Goal: Use online tool/utility: Utilize a website feature to perform a specific function

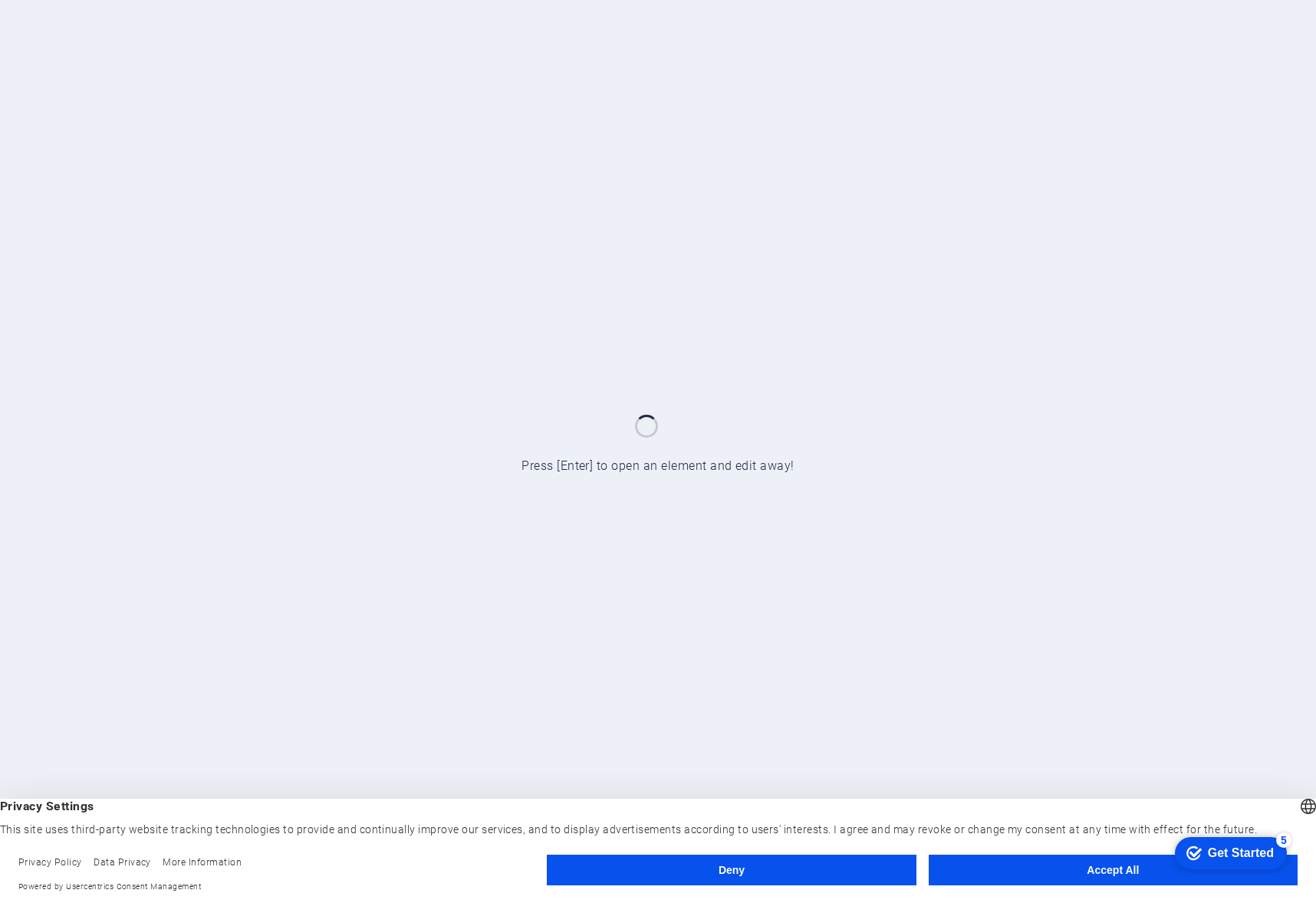
click at [1077, 866] on button "Accept All" at bounding box center [1113, 870] width 368 height 31
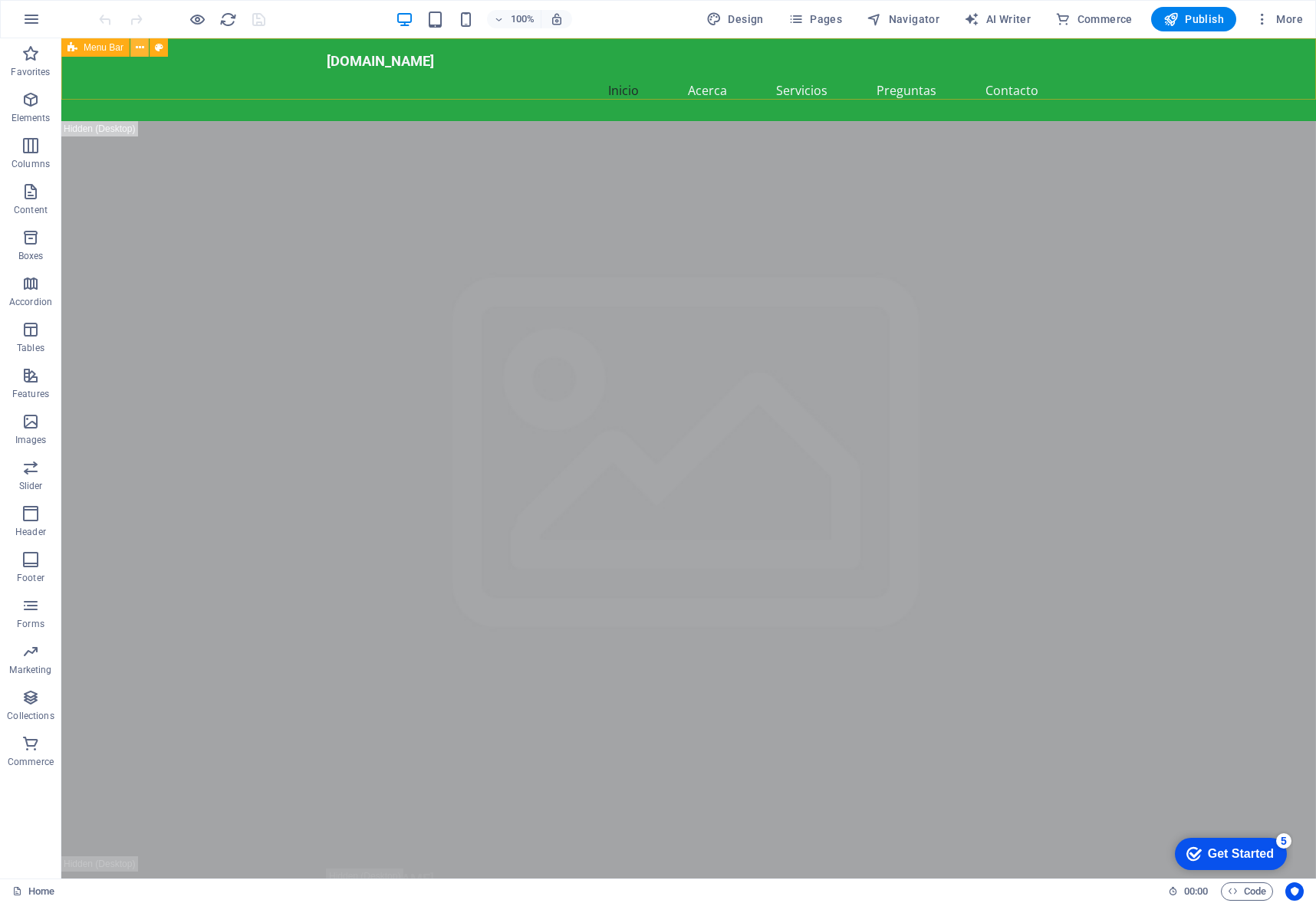
click at [141, 51] on icon at bounding box center [139, 47] width 8 height 16
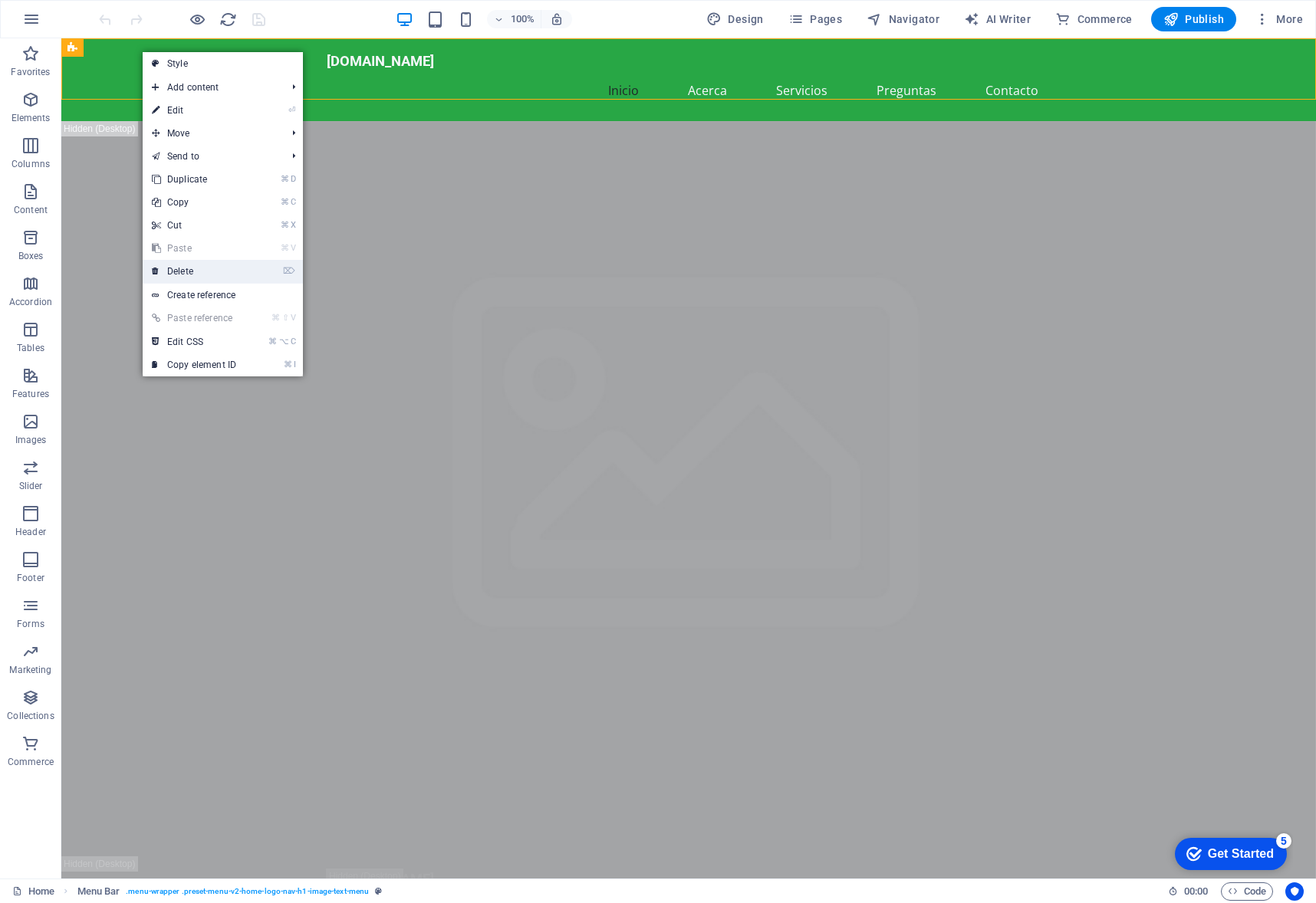
click at [196, 269] on link "⌦ Delete" at bounding box center [194, 272] width 102 height 23
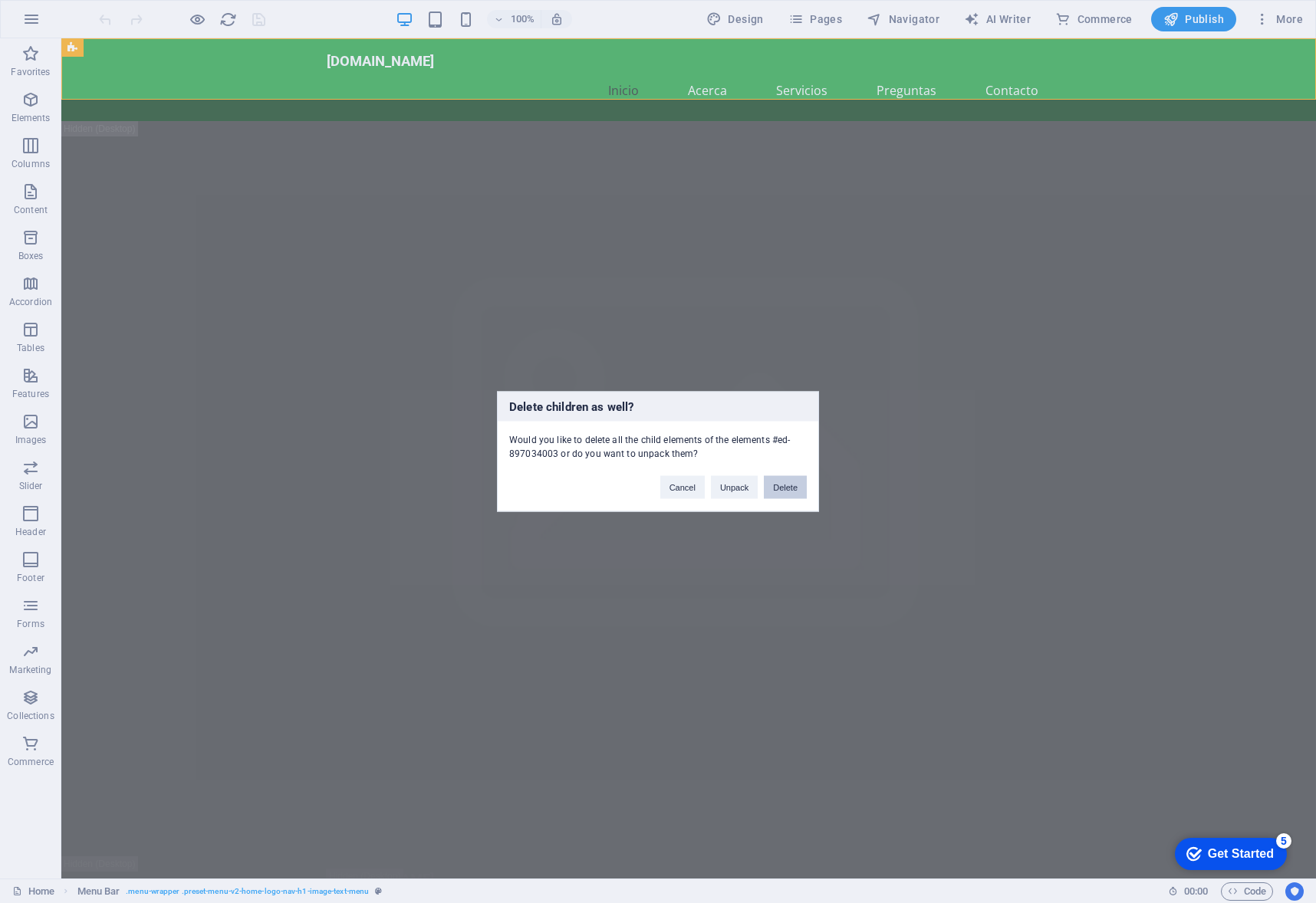
click at [785, 490] on button "Delete" at bounding box center [786, 488] width 43 height 23
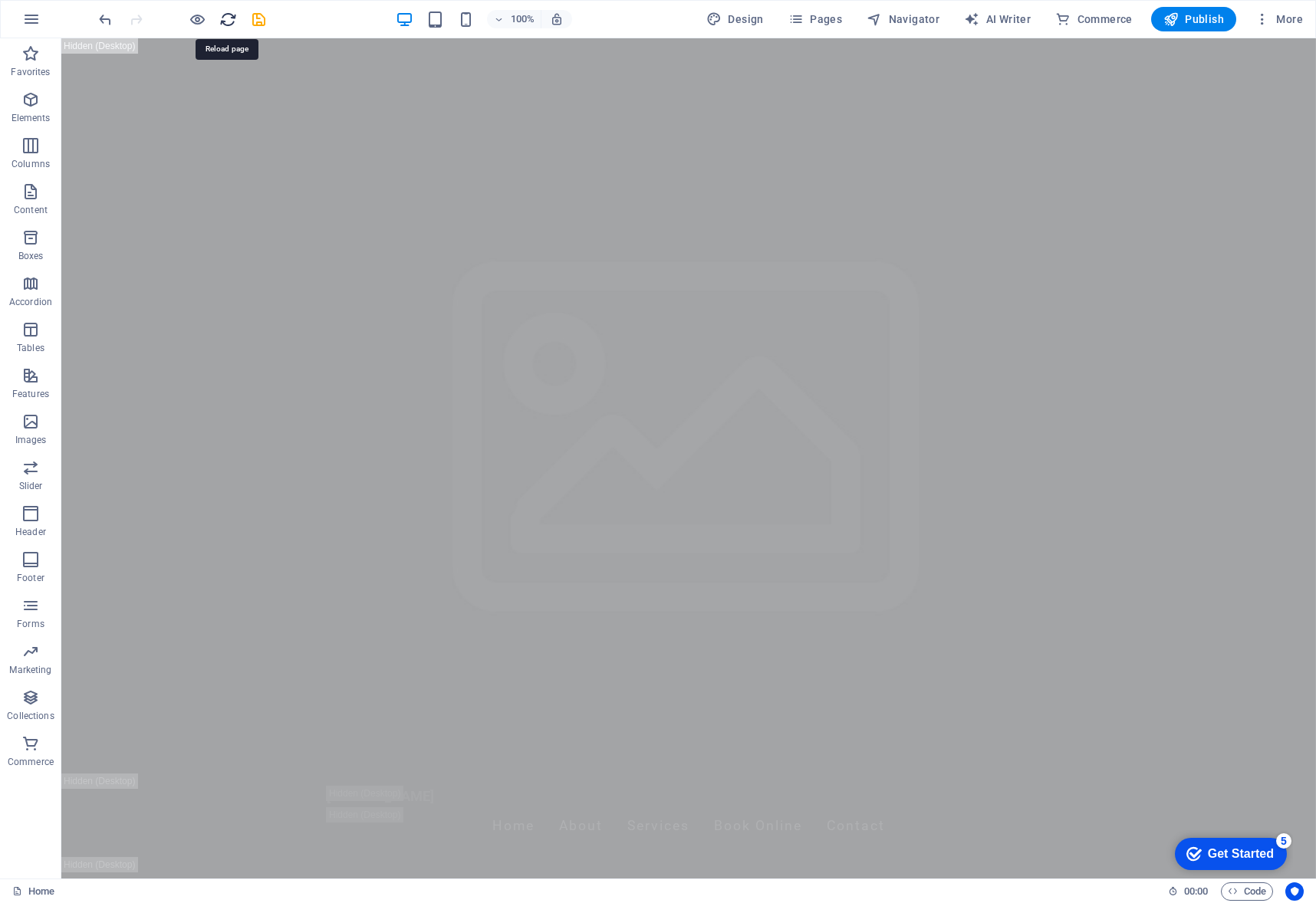
click at [227, 18] on icon "reload" at bounding box center [227, 19] width 18 height 18
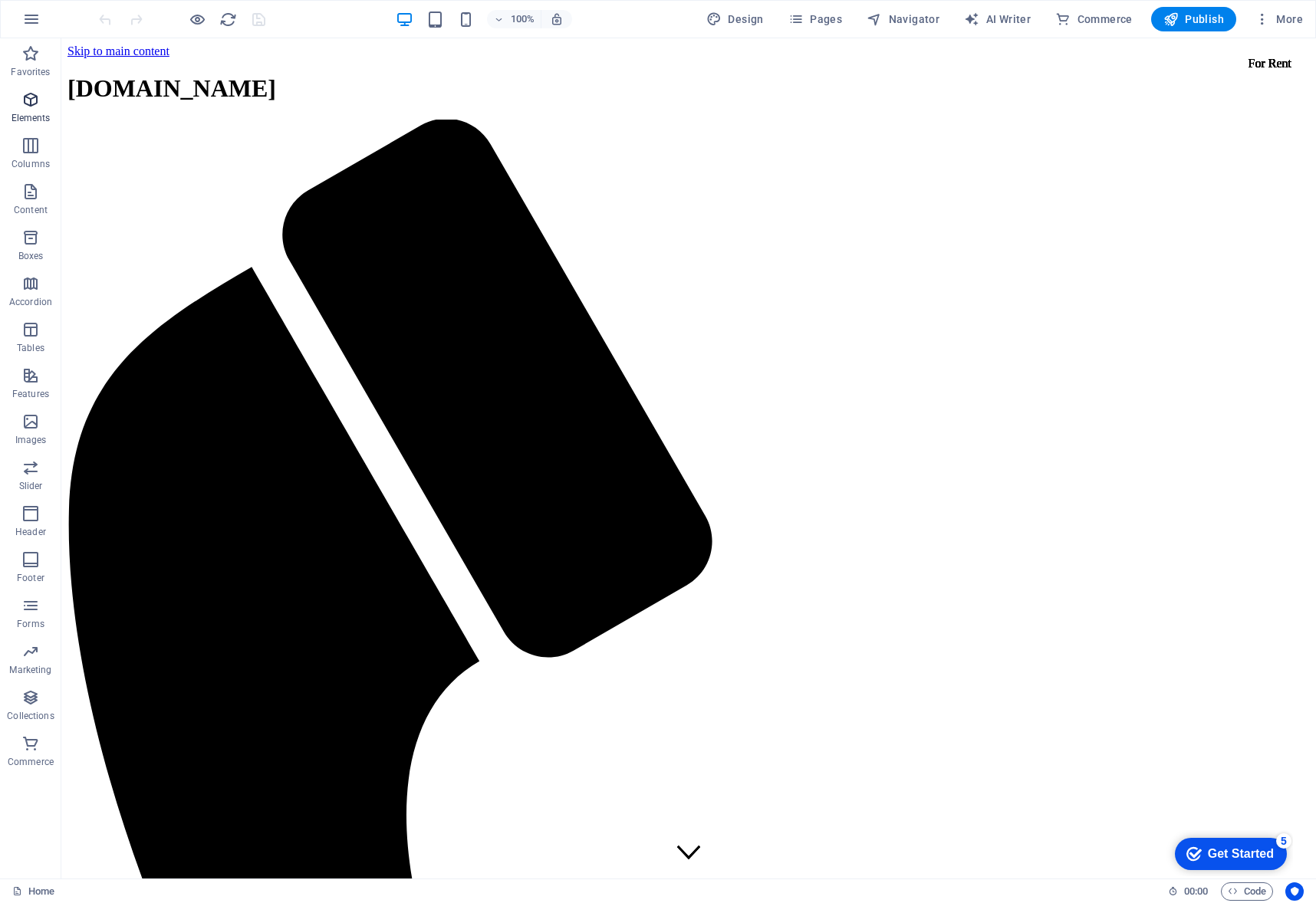
click at [32, 110] on span "Elements" at bounding box center [30, 108] width 61 height 37
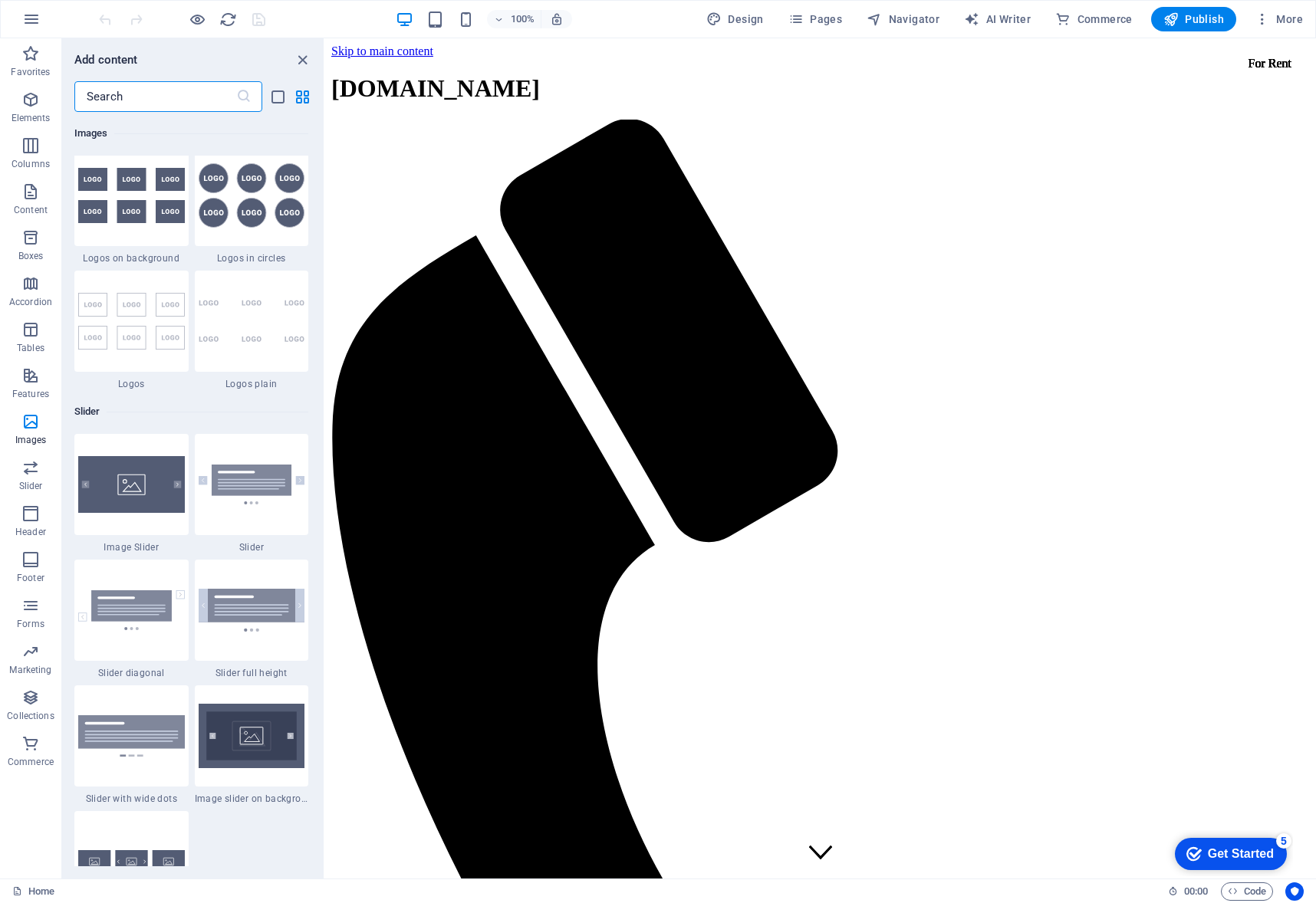
scroll to position [8399, 0]
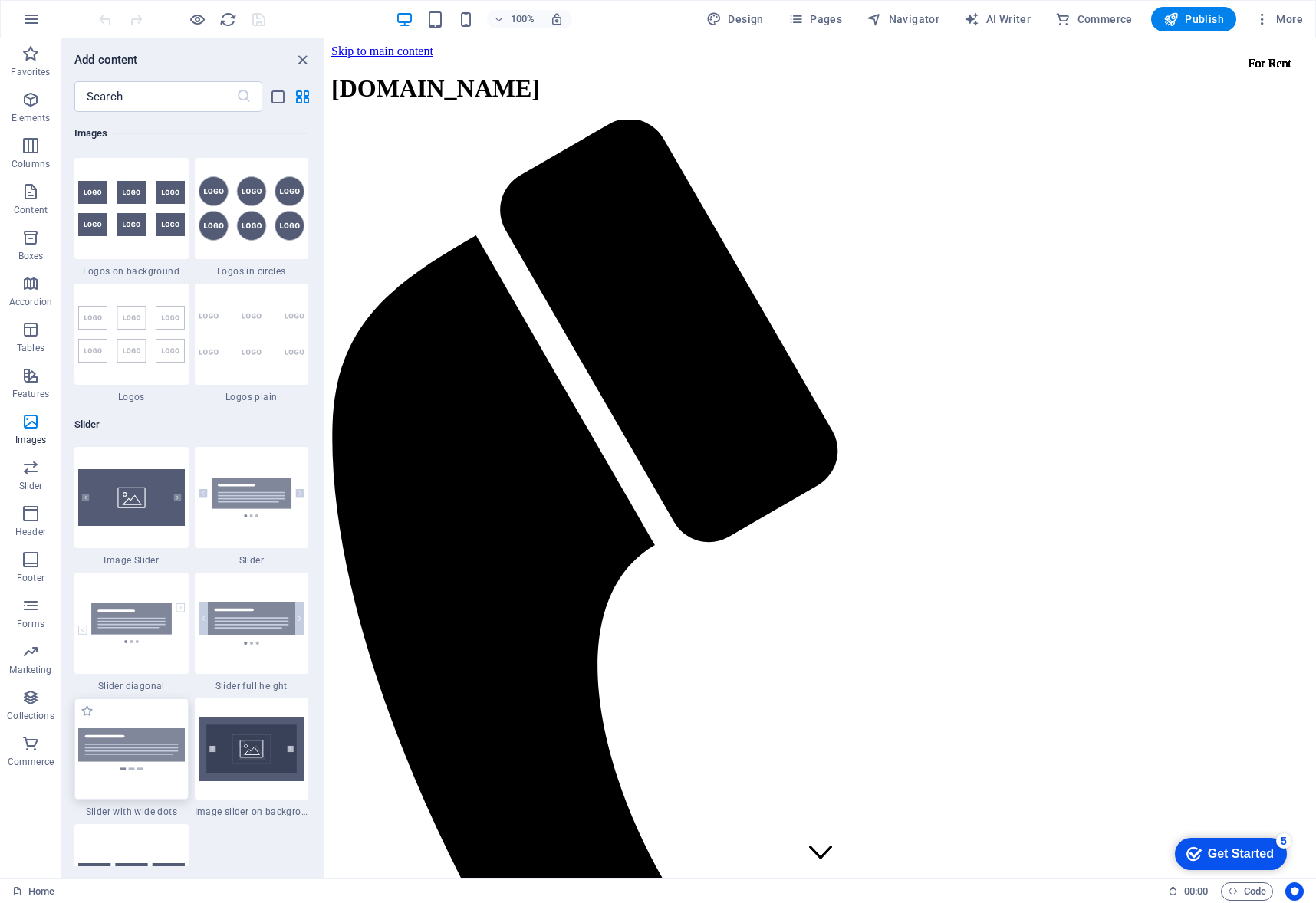
click at [138, 750] on img at bounding box center [131, 748] width 106 height 40
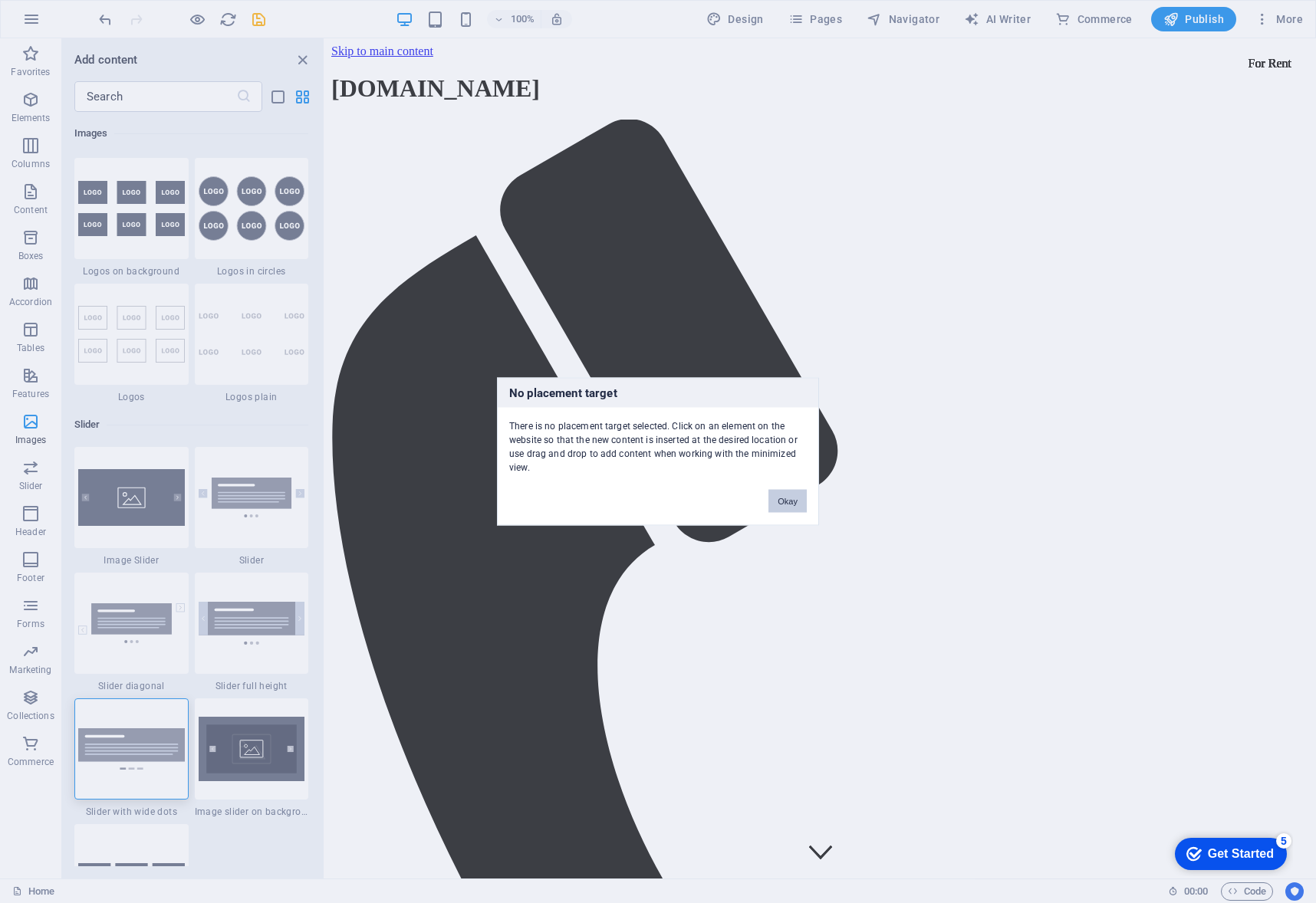
click at [788, 502] on button "Okay" at bounding box center [787, 501] width 39 height 23
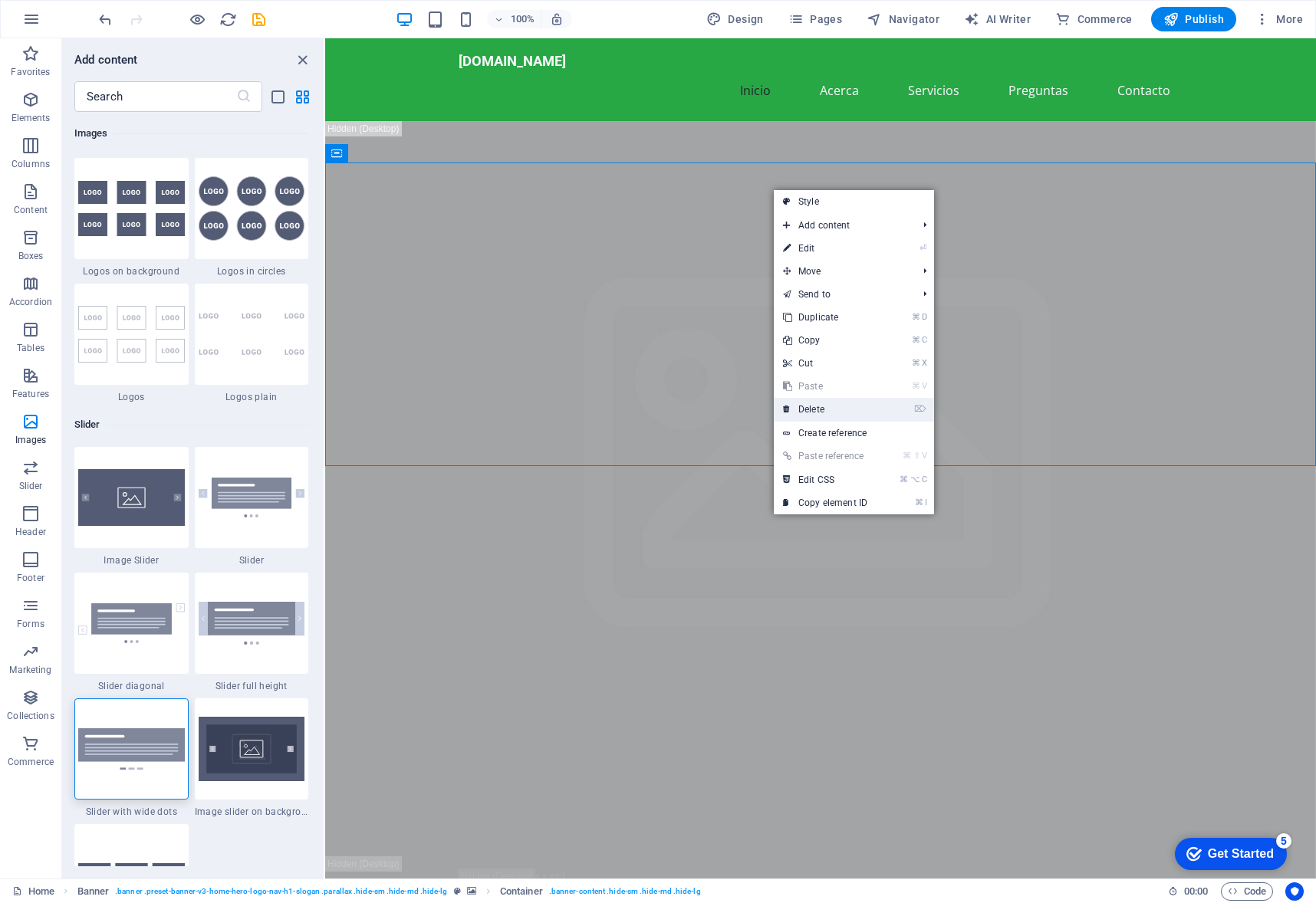
click at [851, 411] on link "⌦ Delete" at bounding box center [824, 409] width 102 height 23
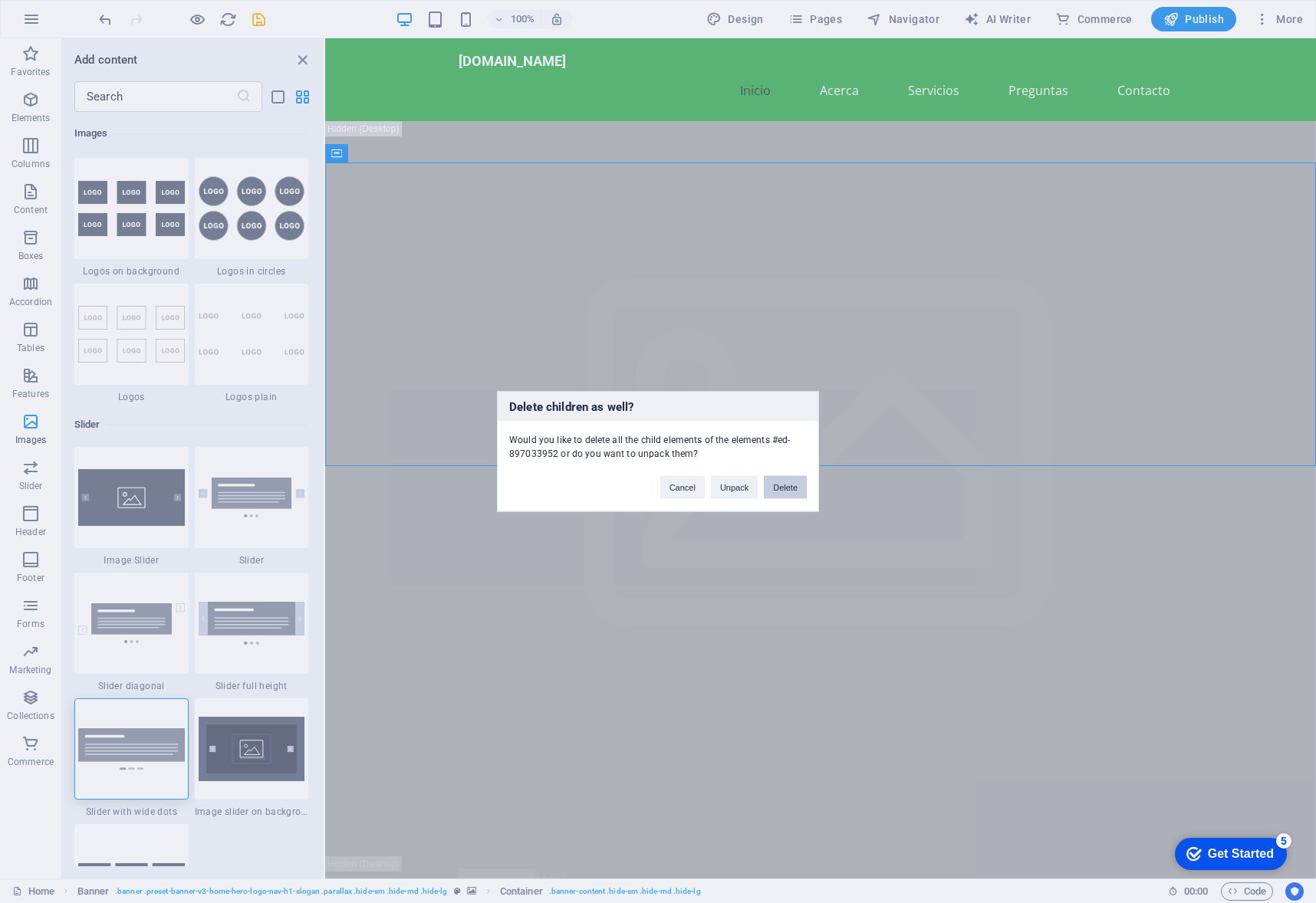
click at [785, 491] on button "Delete" at bounding box center [786, 488] width 43 height 23
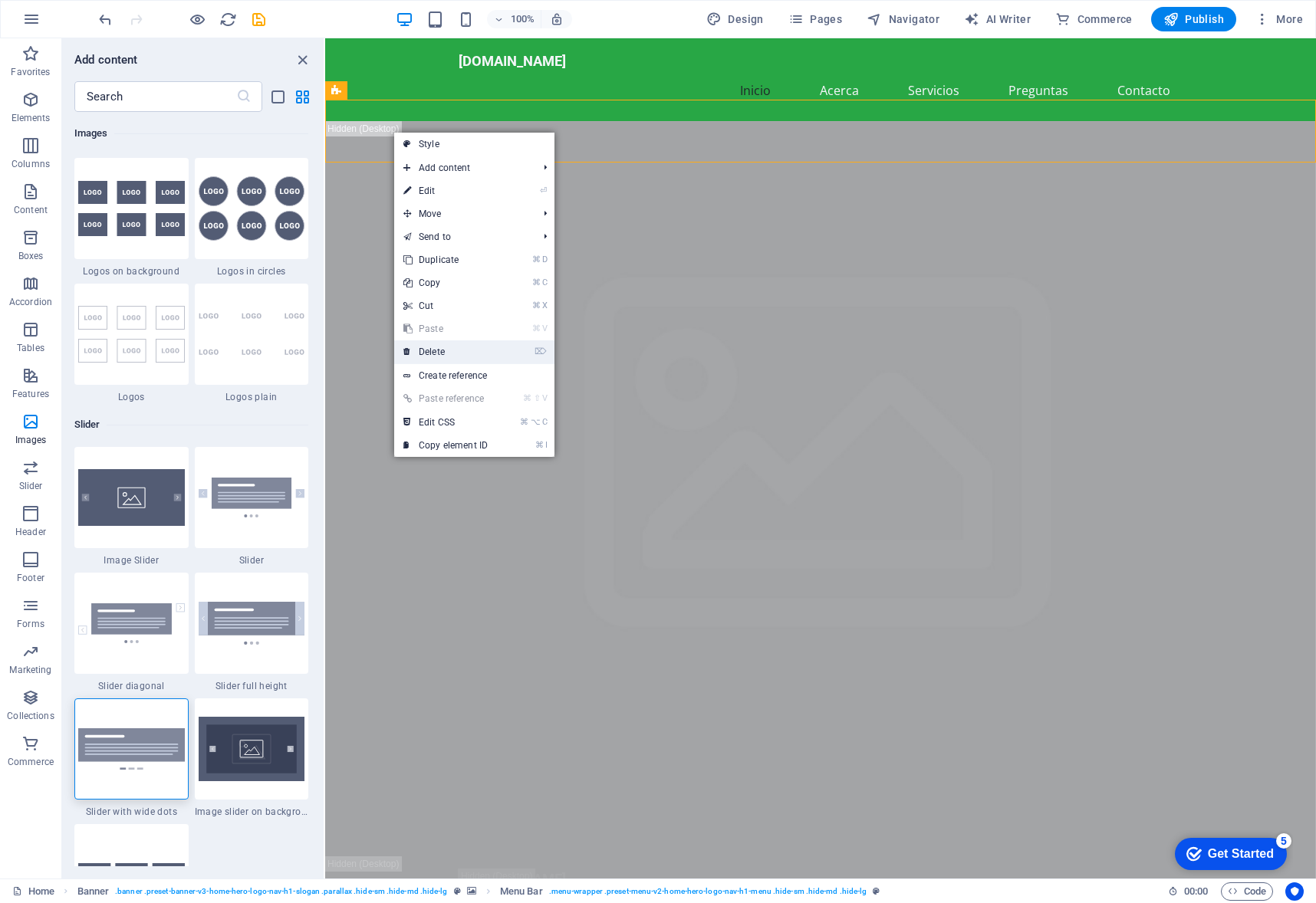
click at [464, 348] on link "⌦ Delete" at bounding box center [445, 351] width 102 height 23
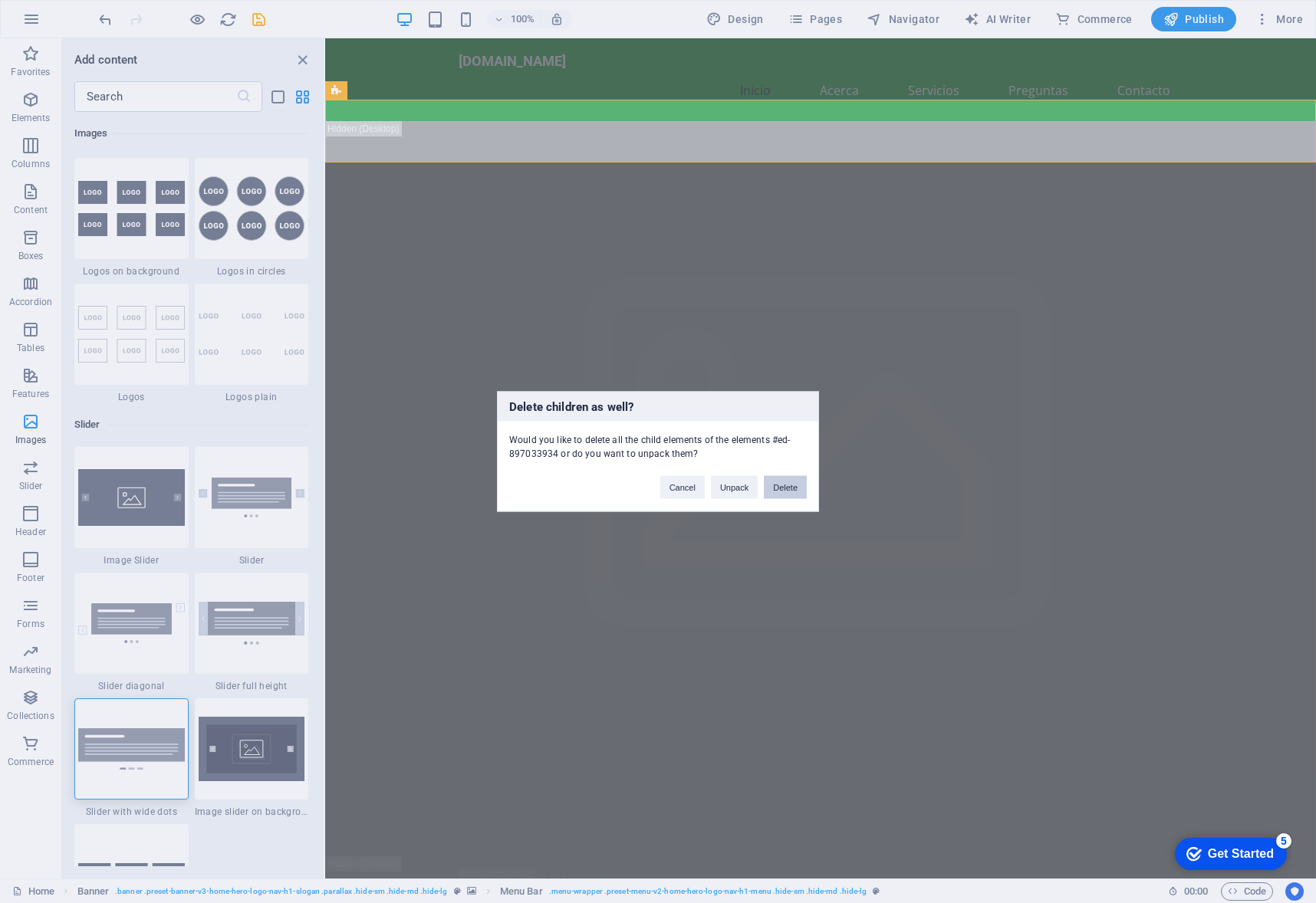
click at [794, 487] on button "Delete" at bounding box center [786, 488] width 43 height 23
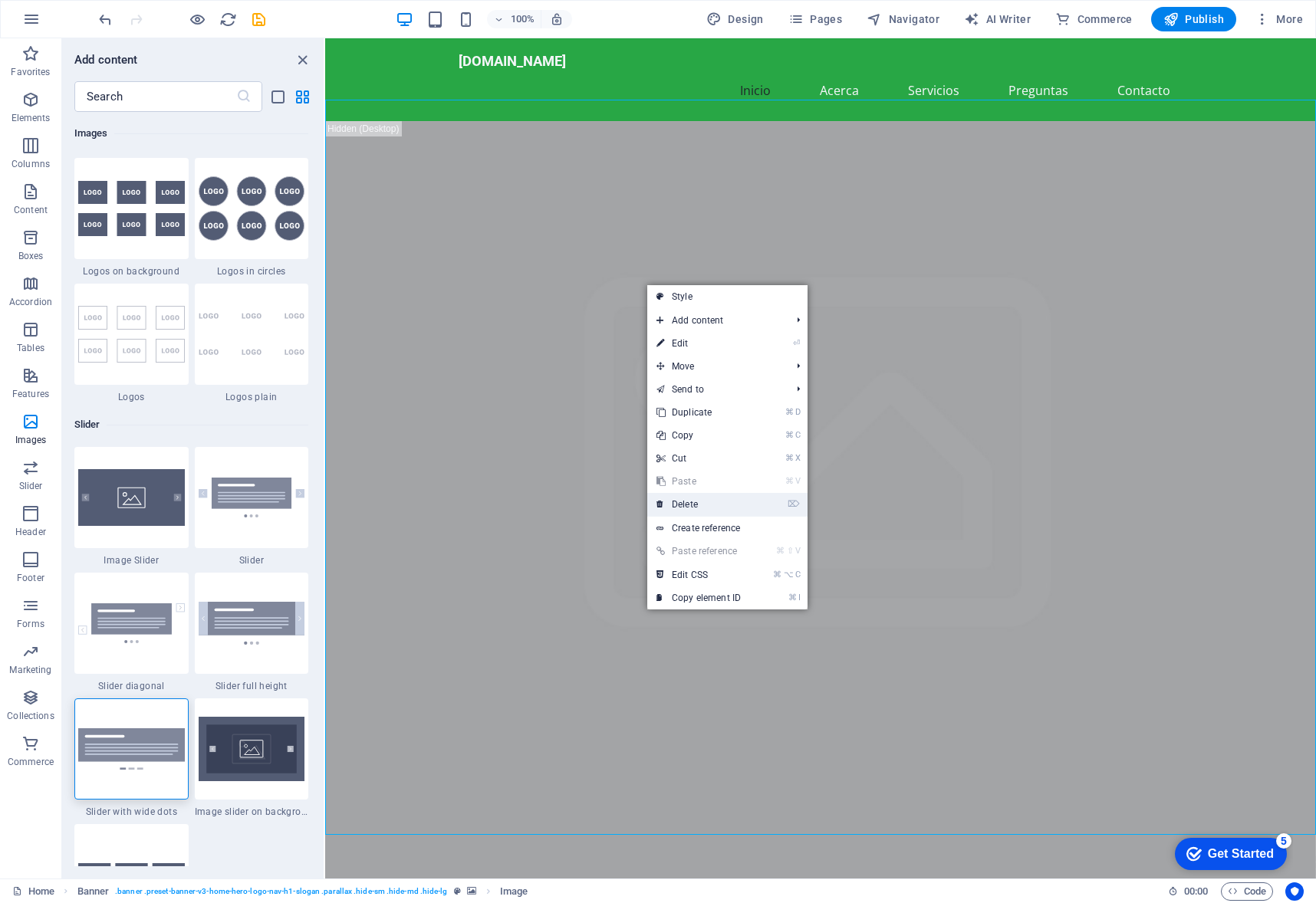
click at [740, 503] on link "⌦ Delete" at bounding box center [698, 505] width 102 height 23
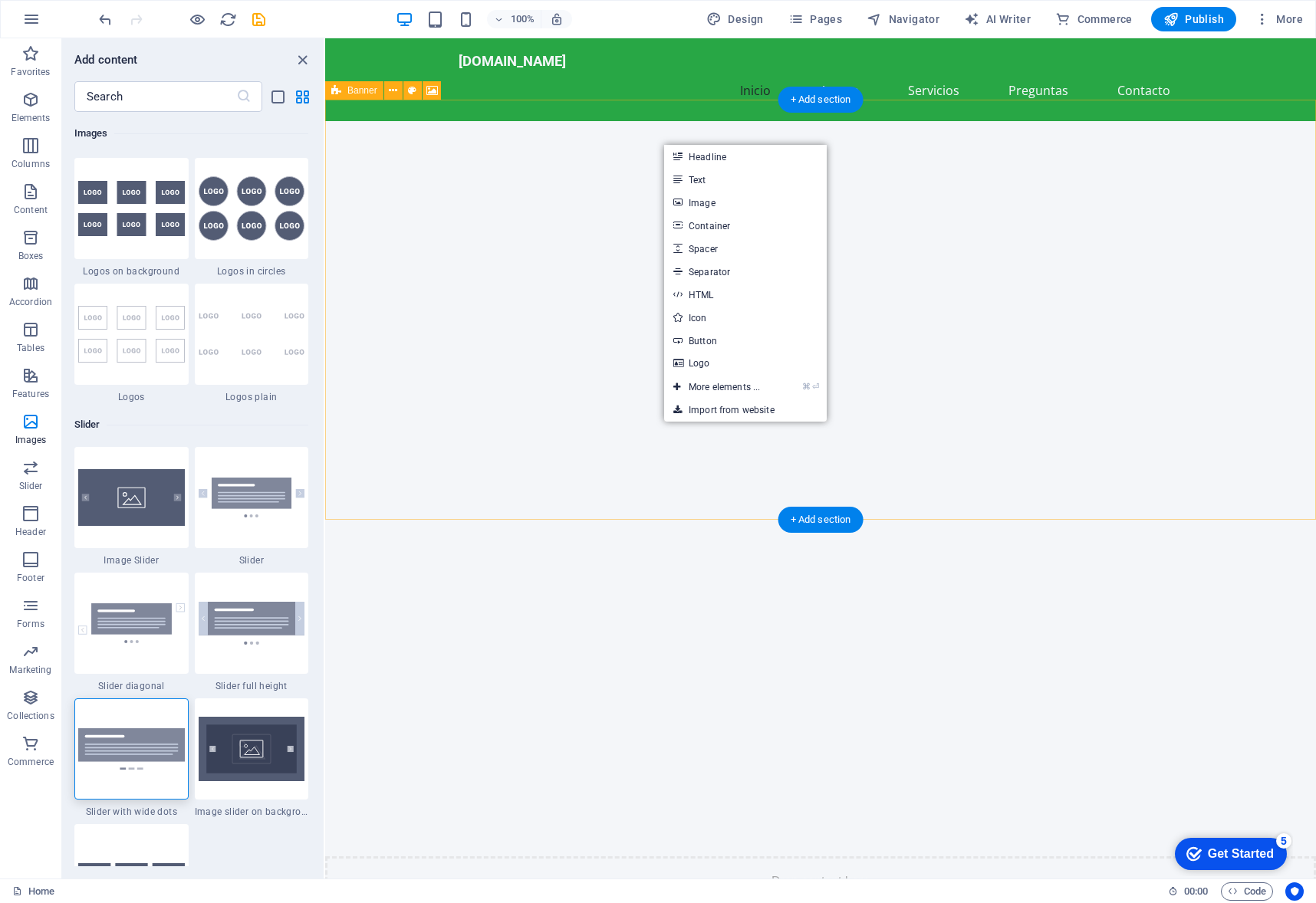
click at [932, 314] on div "Drop content here or Add elements Paste clipboard" at bounding box center [821, 569] width 991 height 897
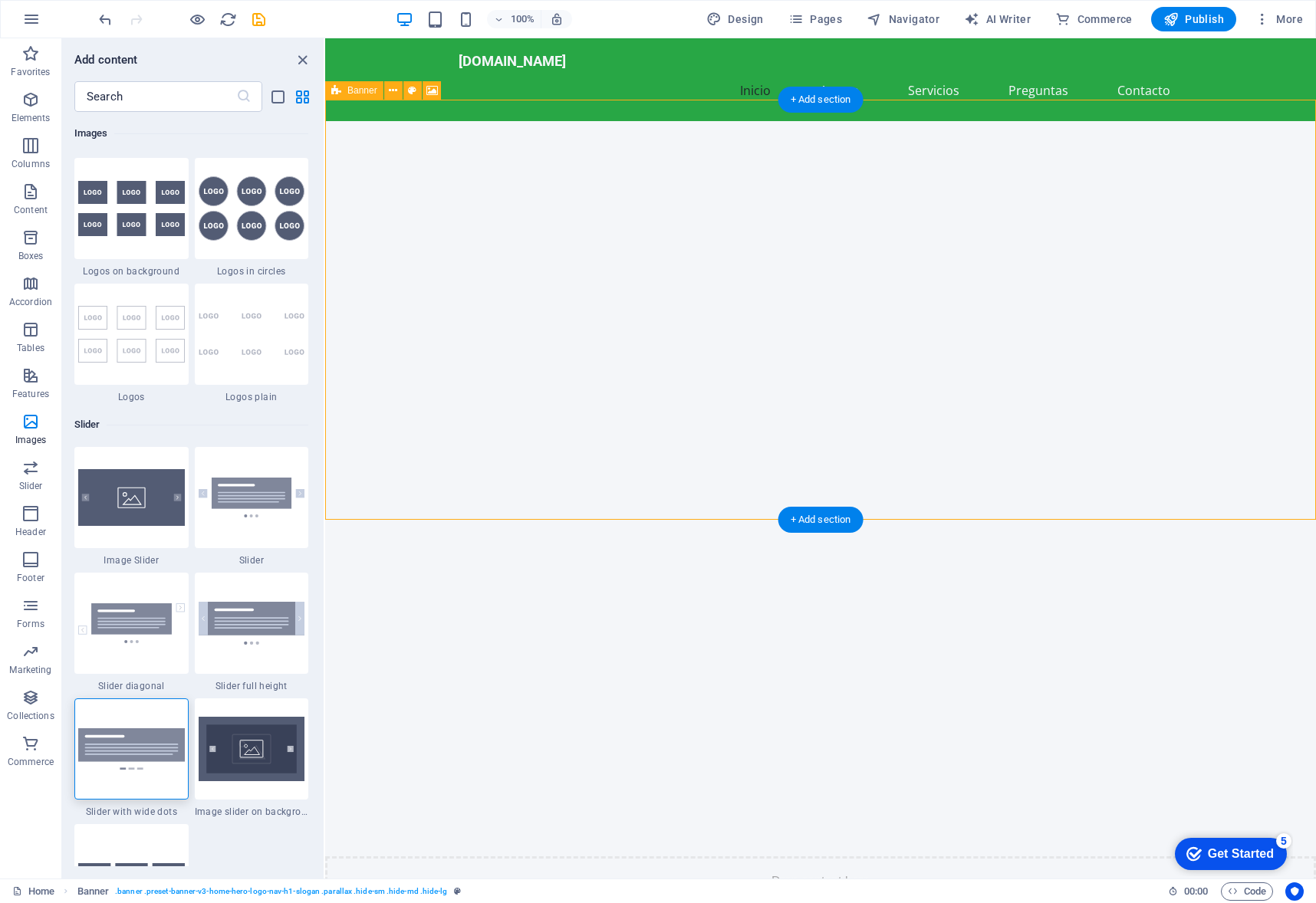
drag, startPoint x: 1001, startPoint y: 562, endPoint x: 895, endPoint y: 413, distance: 182.9
drag, startPoint x: 841, startPoint y: 594, endPoint x: 866, endPoint y: 363, distance: 232.3
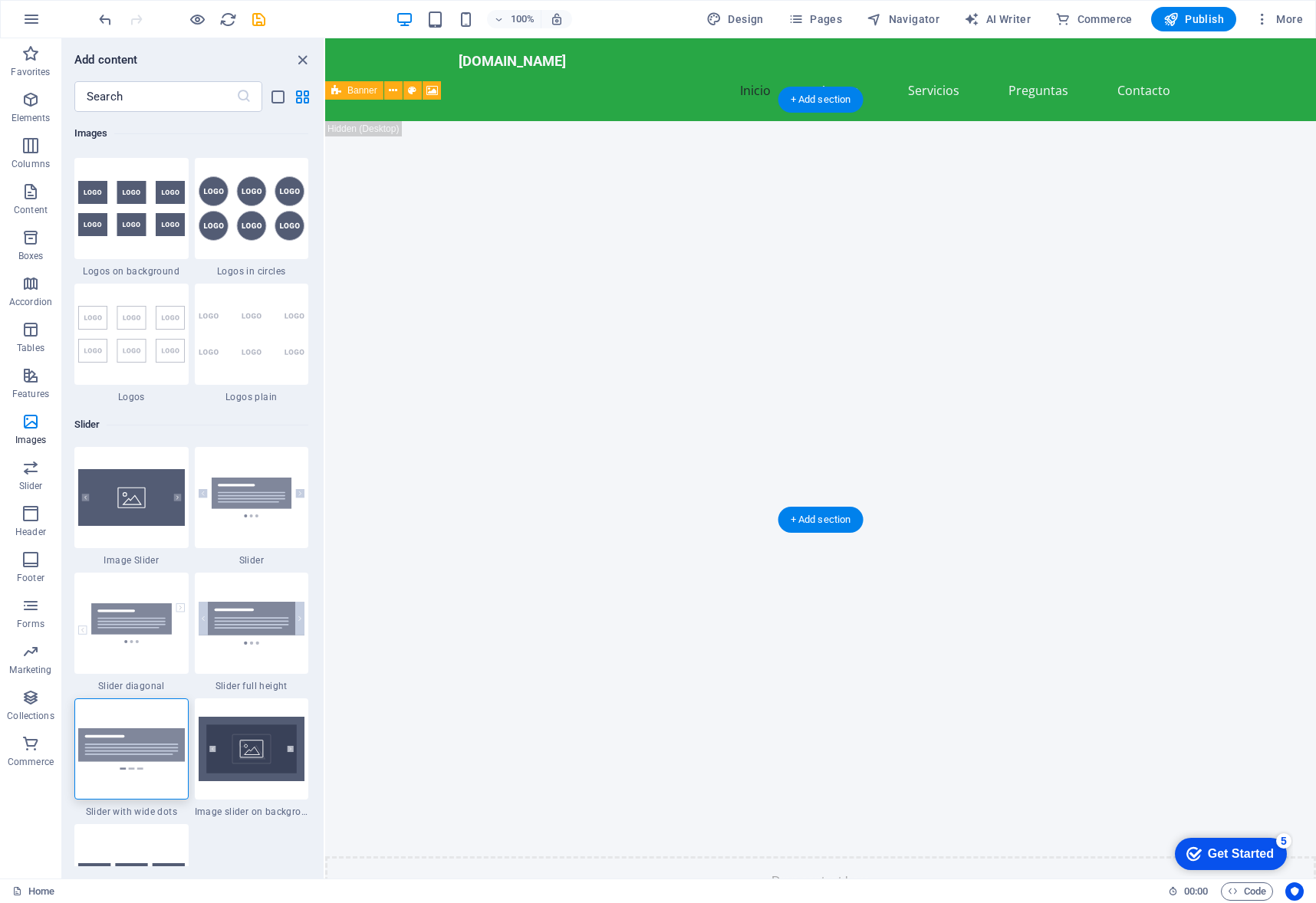
scroll to position [178, 0]
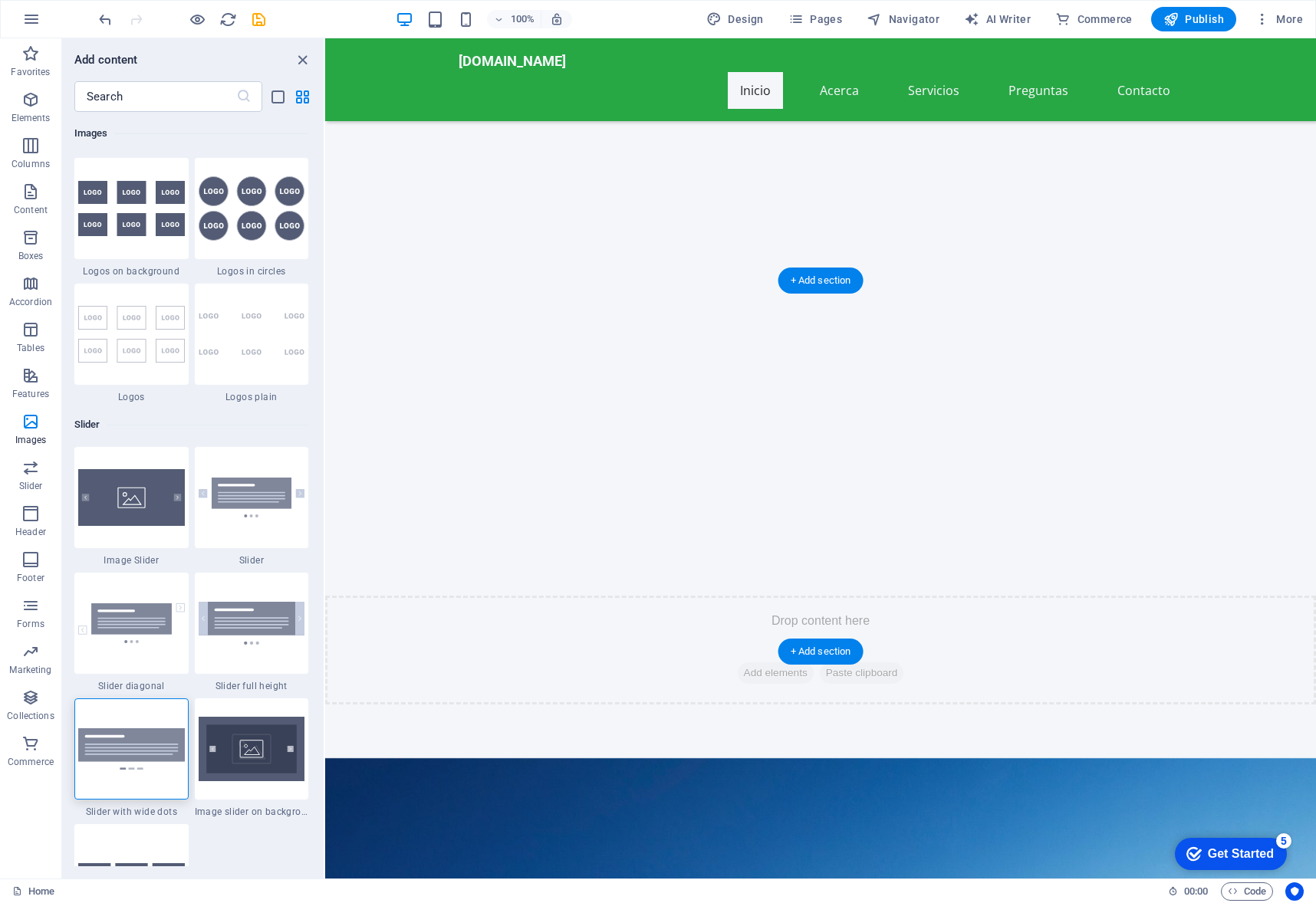
drag, startPoint x: 956, startPoint y: 519, endPoint x: 987, endPoint y: 353, distance: 168.9
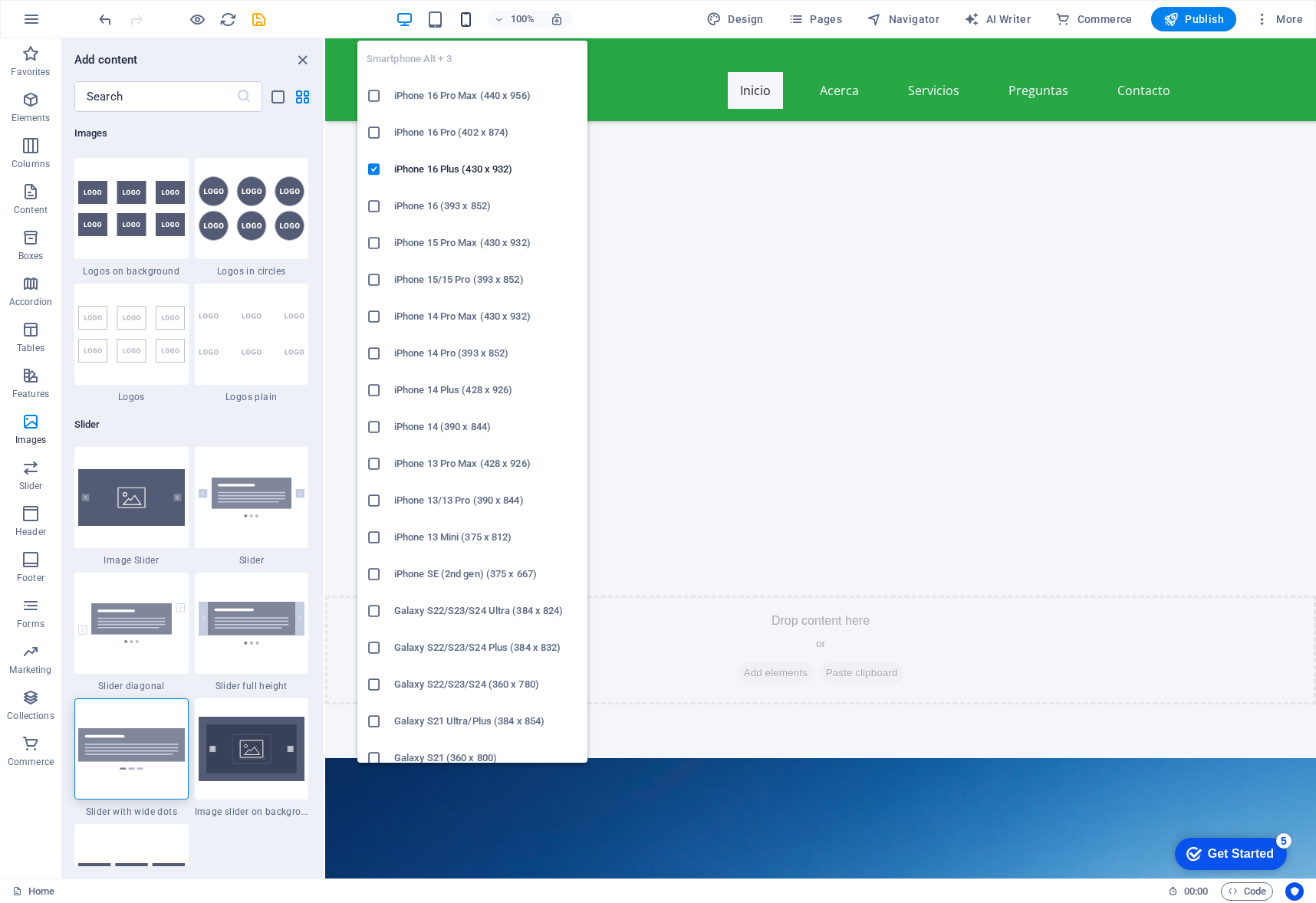
click at [468, 23] on icon "button" at bounding box center [465, 19] width 18 height 18
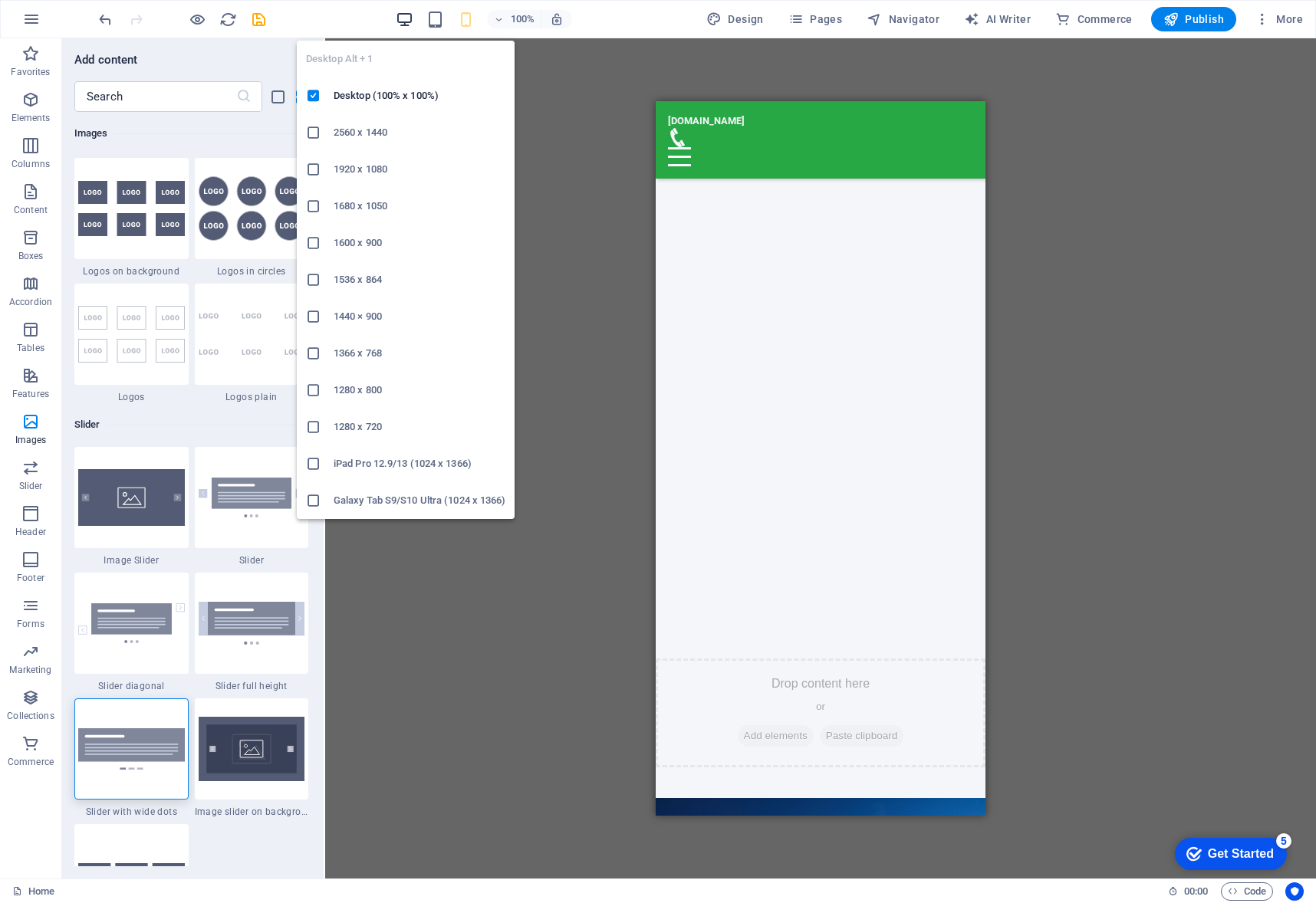
click at [410, 19] on icon "button" at bounding box center [404, 19] width 18 height 18
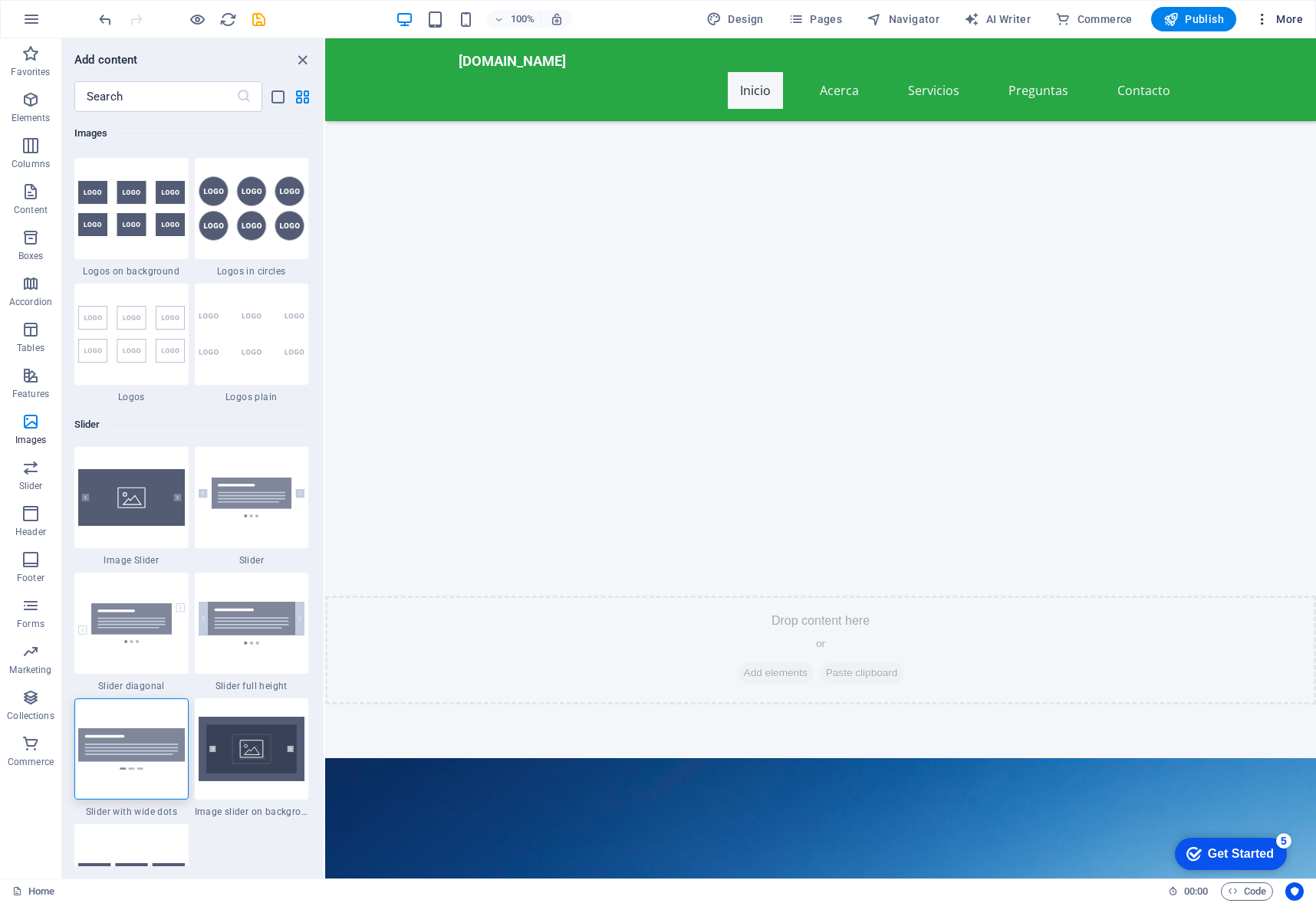
click at [1258, 23] on icon "button" at bounding box center [1262, 19] width 15 height 15
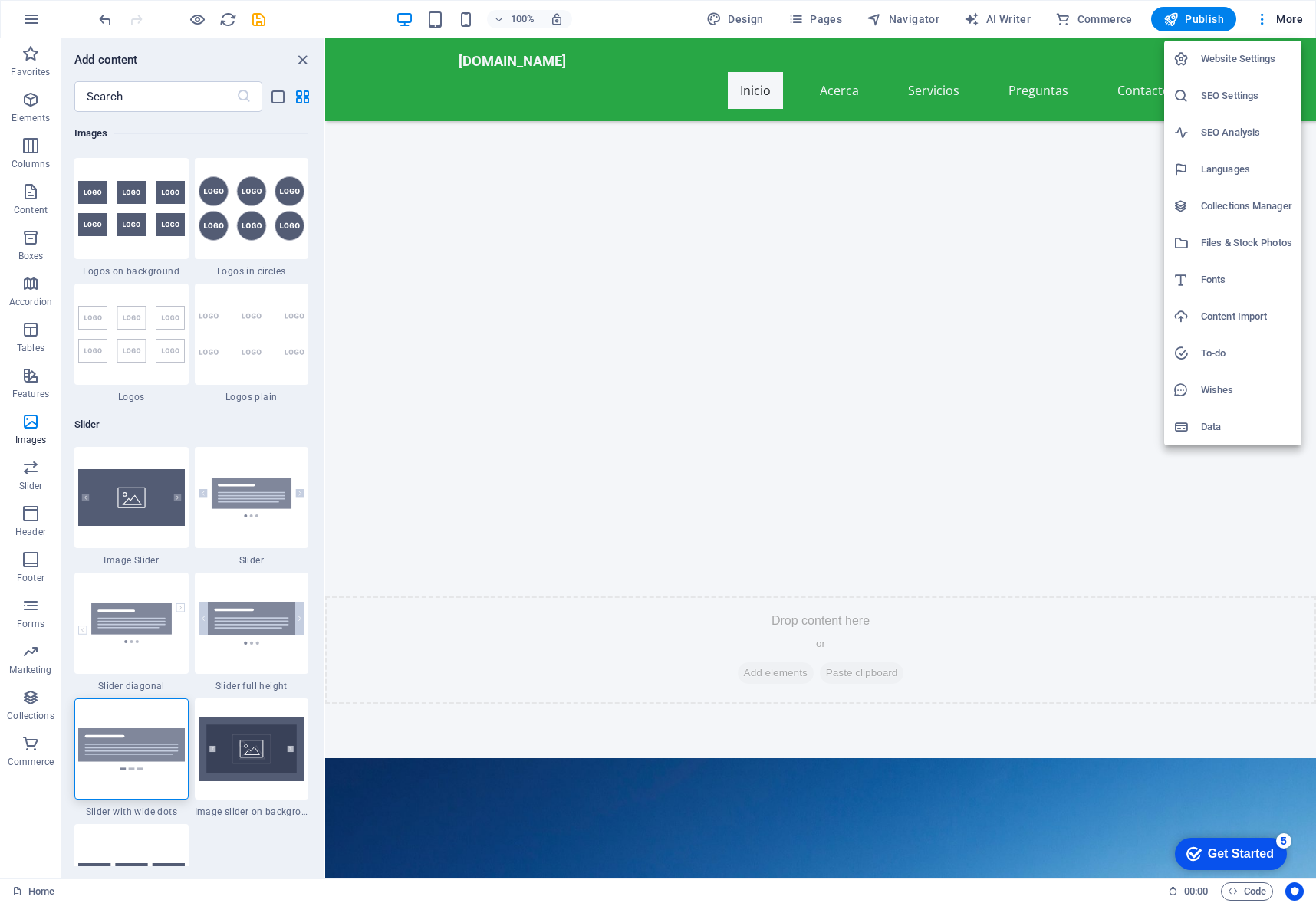
click at [1002, 22] on div at bounding box center [658, 451] width 1316 height 903
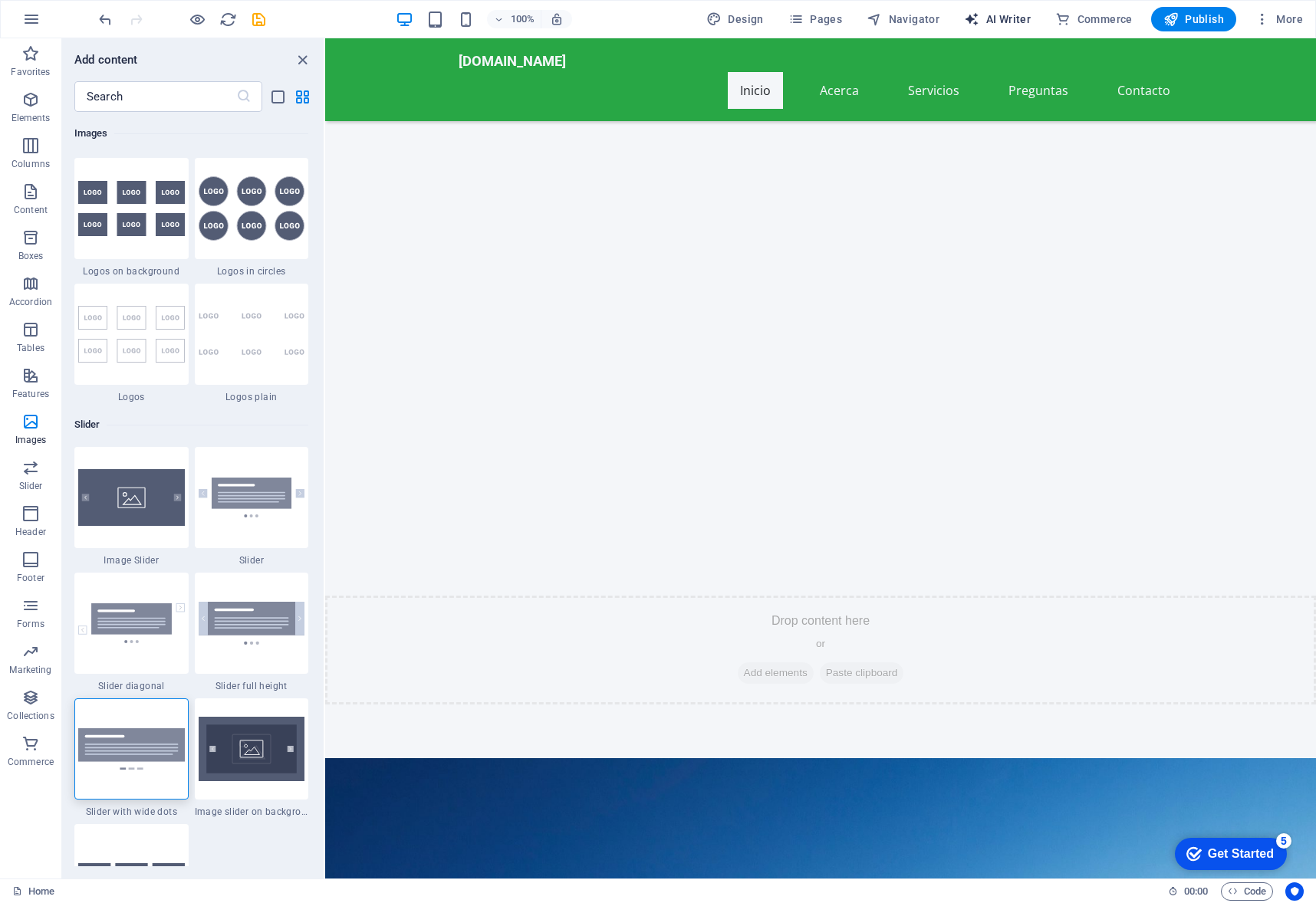
click at [1007, 20] on span "AI Writer" at bounding box center [997, 19] width 67 height 15
select select "English"
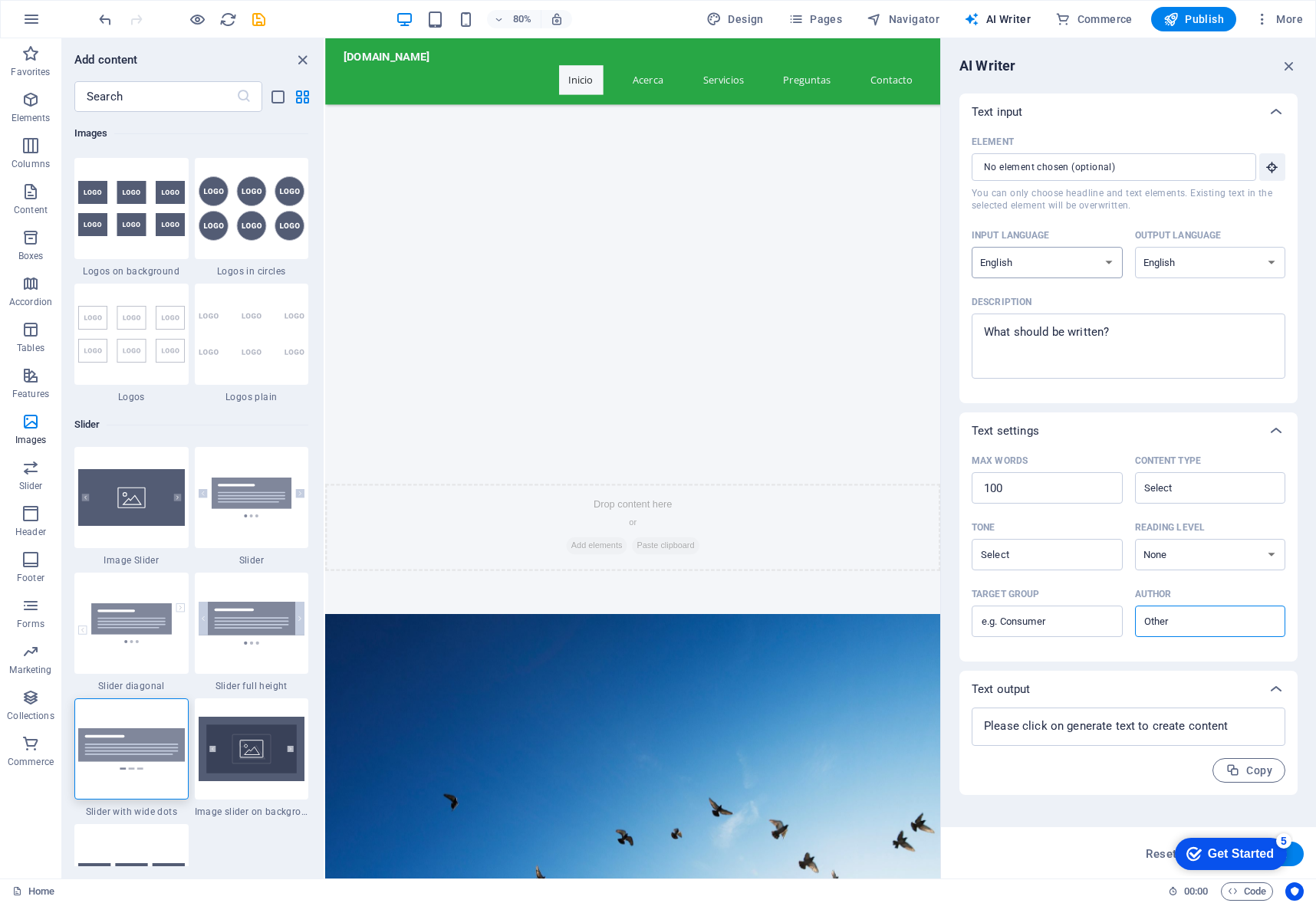
click at [1114, 266] on select "Albanian Arabic Armenian Awadhi Azerbaijani Bashkir Basque Belarusian Bengali B…" at bounding box center [1047, 262] width 151 height 31
select select "Spanish"
click at [1264, 265] on select "Albanian Arabic Armenian Awadhi Azerbaijani Bashkir Basque Belarusian Bengali B…" at bounding box center [1210, 262] width 151 height 31
select select "Spanish"
click at [1298, 859] on button "Generate text" at bounding box center [1250, 854] width 106 height 24
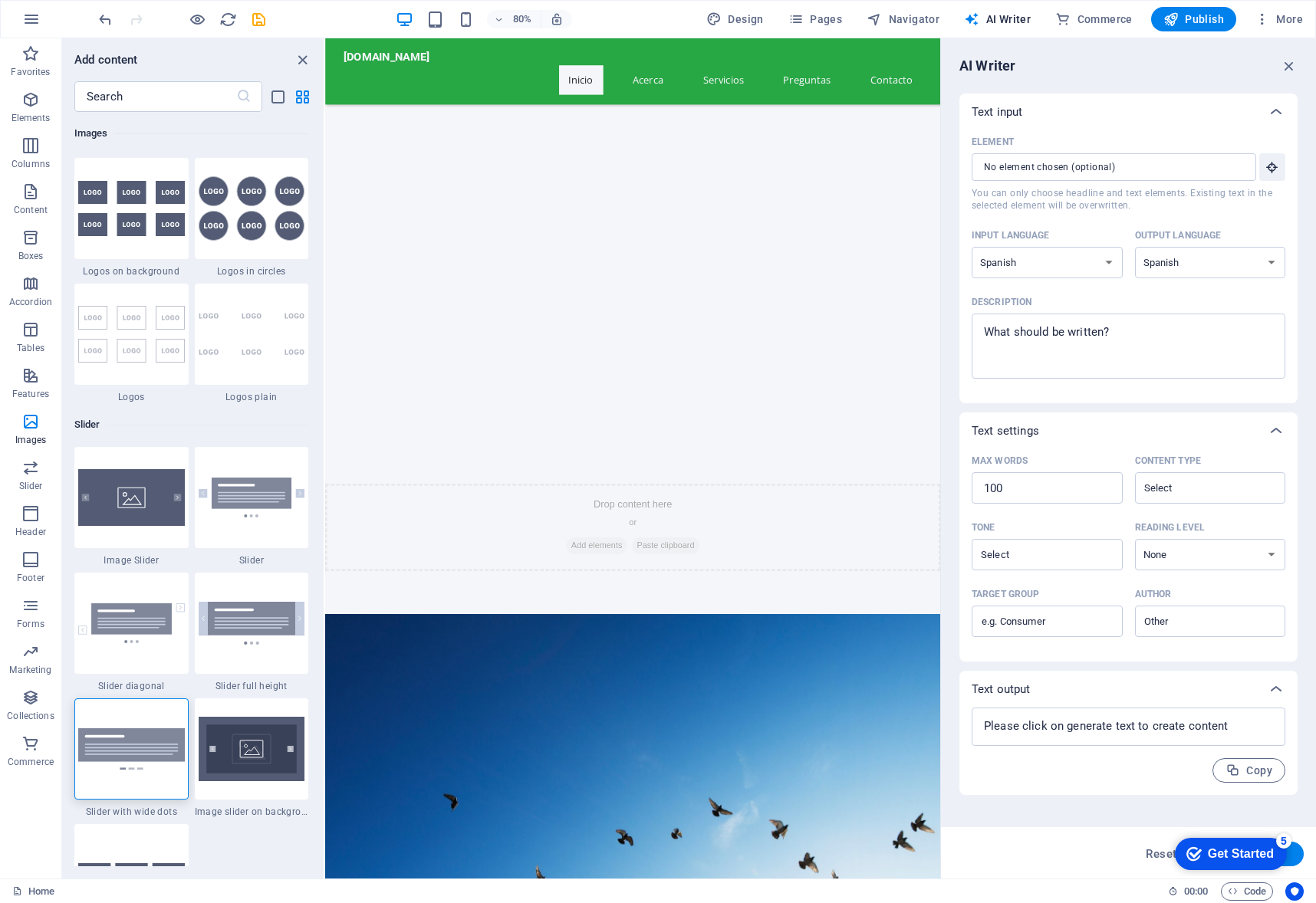
type textarea "x"
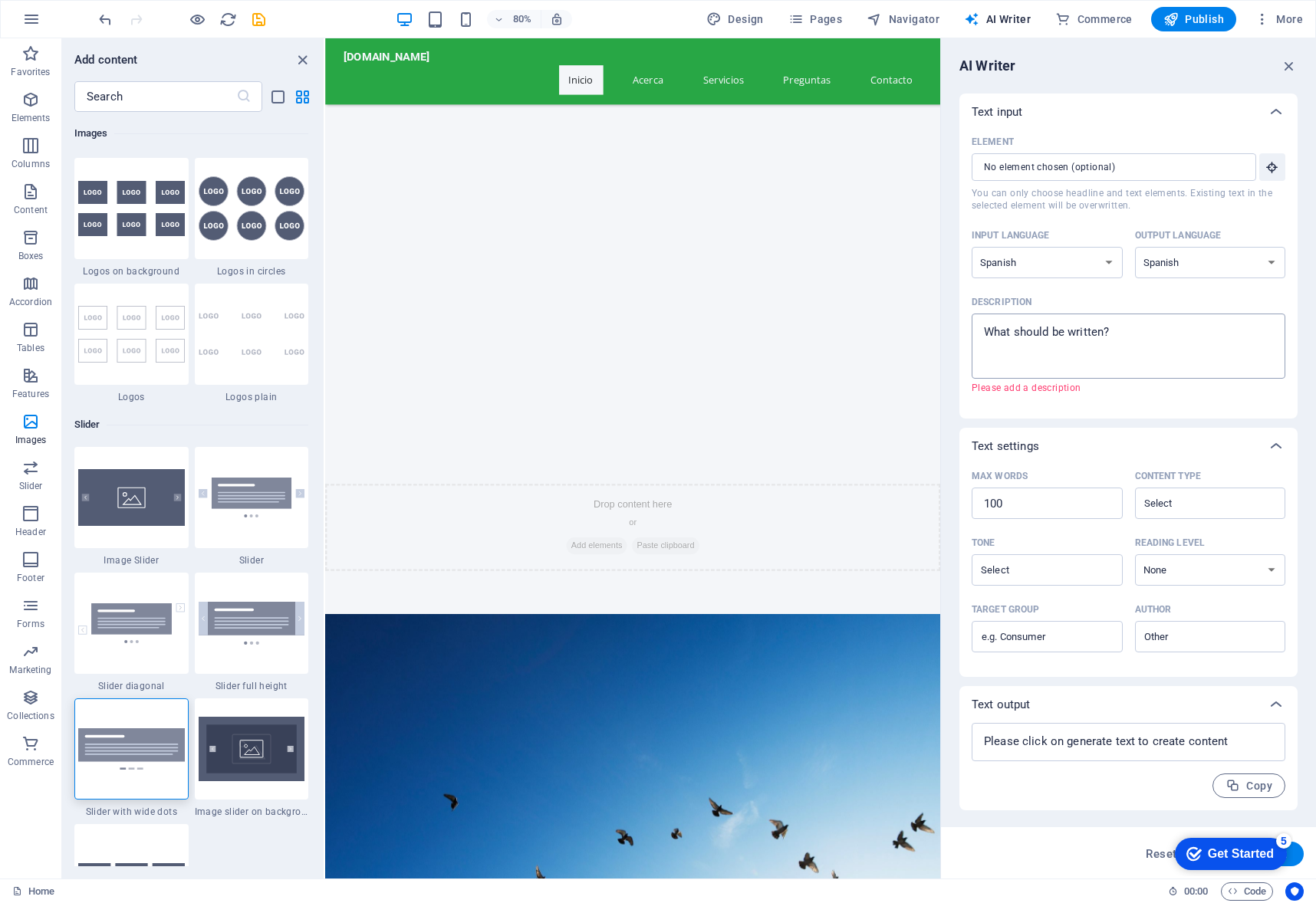
type textarea "x"
click at [1131, 324] on textarea "Description x ​ Please add a description" at bounding box center [1128, 346] width 298 height 50
type textarea "p"
type textarea "x"
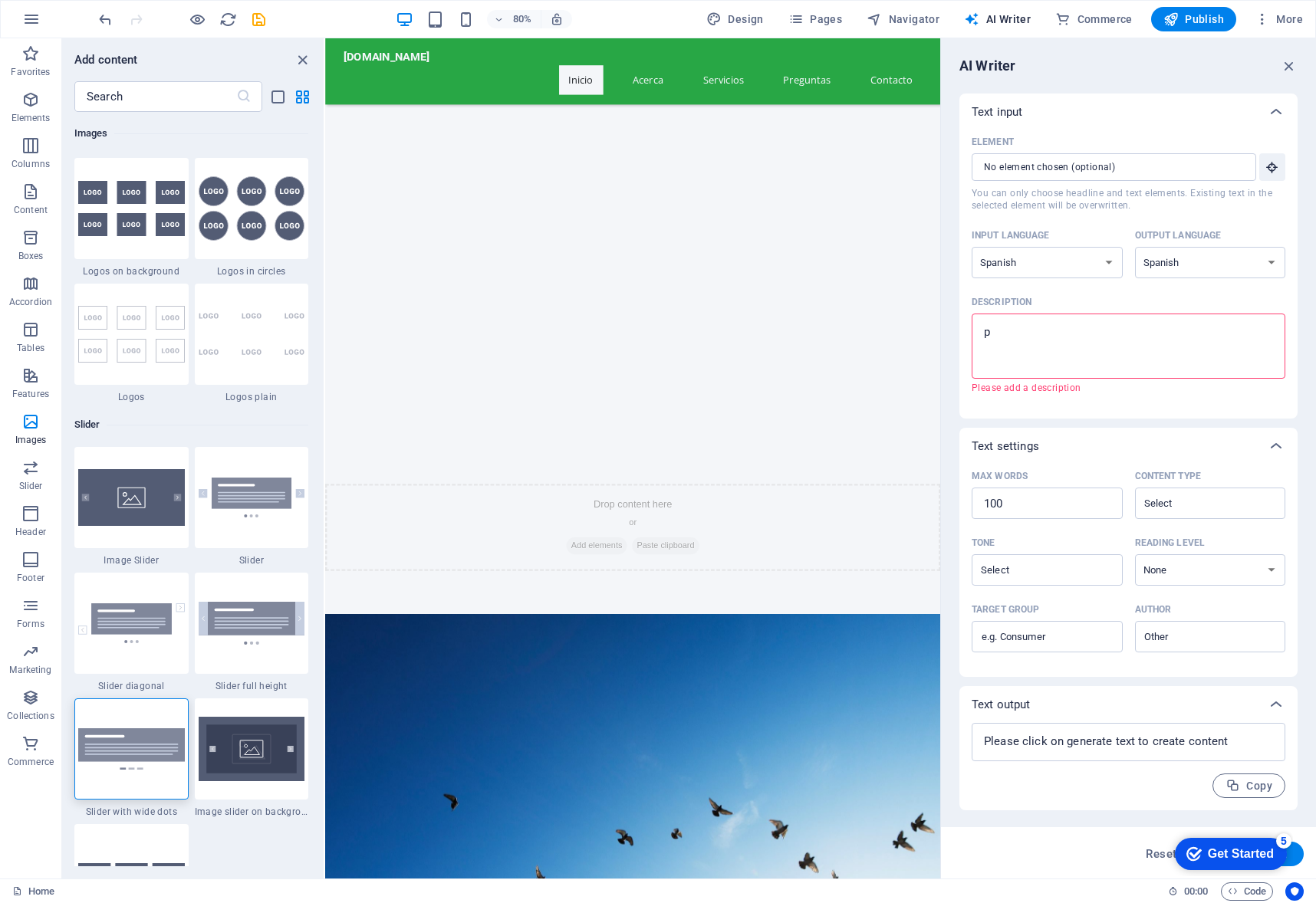
type textarea "pa"
type textarea "x"
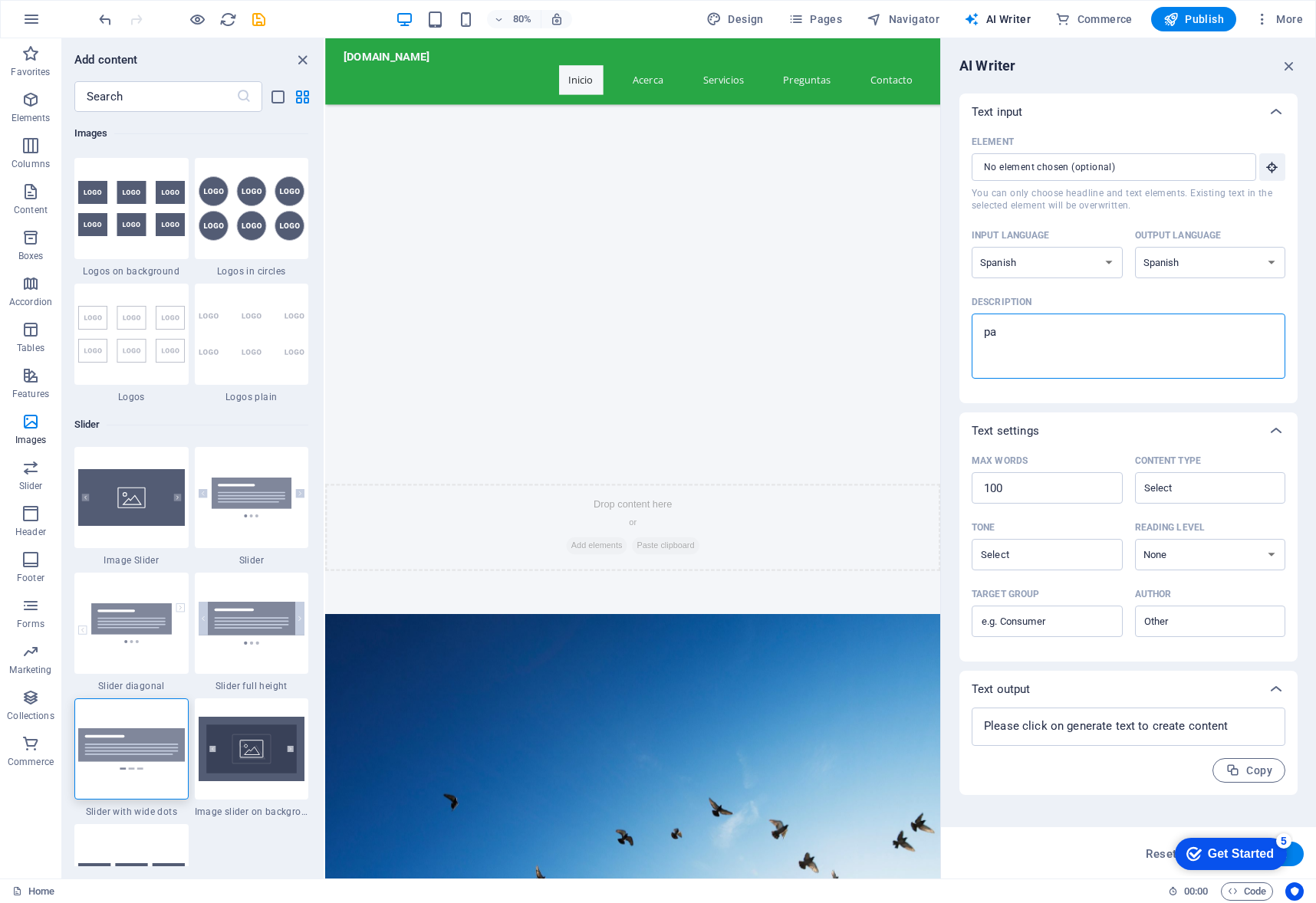
type textarea "pah"
type textarea "x"
type textarea "pa"
type textarea "x"
type textarea "pag"
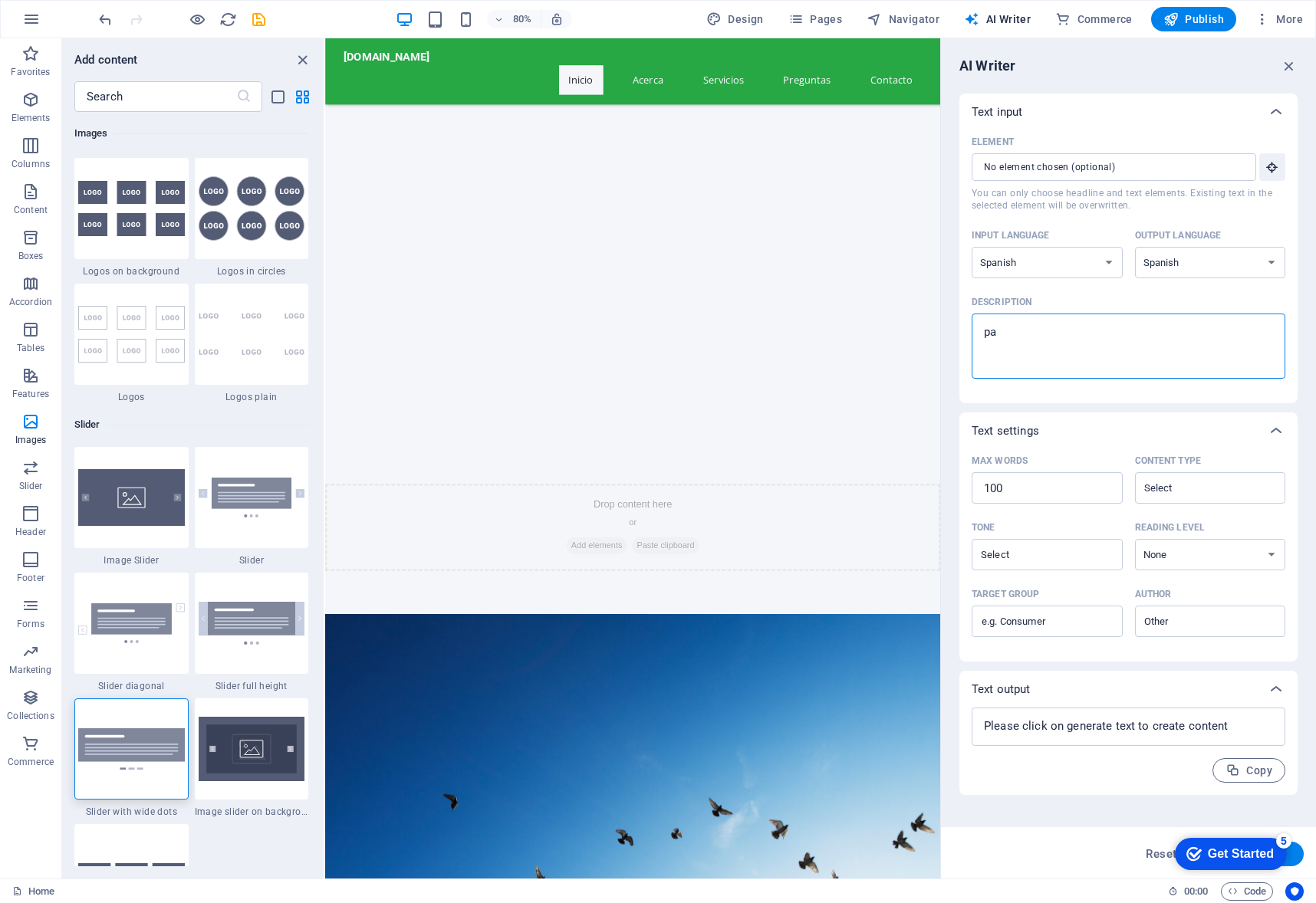
type textarea "x"
type textarea "pagi"
type textarea "x"
type textarea "pagia"
type textarea "x"
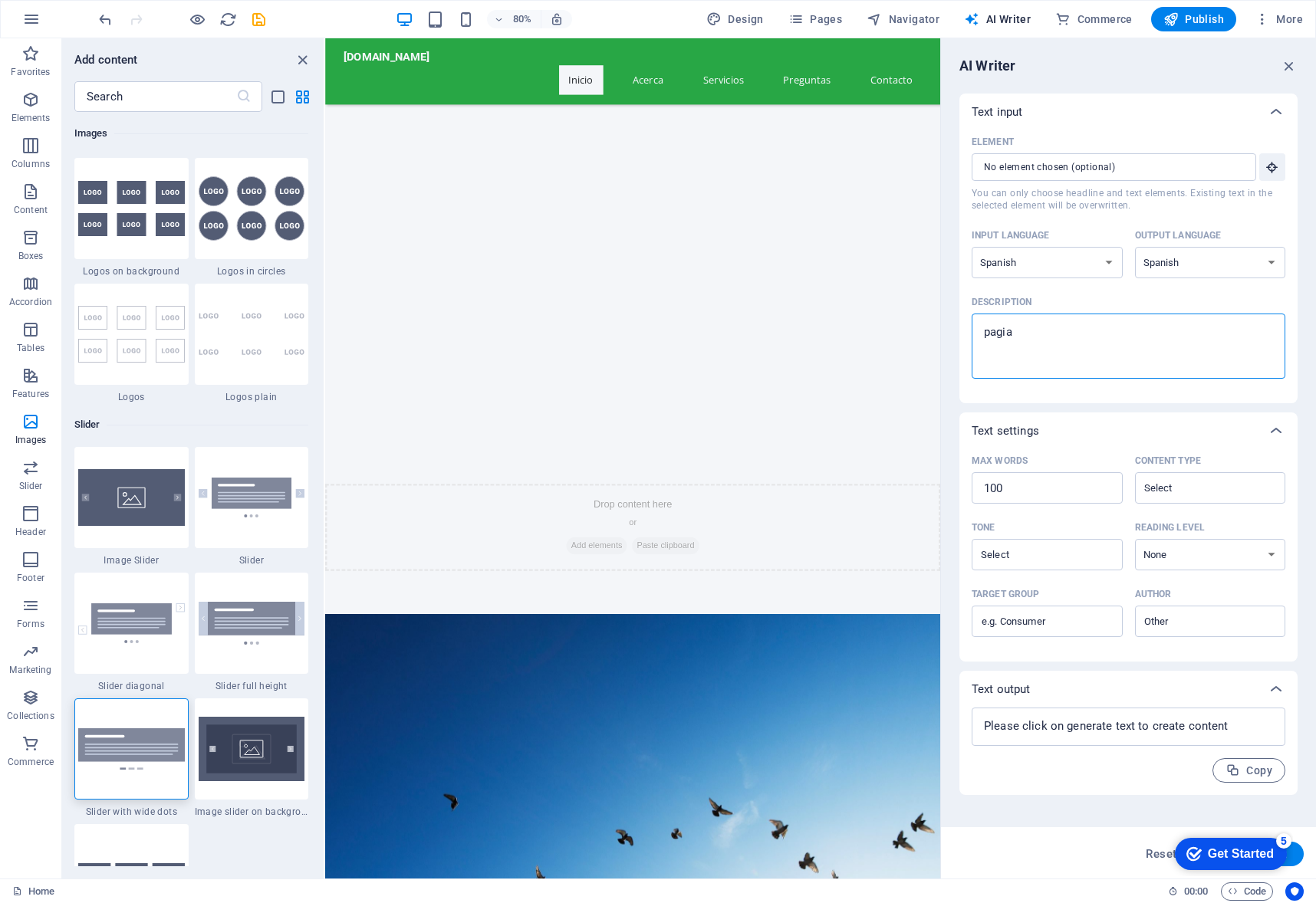
type textarea "pagian"
type textarea "x"
type textarea "pagian"
type textarea "x"
type textarea "pagian d"
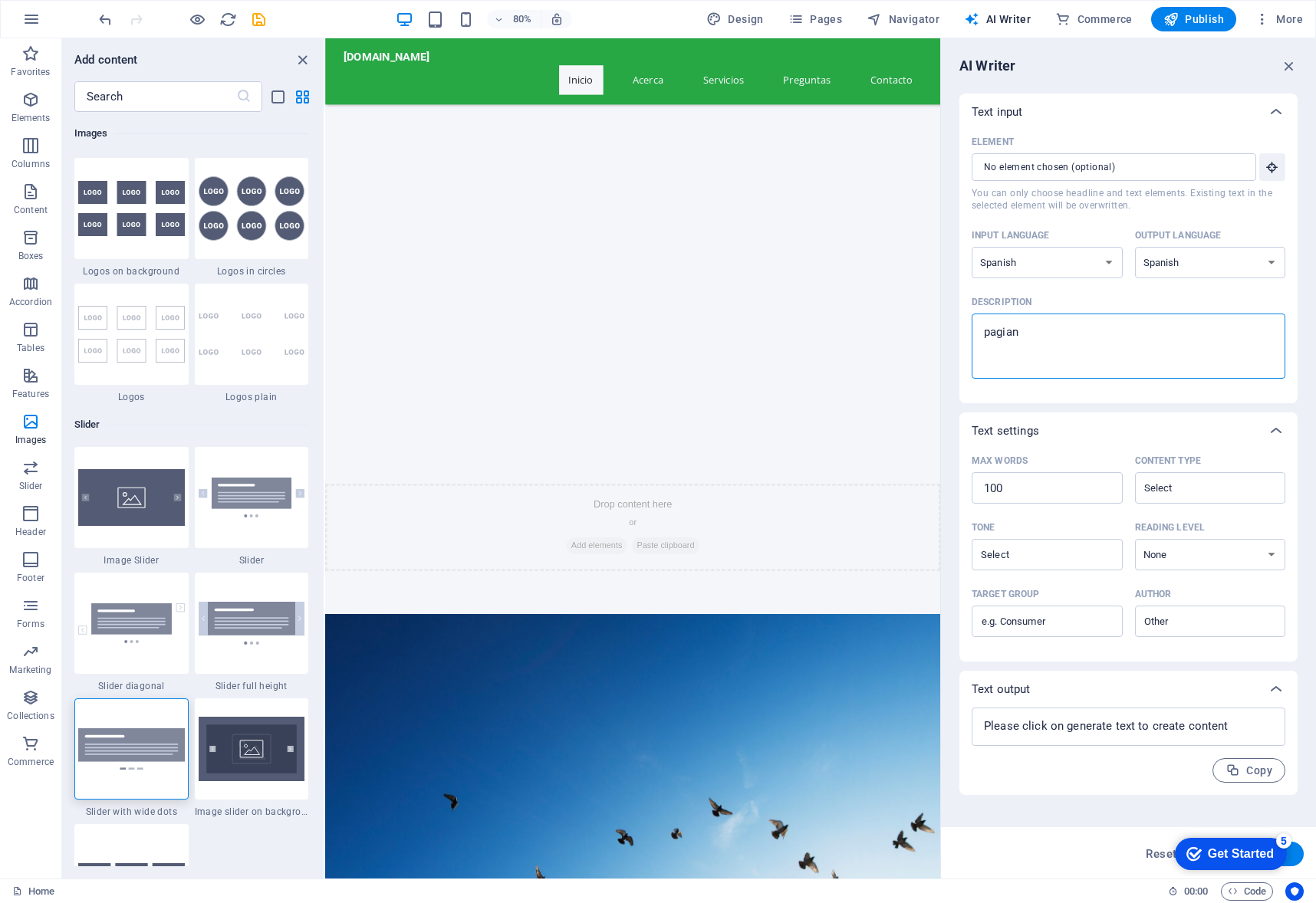
type textarea "x"
type textarea "pagian de"
type textarea "x"
type textarea "pagian de"
type textarea "x"
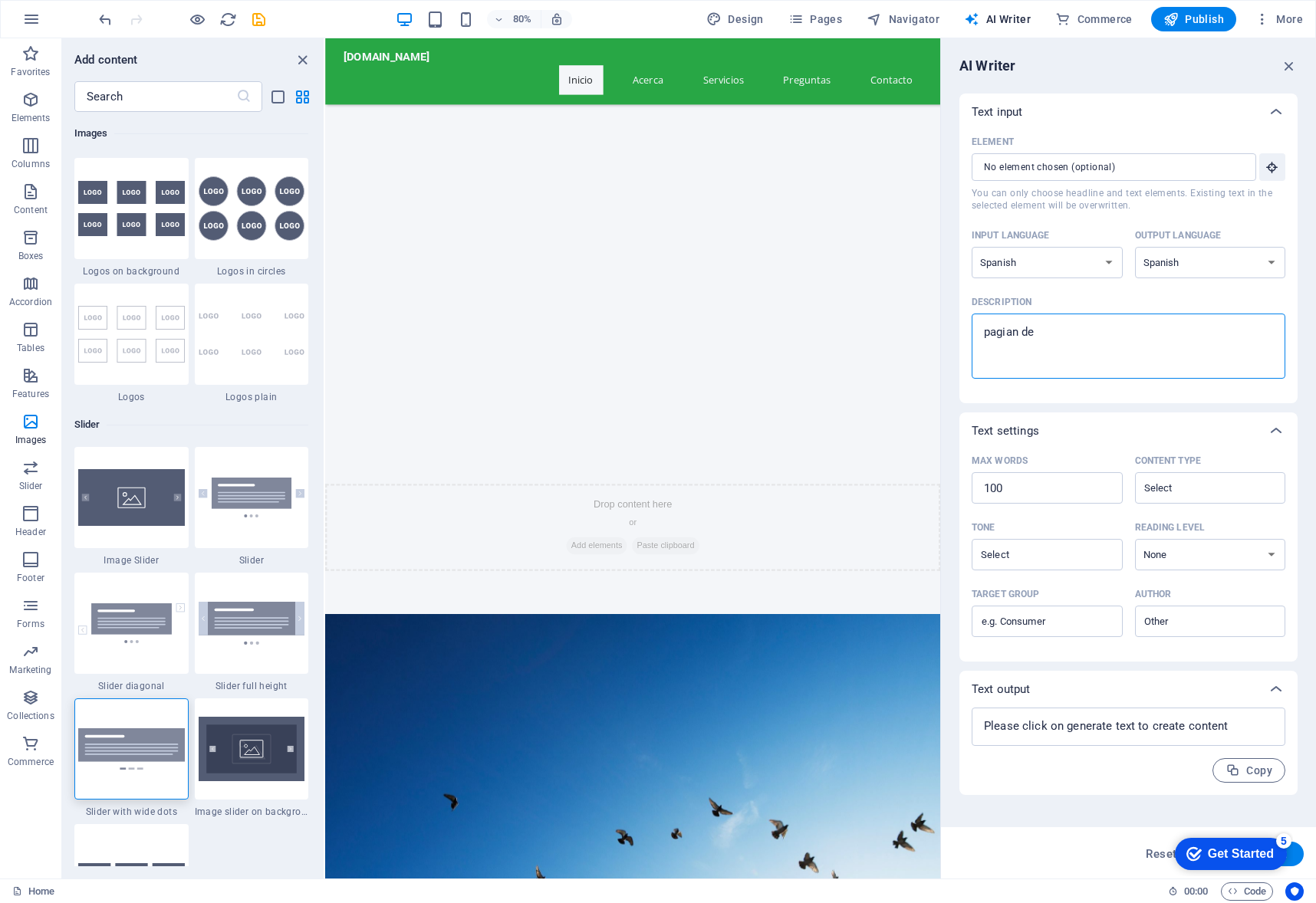
type textarea "pagian de i"
type textarea "x"
type textarea "pagian de"
type textarea "x"
type textarea "pagian de"
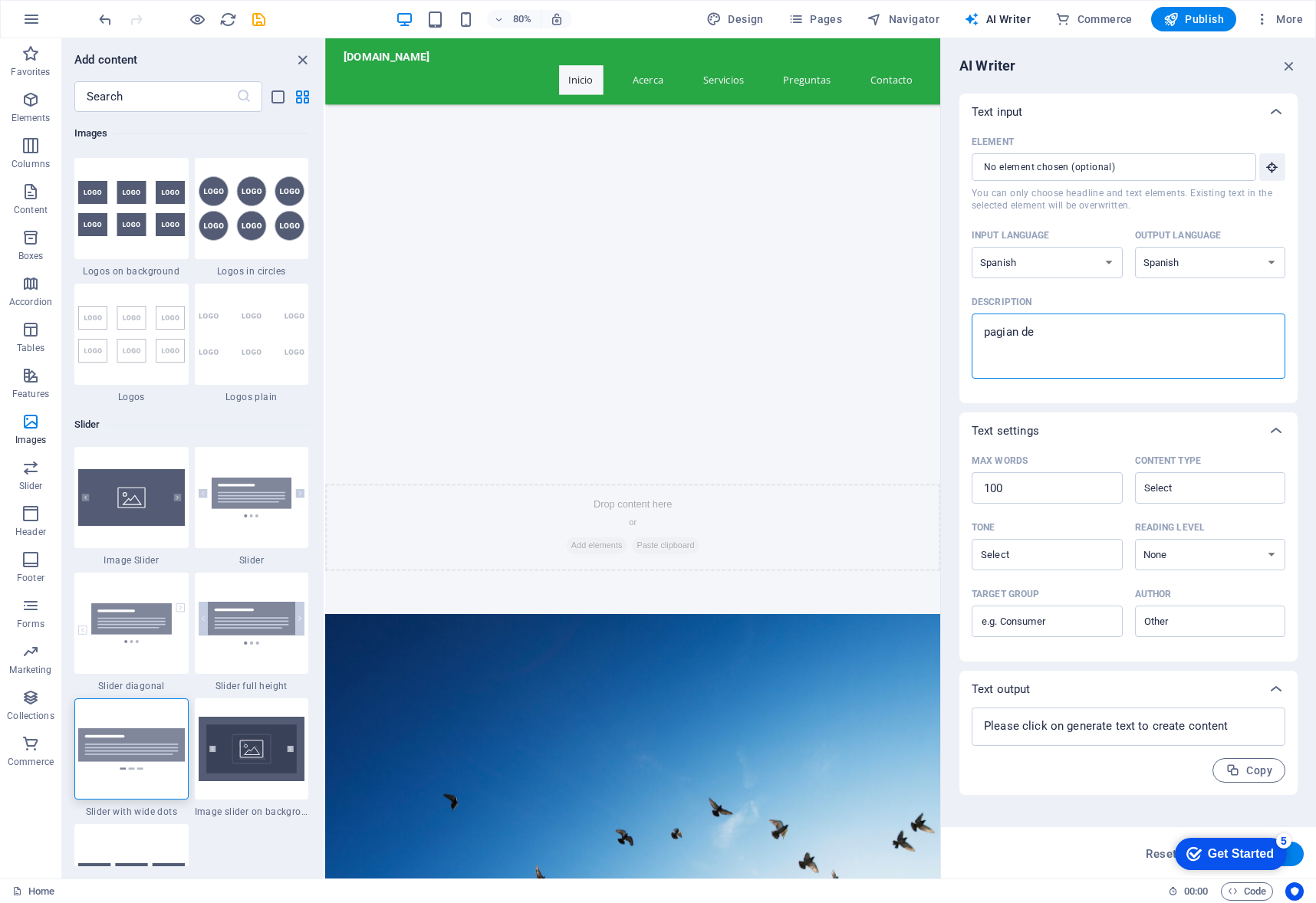
type textarea "x"
type textarea "pagian d"
type textarea "x"
type textarea "pagian"
type textarea "x"
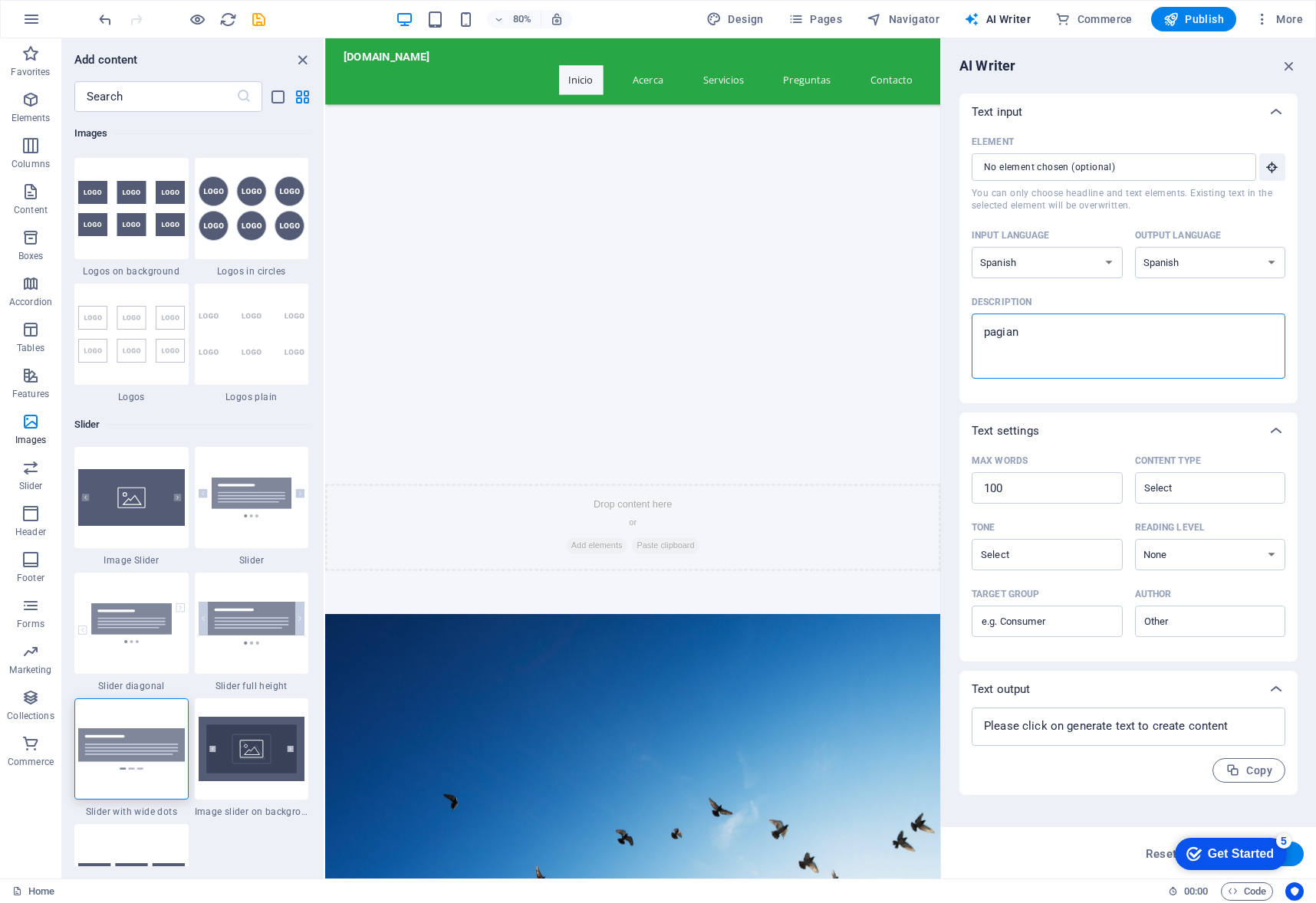
type textarea "pagian"
type textarea "x"
type textarea "pagia"
type textarea "x"
type textarea "pagi"
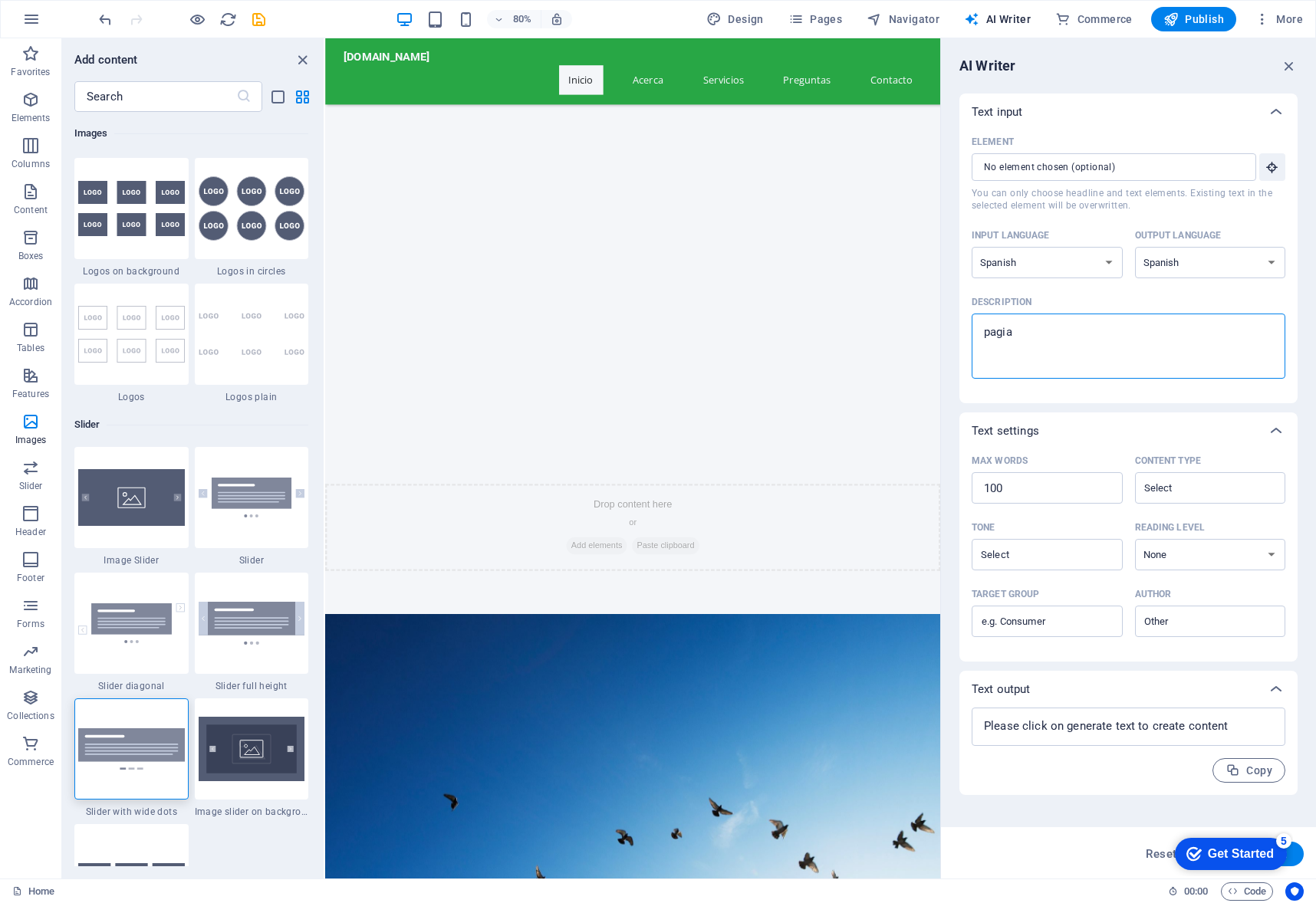
type textarea "x"
type textarea "pagin"
type textarea "x"
type textarea "pagina"
type textarea "x"
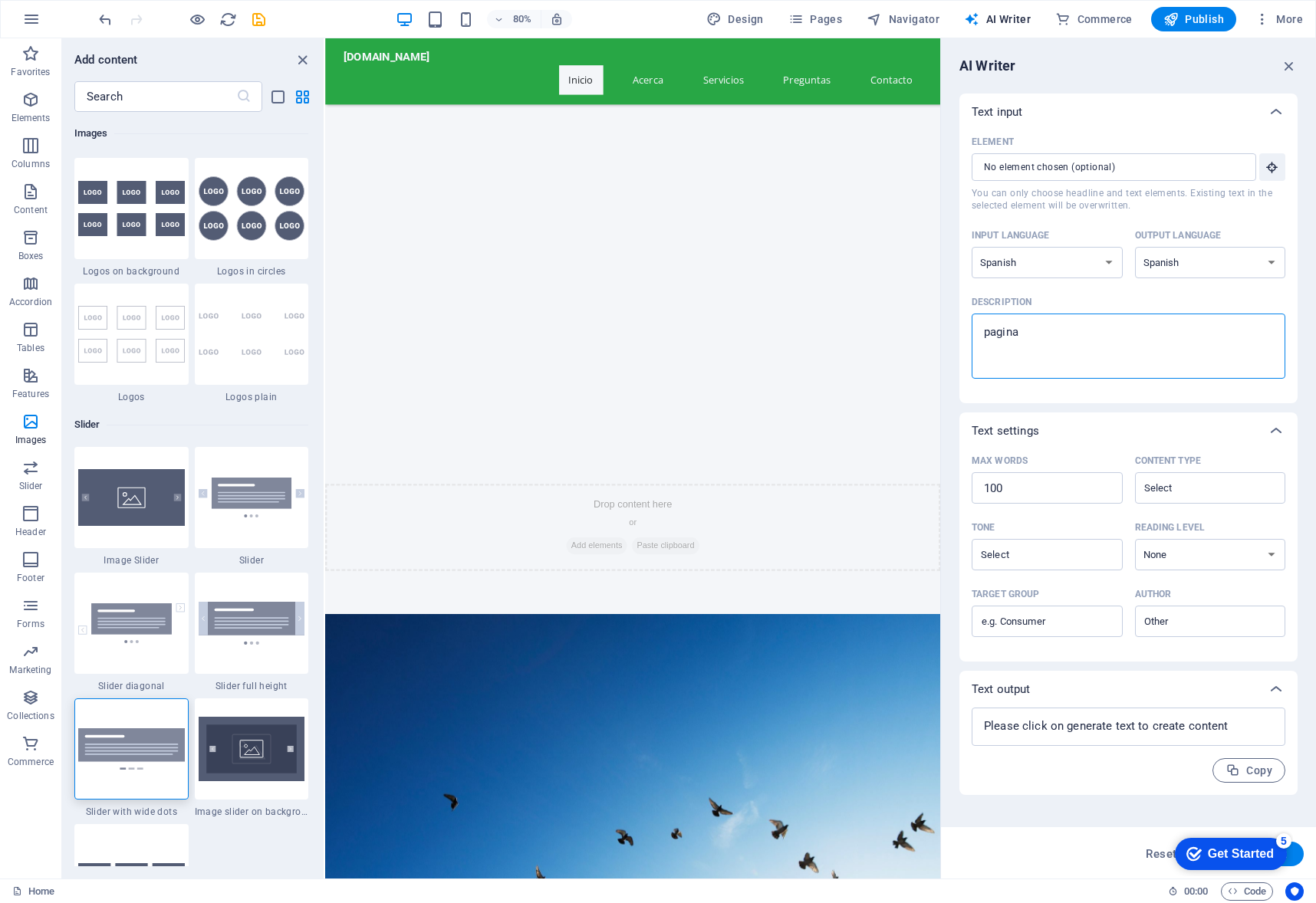
type textarea "pagina"
type textarea "x"
type textarea "pagina d"
type textarea "x"
type textarea "pagina de"
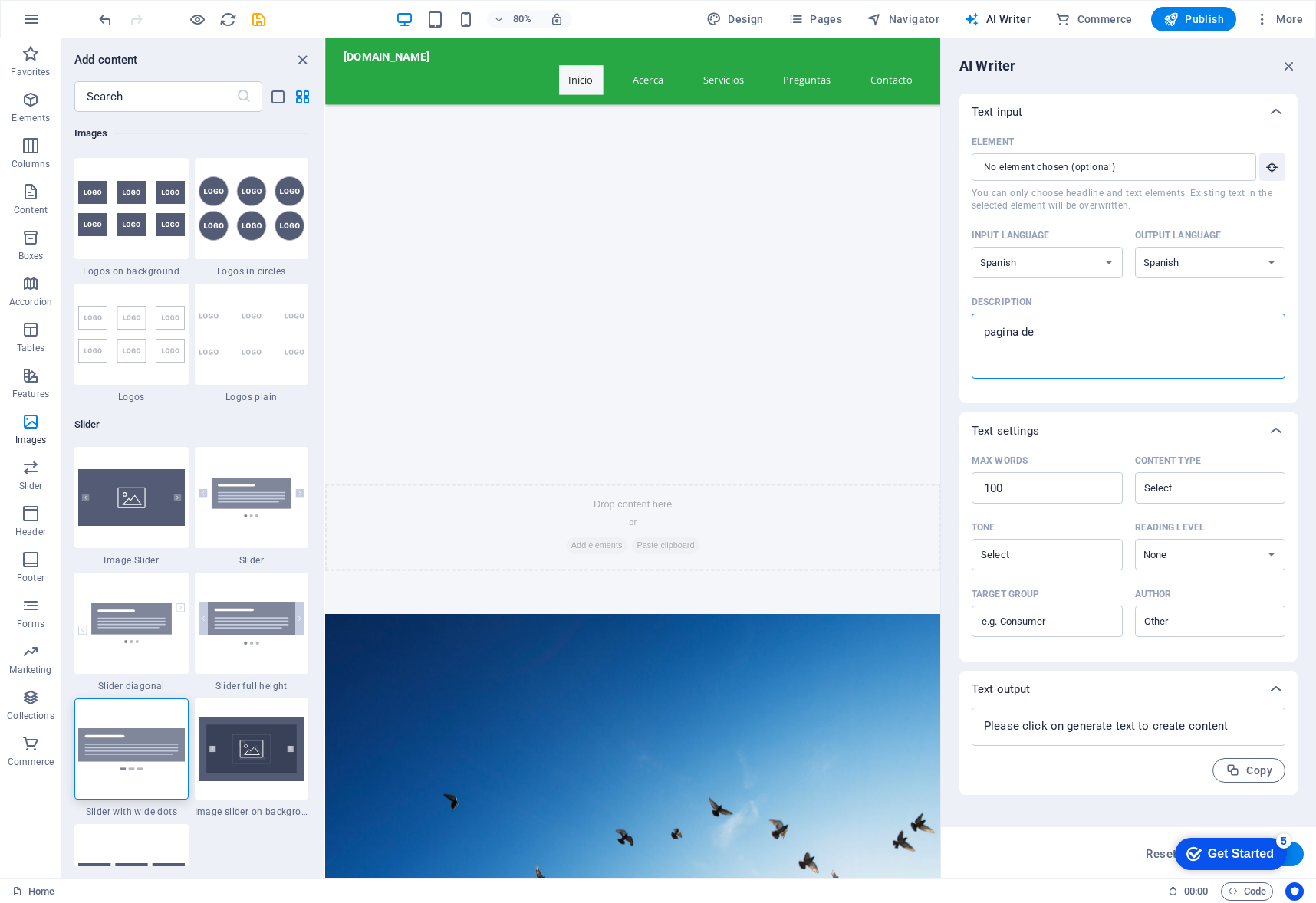
type textarea "x"
type textarea "pagina del"
type textarea "x"
type textarea "pagina del"
type textarea "x"
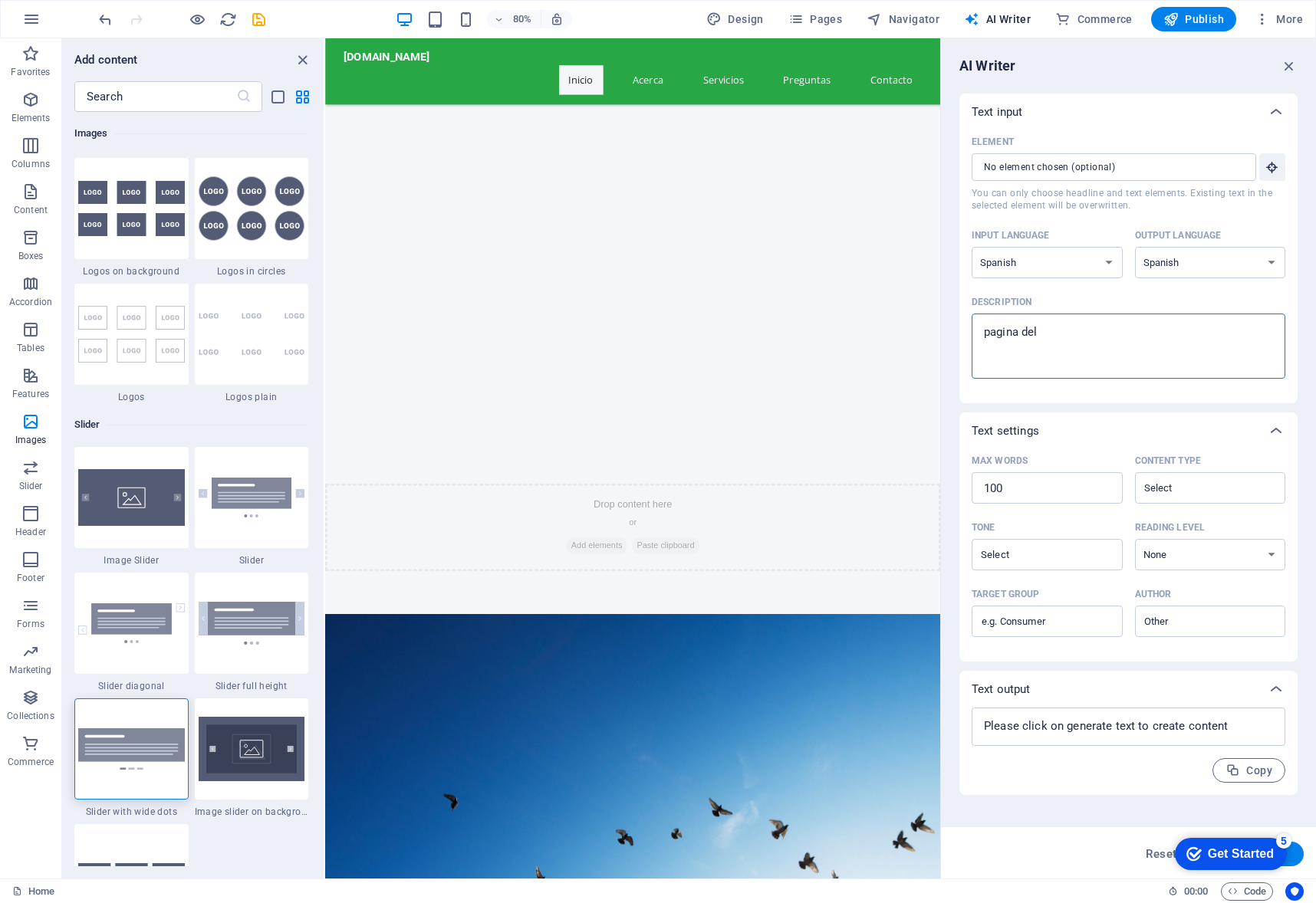
type textarea "pagina del p"
type textarea "x"
type textarea "pagina del pr"
type textarea "x"
type textarea "pagina del pri"
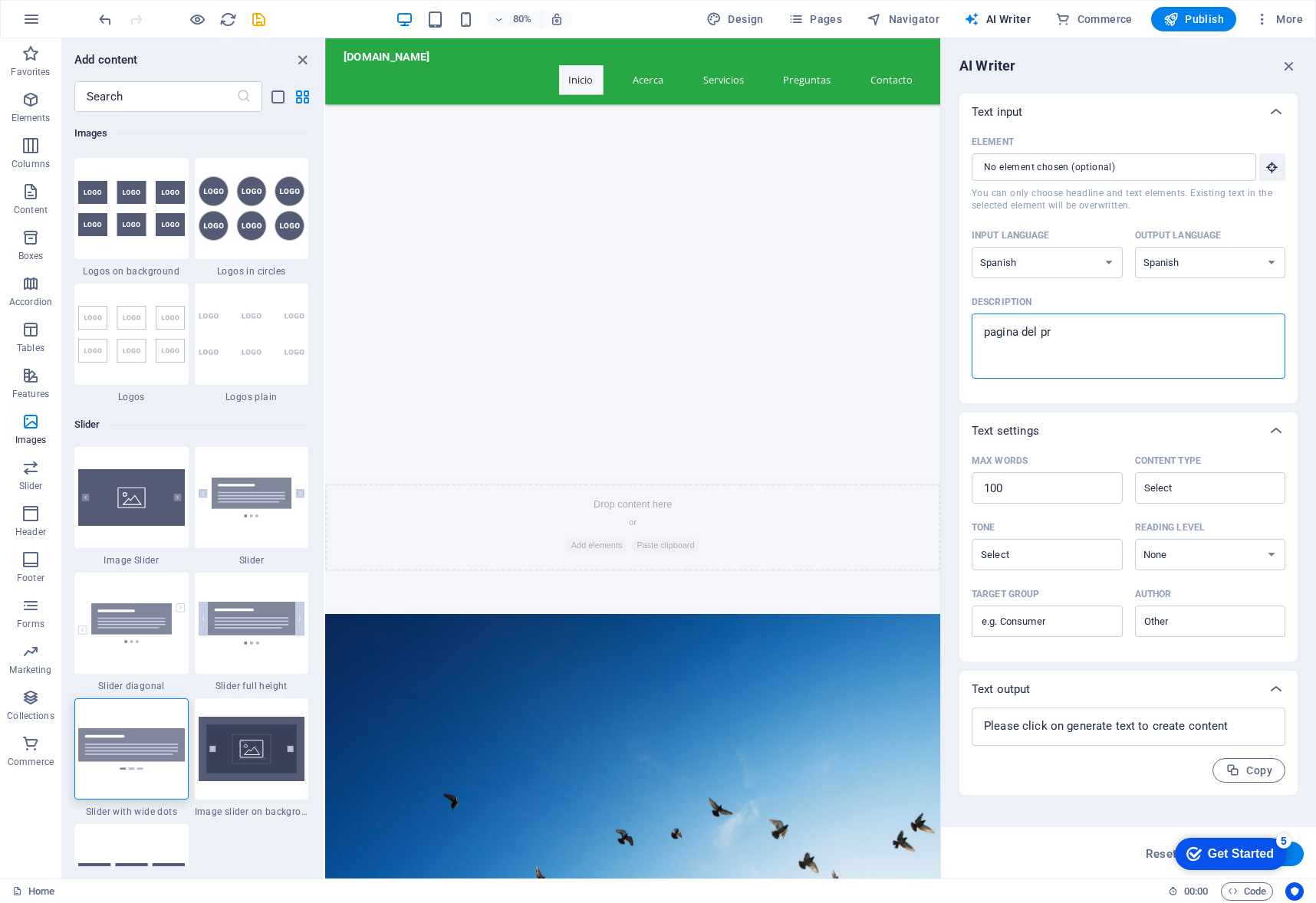
type textarea "x"
type textarea "pagina del prie"
type textarea "x"
type textarea "pagina [PERSON_NAME]"
type textarea "x"
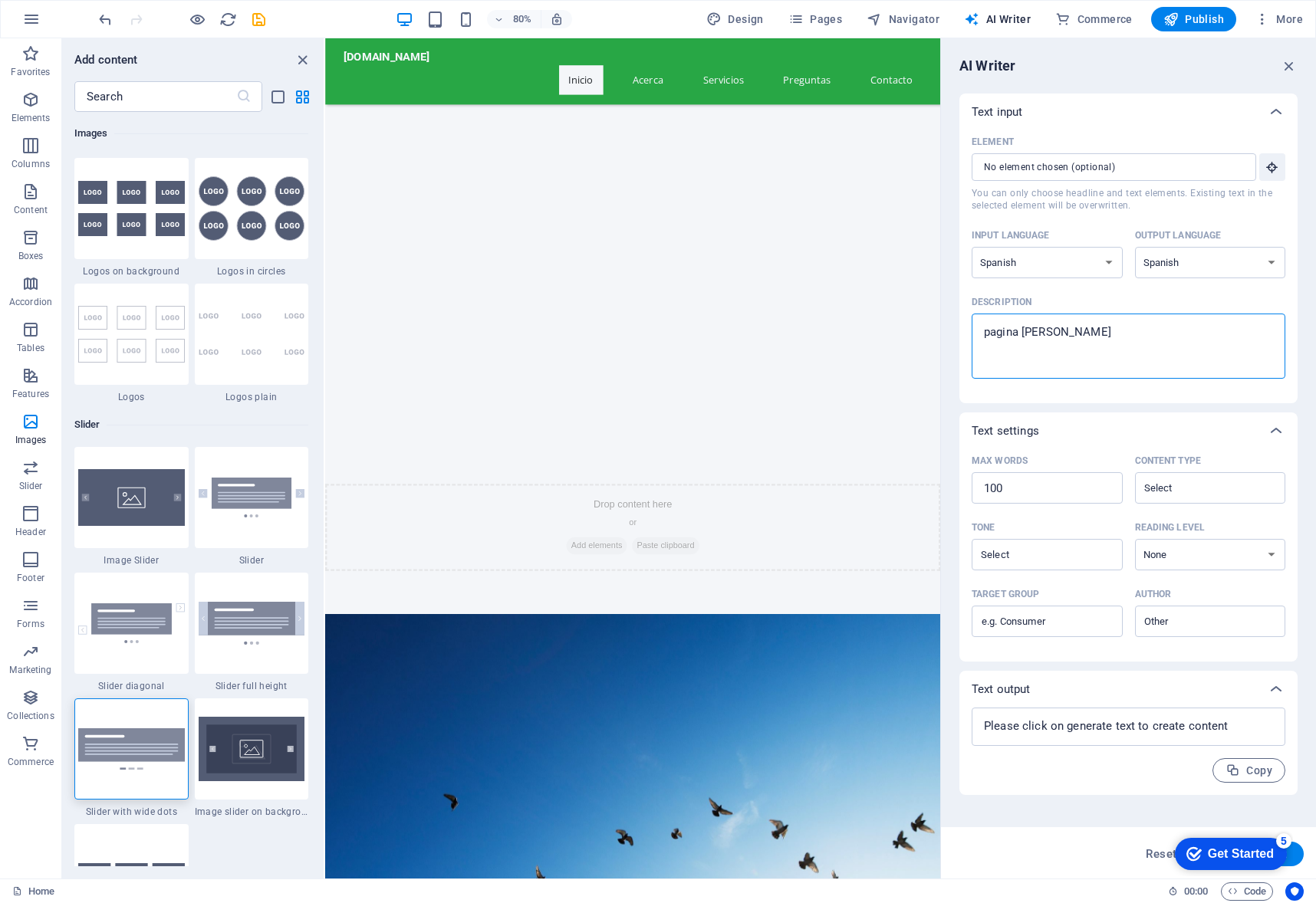
type textarea "pagina del priemr"
type textarea "x"
type textarea "pagina del priemr"
type textarea "x"
type textarea "pagina del priemr i"
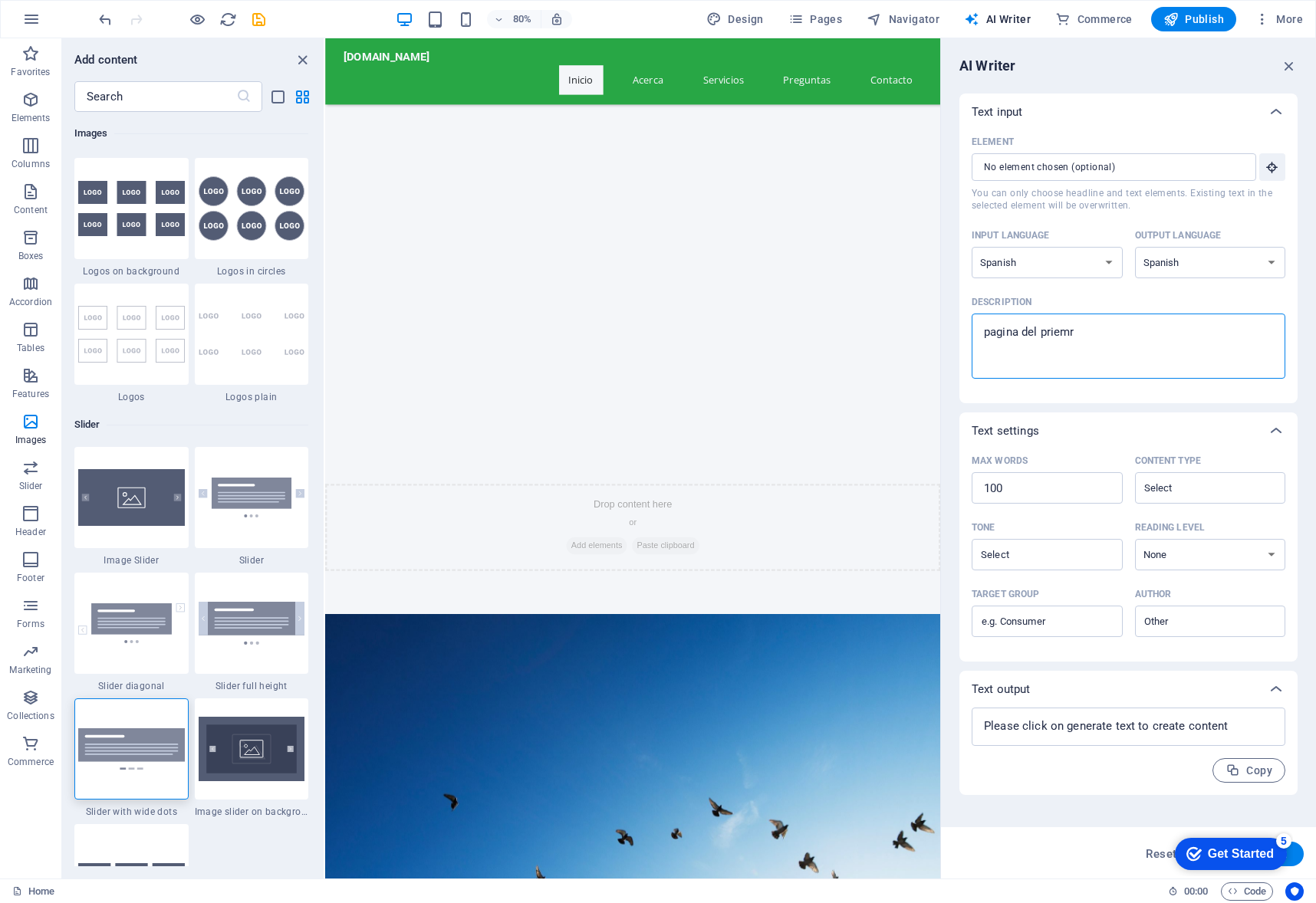
type textarea "x"
type textarea "pagina del priemr in"
type textarea "x"
type textarea "pagina del priemr inf"
type textarea "x"
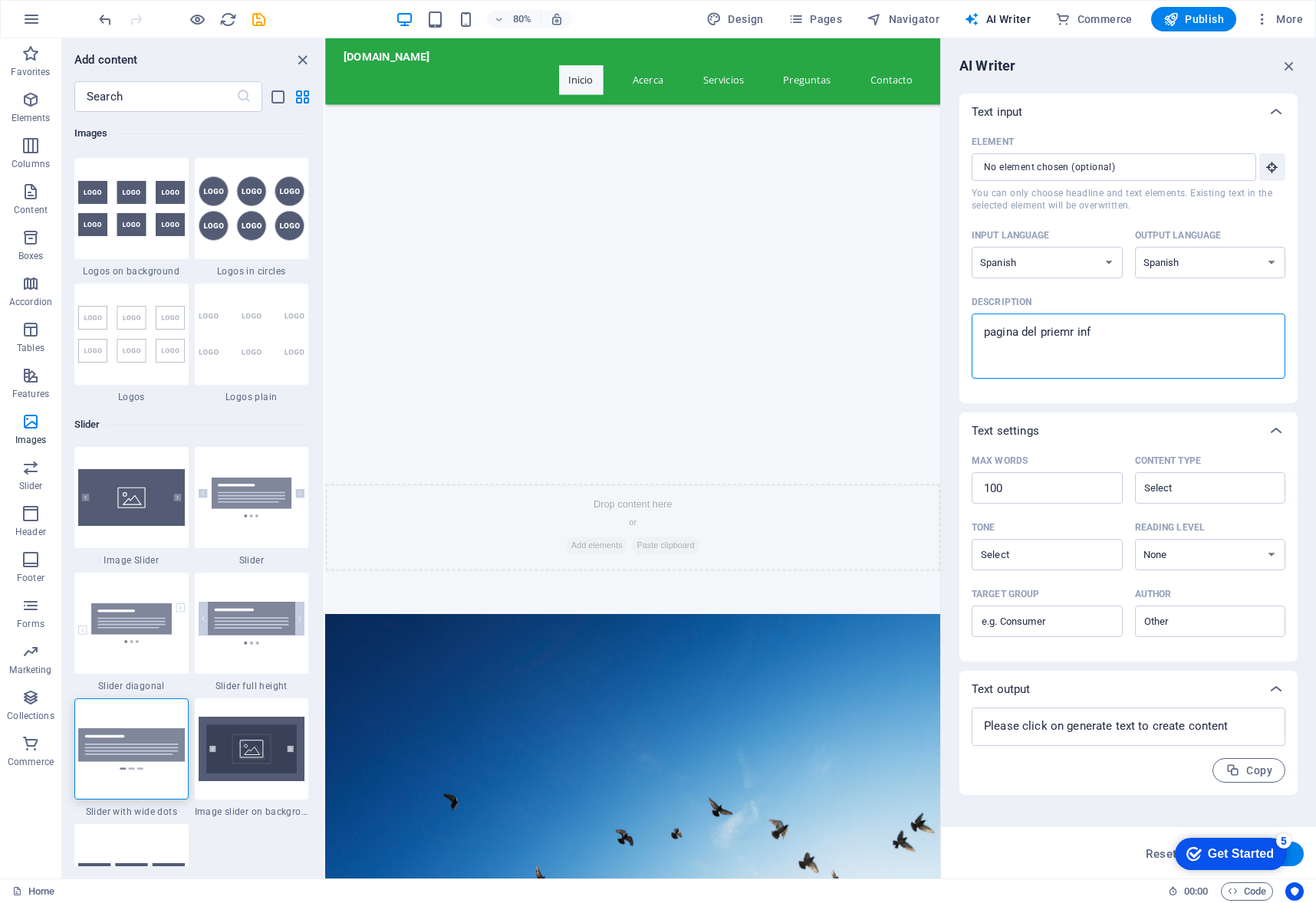
type textarea "pagina del priemr info"
type textarea "x"
type textarea "pagina del priemr infor"
type textarea "x"
type textarea "pagina del priemr inform"
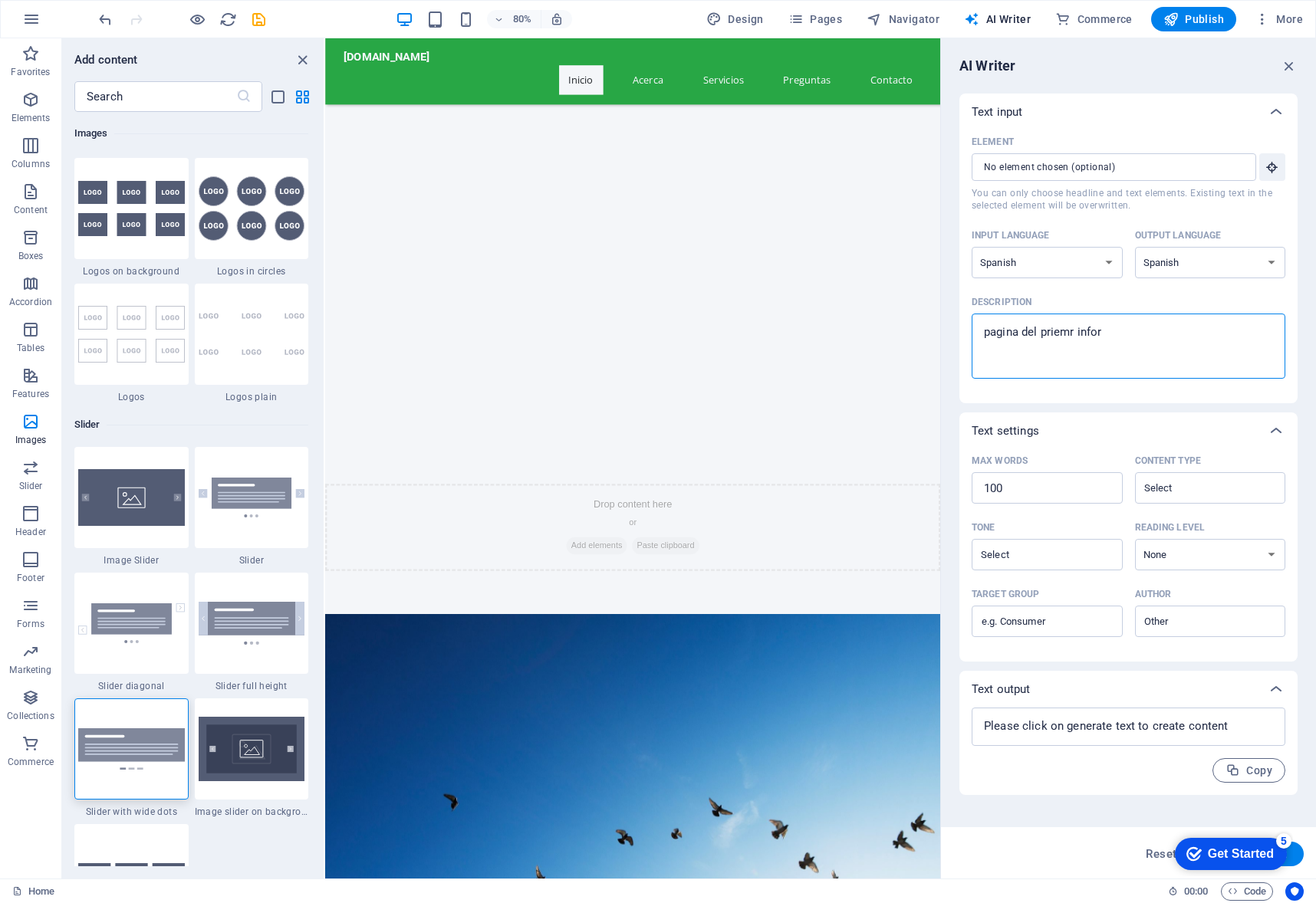
type textarea "x"
type textarea "pagina del priemr informe"
type textarea "x"
type textarea "pagina del priemr informe"
type textarea "x"
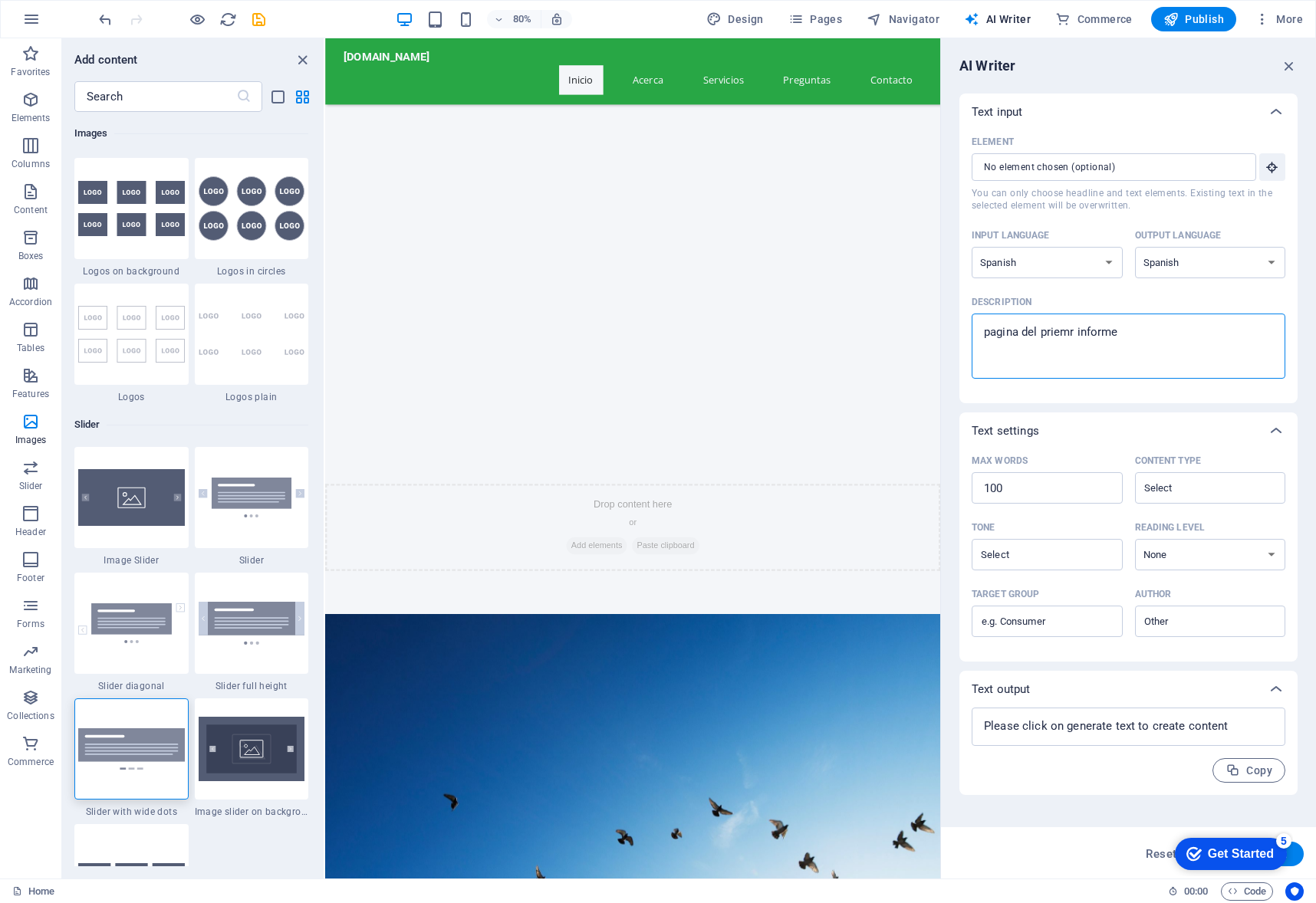
type textarea "pagina del priemr informe d"
type textarea "x"
type textarea "pagina del priemr informe de"
type textarea "x"
type textarea "pagina del priemr informe de"
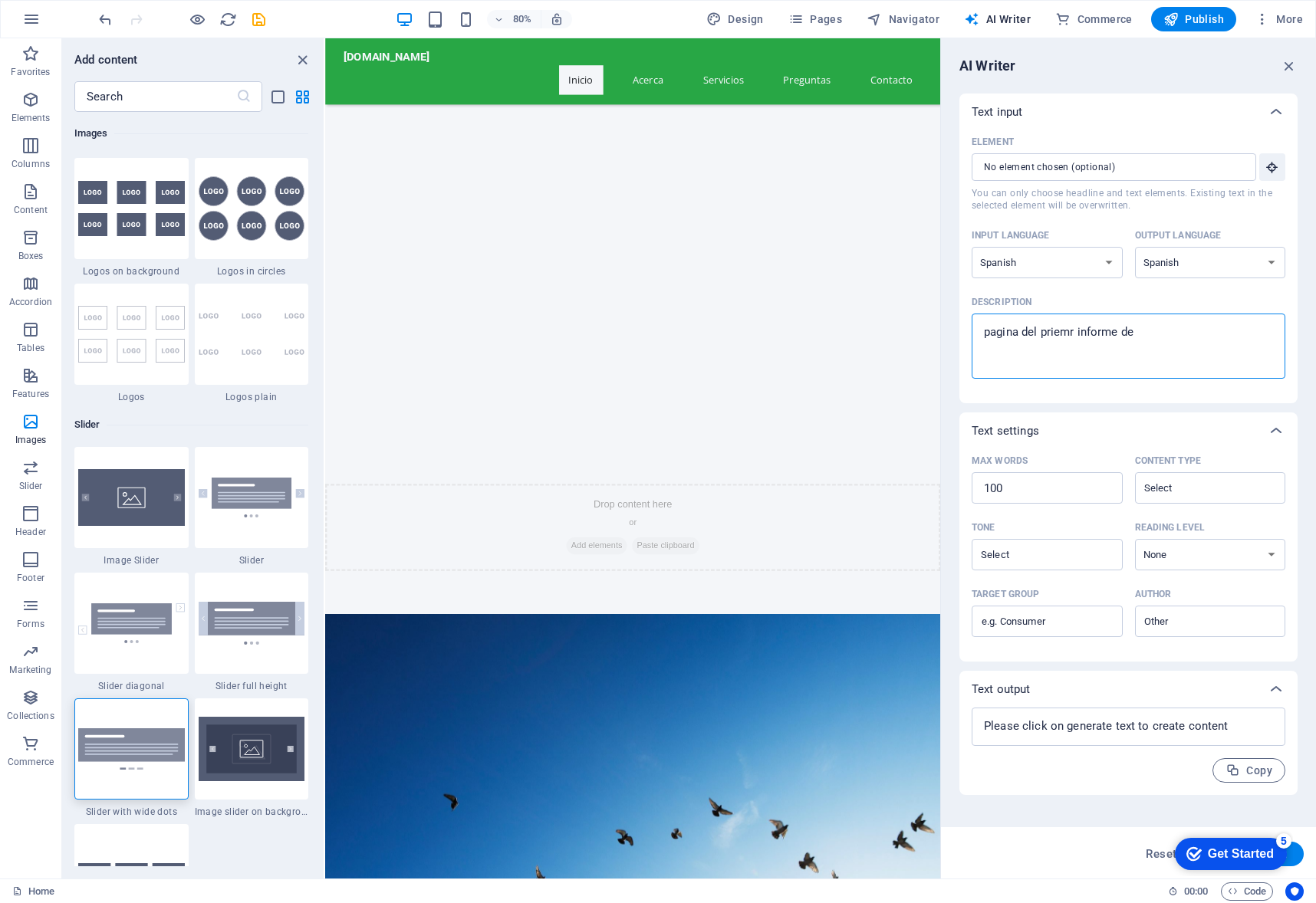
type textarea "x"
type textarea "pagina del priemr informe de g"
type textarea "x"
type textarea "pagina del priemr informe de go"
type textarea "x"
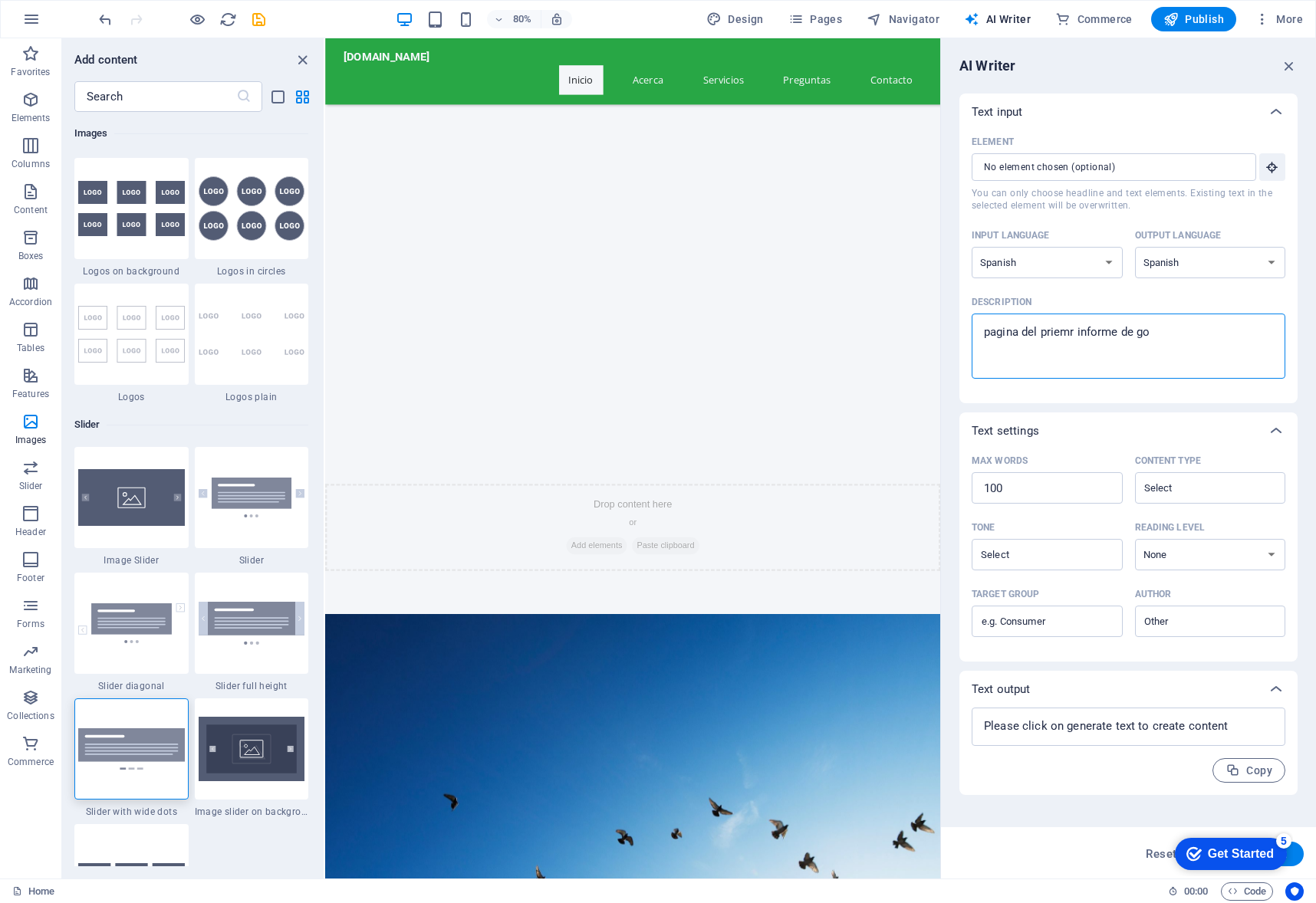
type textarea "pagina del priemr informe de [PERSON_NAME]"
type textarea "x"
type textarea "pagina del priemr informe de [PERSON_NAME]"
type textarea "x"
type textarea "pagina del priemr informe [PERSON_NAME]"
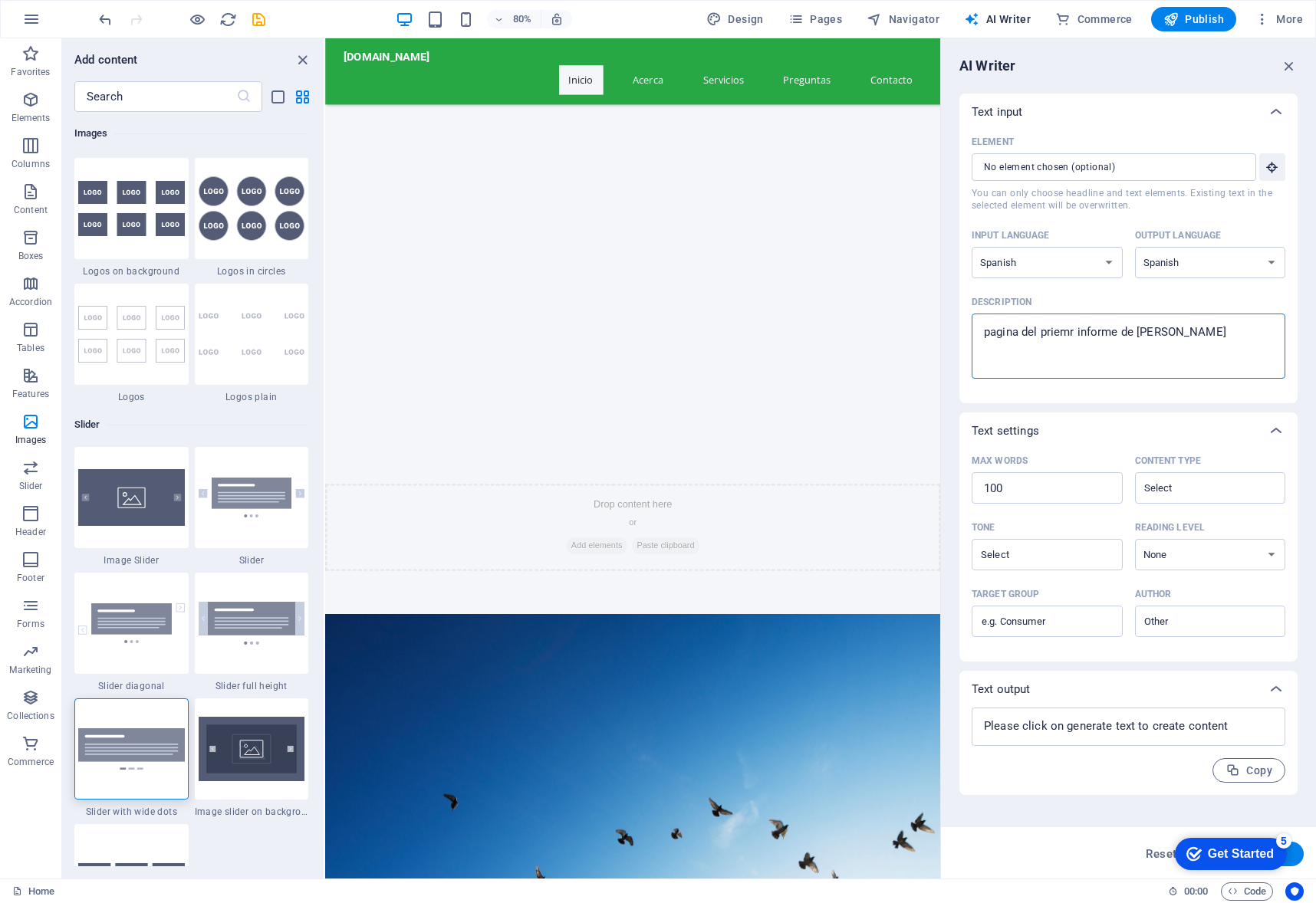
type textarea "x"
type textarea "pagina del priemr informe de [PERSON_NAME]"
type textarea "x"
type textarea "pagina del priemr informe de gobiern"
type textarea "x"
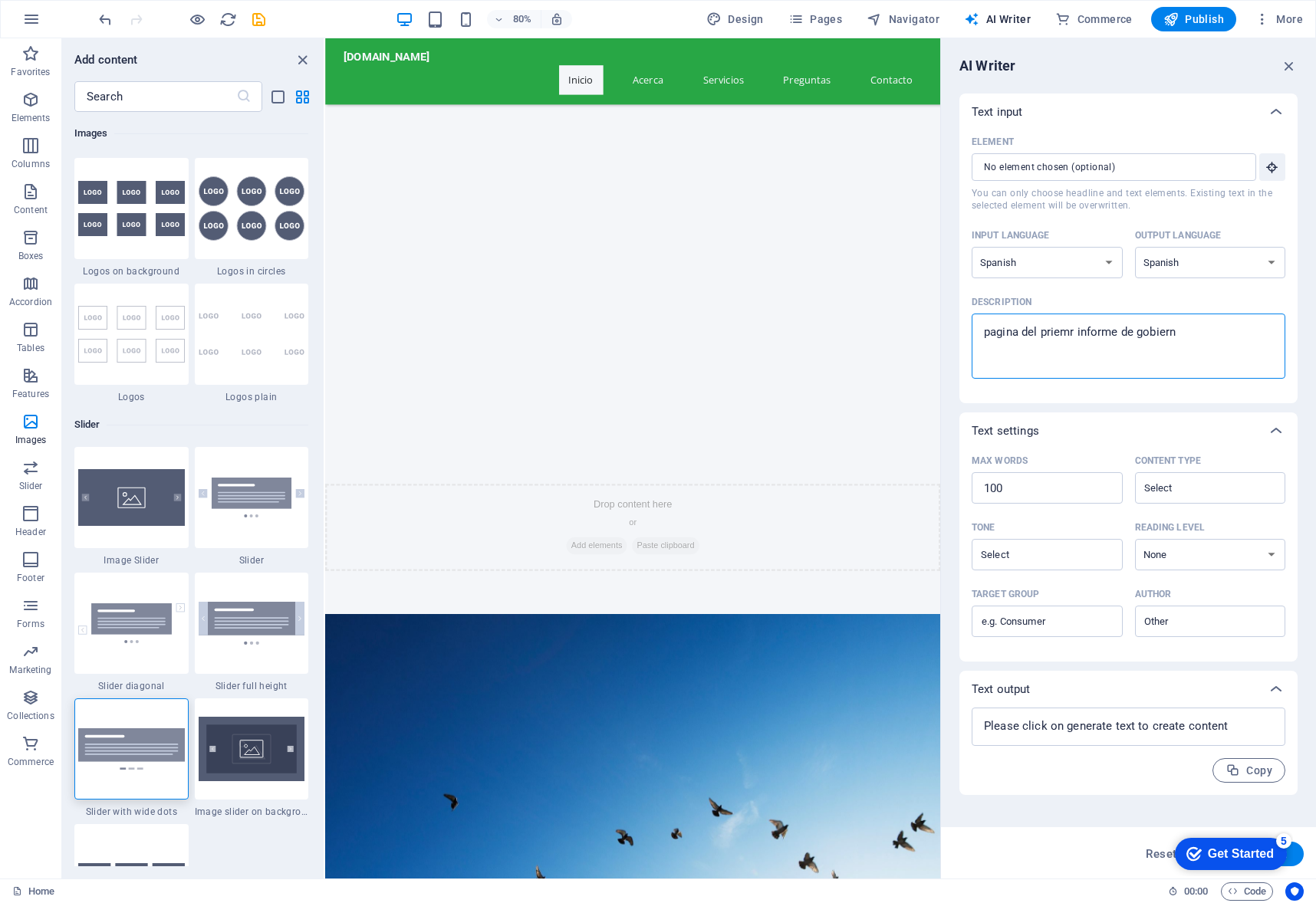
type textarea "pagina del priemr informe de gobierno"
type textarea "x"
type textarea "pagina del priemr informe de gobierno"
type textarea "x"
type textarea "pagina del priemr informe de gobierno d"
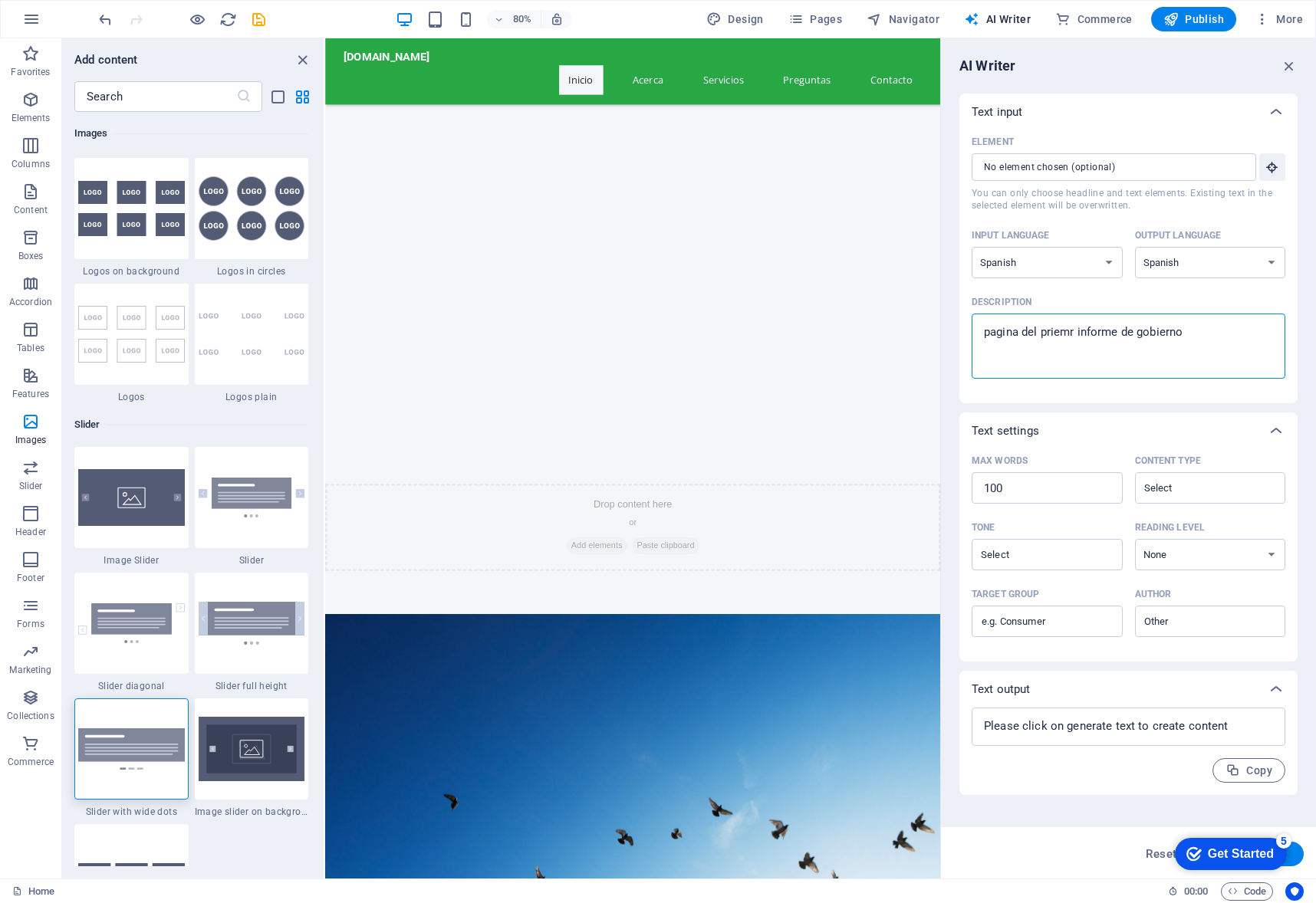
type textarea "x"
type textarea "pagina del priemr informe de gobierno de"
type textarea "x"
type textarea "pagina del priemr informe de gobierno de"
type textarea "x"
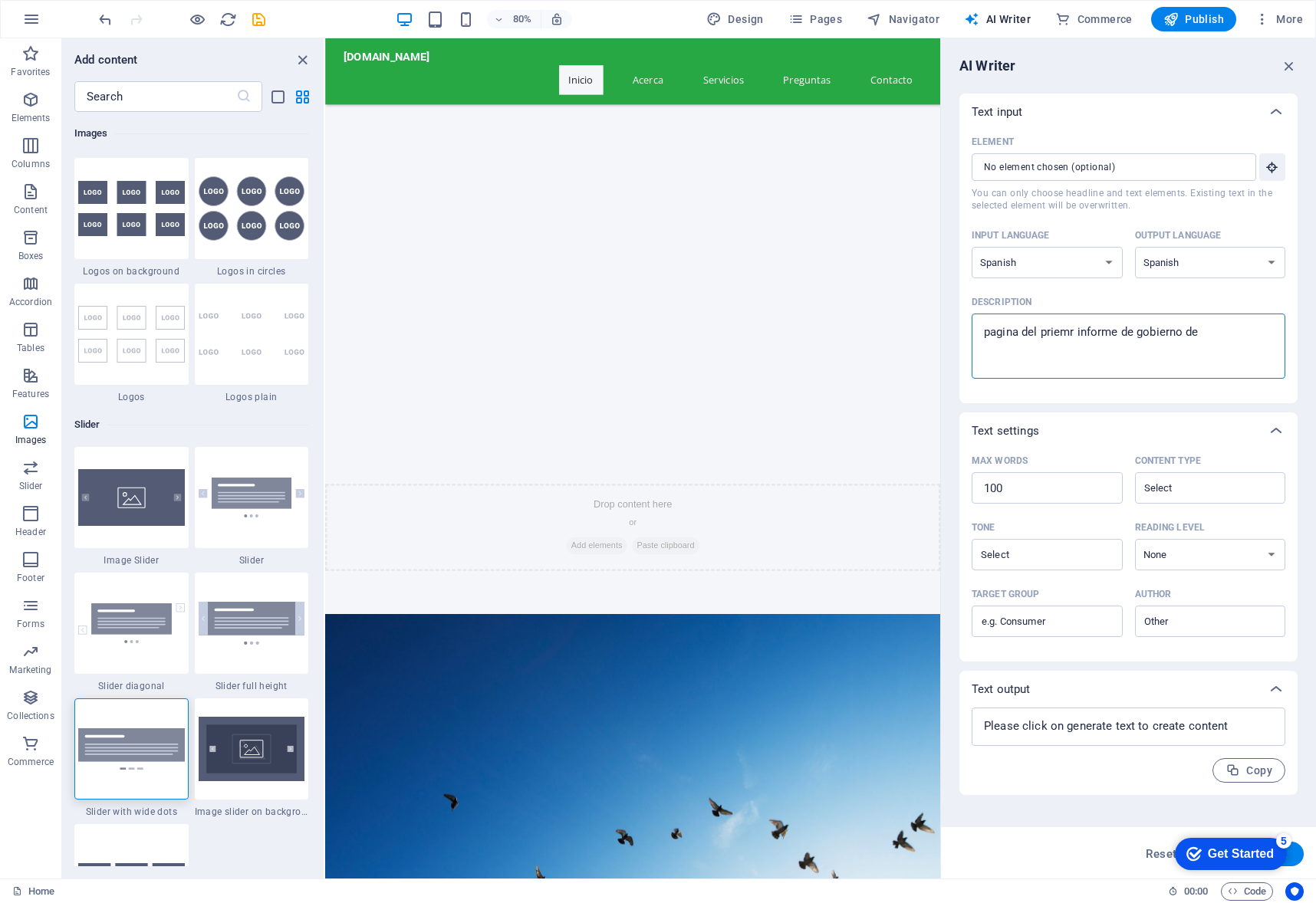
type textarea "pagina del priemr informe de gobierno de u"
type textarea "x"
type textarea "pagina del priemr informe de gobierno de un"
type textarea "x"
type textarea "pagina del priemr informe de gobierno de un"
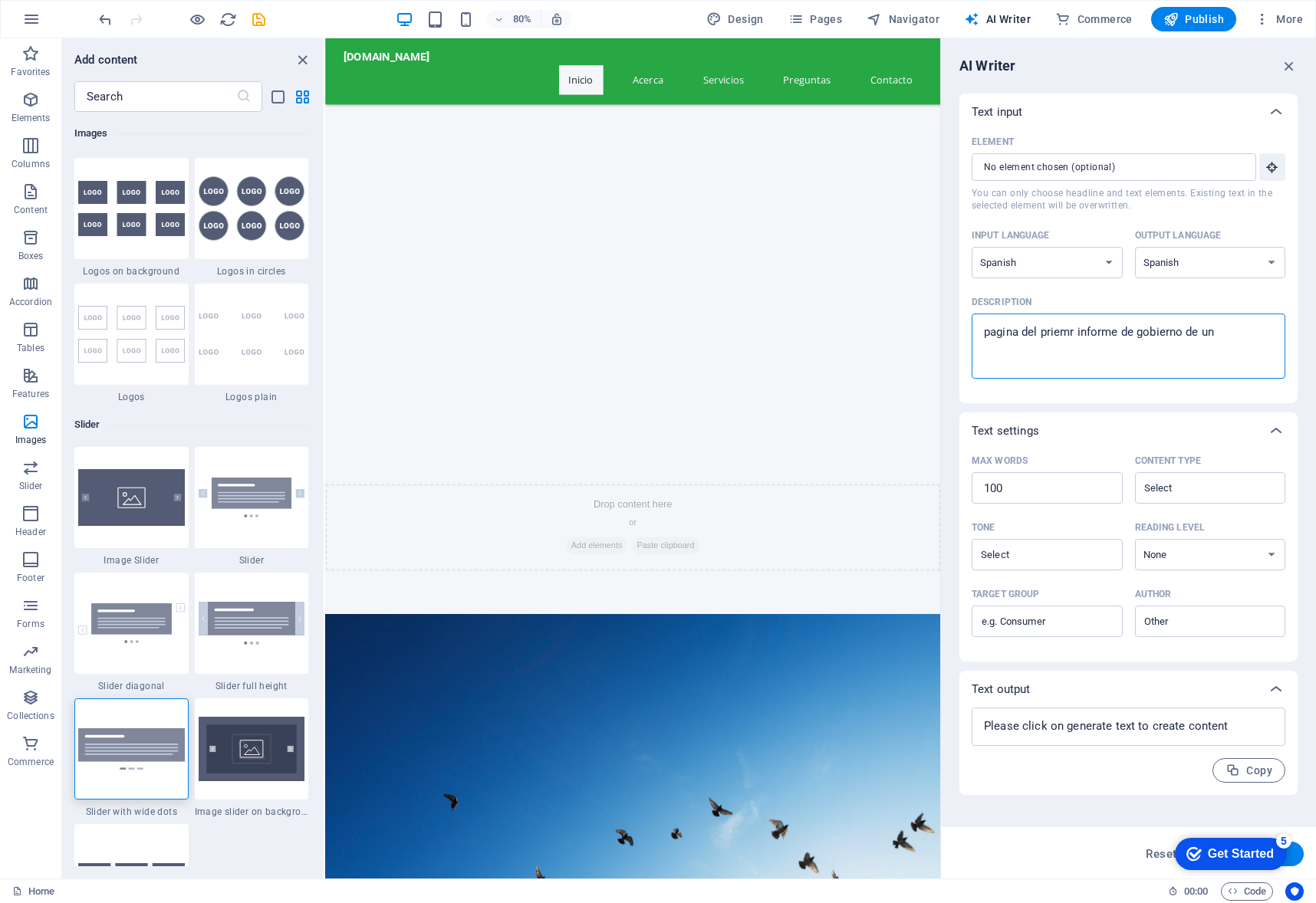
type textarea "x"
type textarea "pagina del priemr informe de gobierno de un m"
type textarea "x"
type textarea "pagina del priemr informe de gobierno de un mu"
type textarea "x"
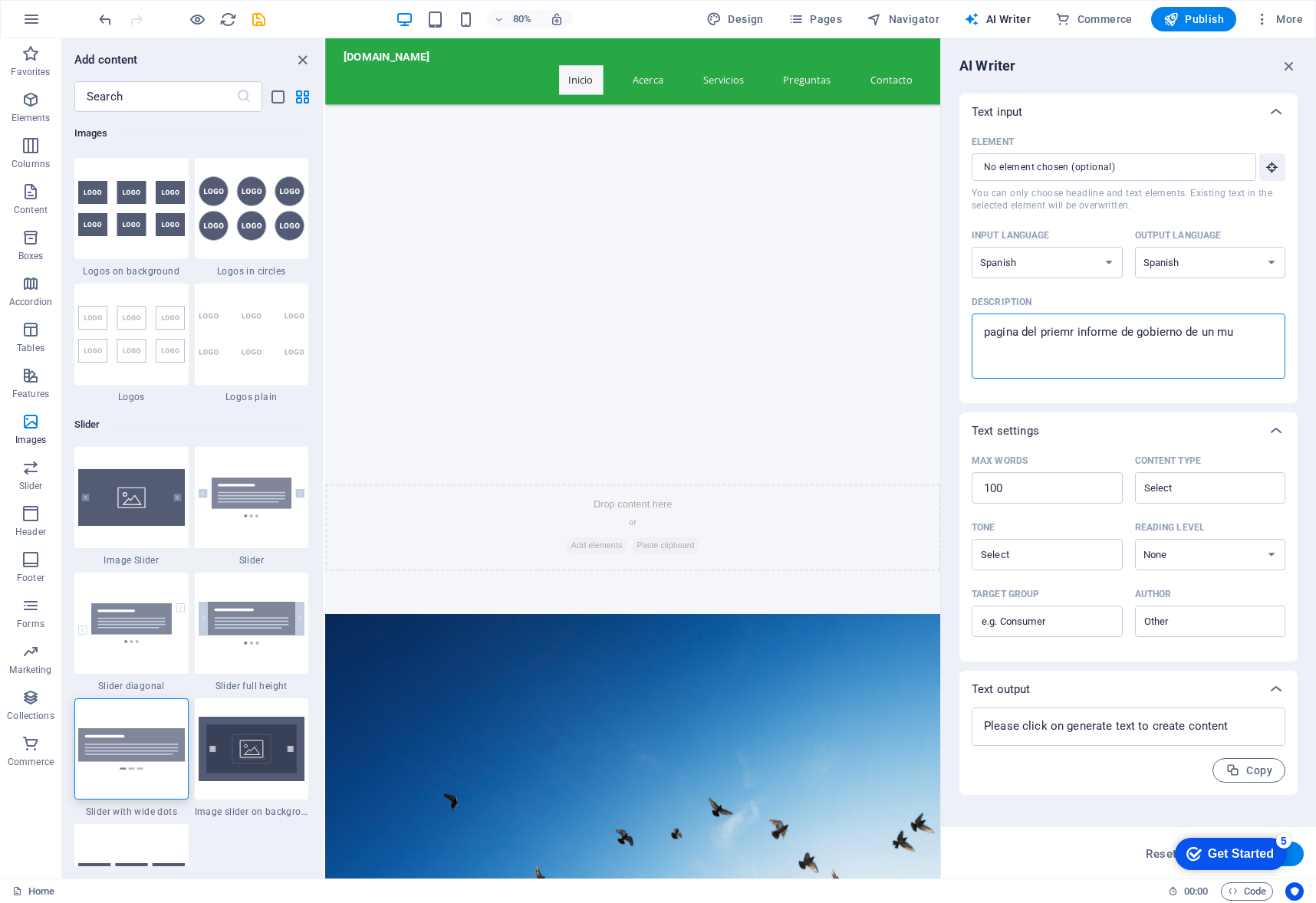
type textarea "pagina del priemr informe de gobierno de un mun"
type textarea "x"
type textarea "pagina del priemr informe de gobierno de un muni"
type textarea "x"
type textarea "pagina del priemr informe de gobierno de un munic"
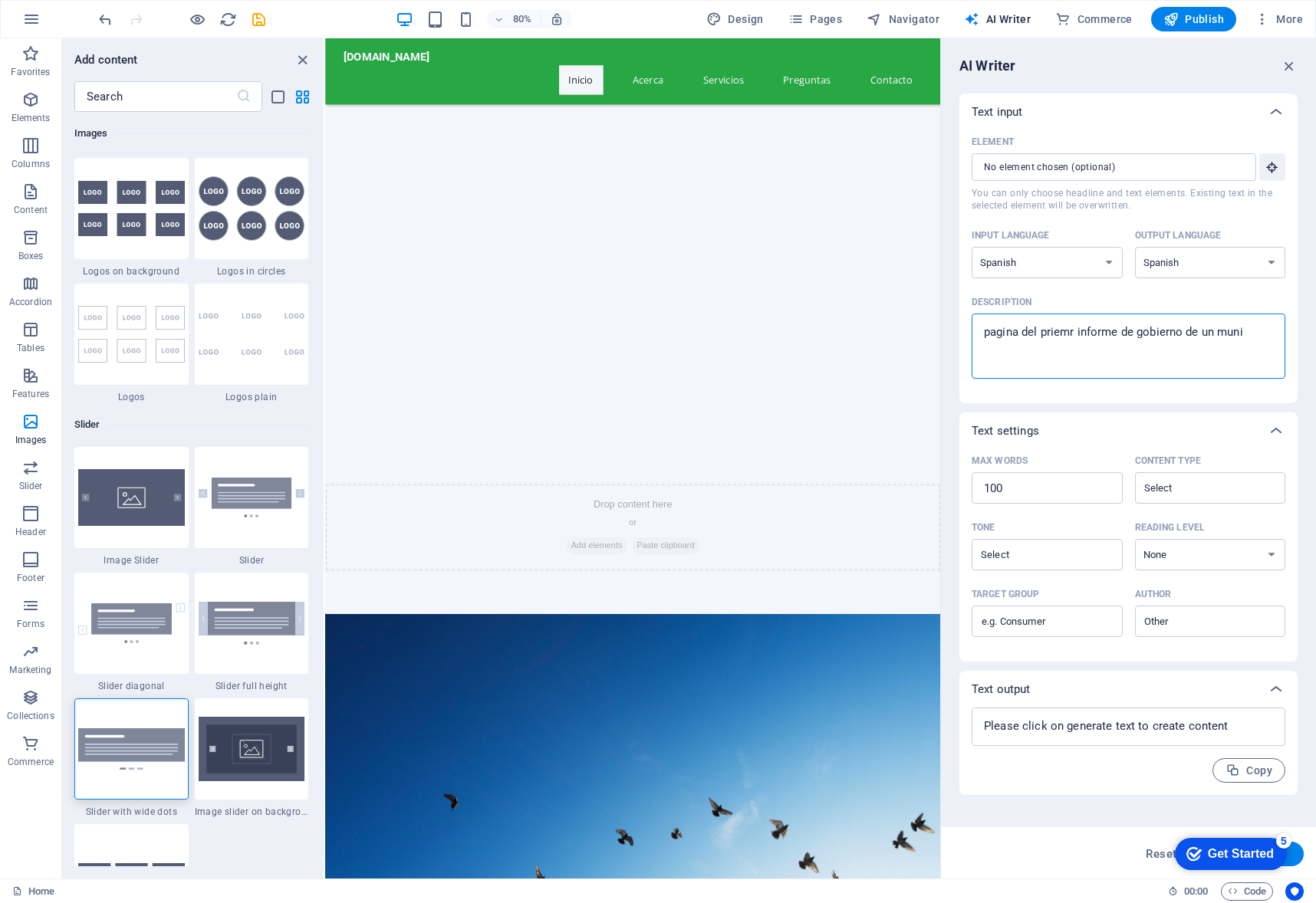
type textarea "x"
type textarea "pagina del priemr informe de gobierno de un munici"
type textarea "x"
type textarea "pagina del priemr informe de gobierno de un municip"
type textarea "x"
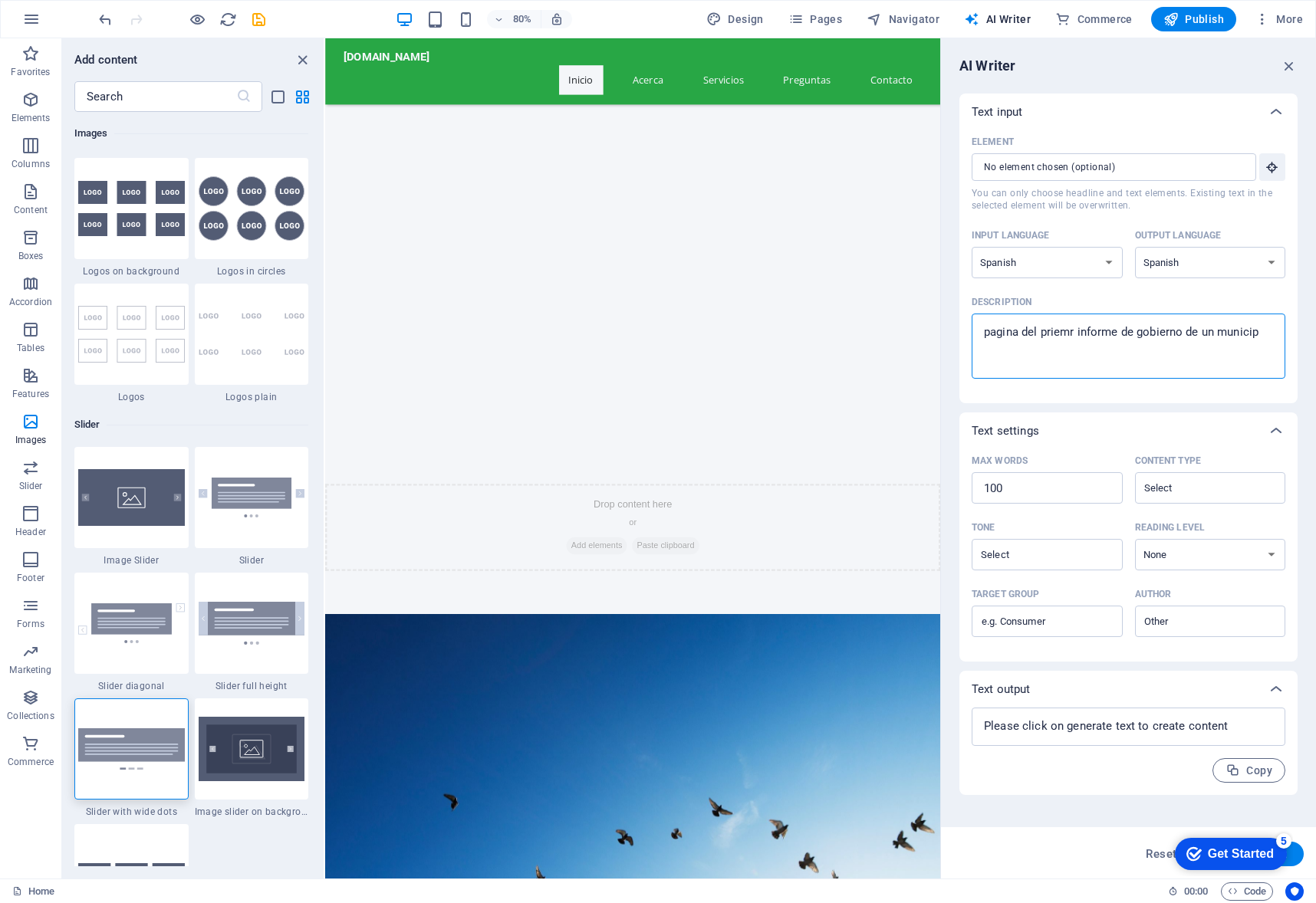
type textarea "pagina del priemr informe de gobierno de un municipi"
type textarea "x"
type textarea "pagina del priemr informe de gobierno de un municipio"
type textarea "x"
click at [1065, 335] on textarea "pagina del priemr informe de gobierno de un municipio" at bounding box center [1128, 346] width 298 height 50
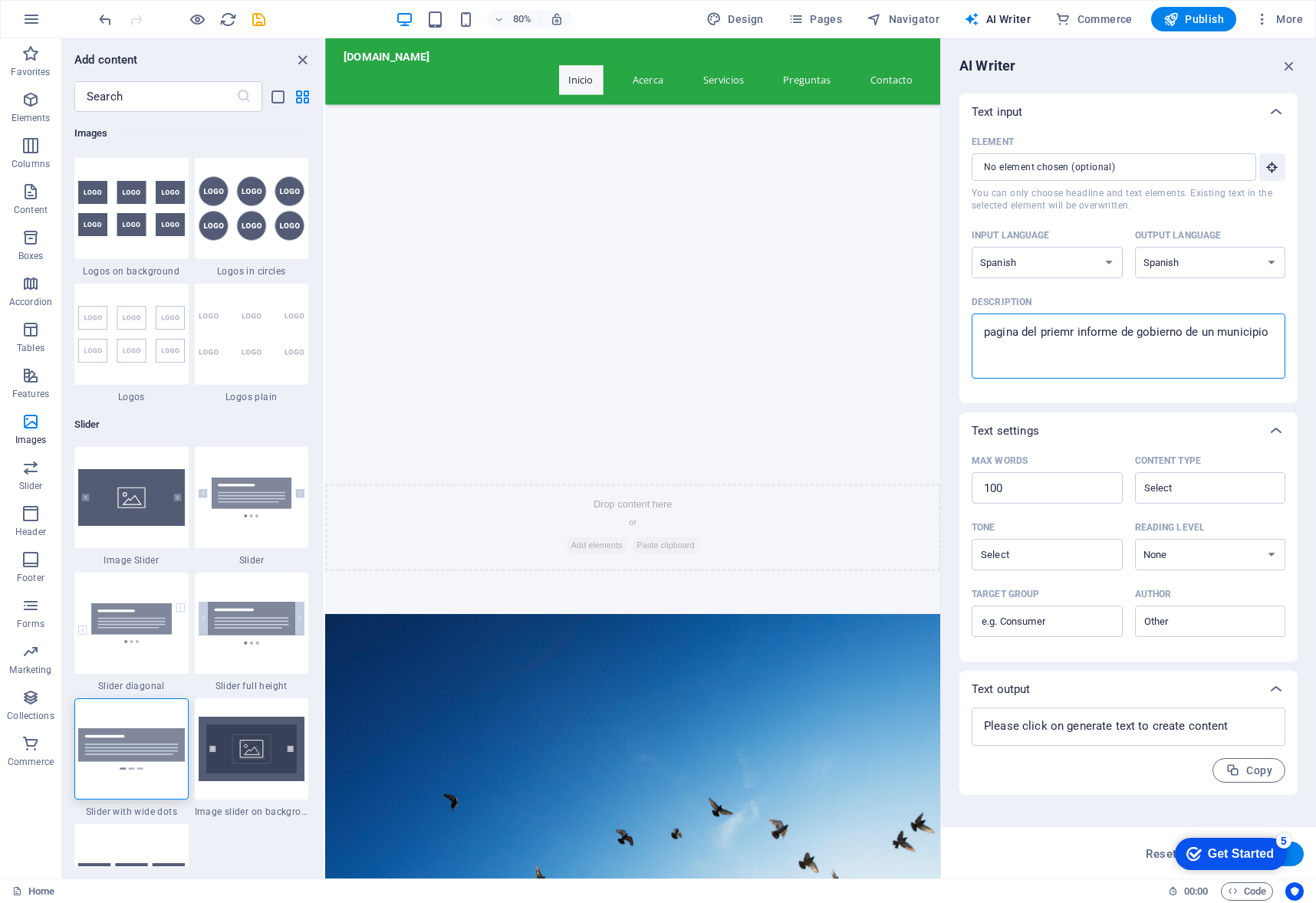
click at [1064, 335] on textarea "pagina del priemr informe de gobierno de un municipio" at bounding box center [1128, 346] width 298 height 50
type textarea "pagina del p informe de gobierno de un municipio"
type textarea "x"
type textarea "pagina del pr informe de gobierno de un municipio"
type textarea "x"
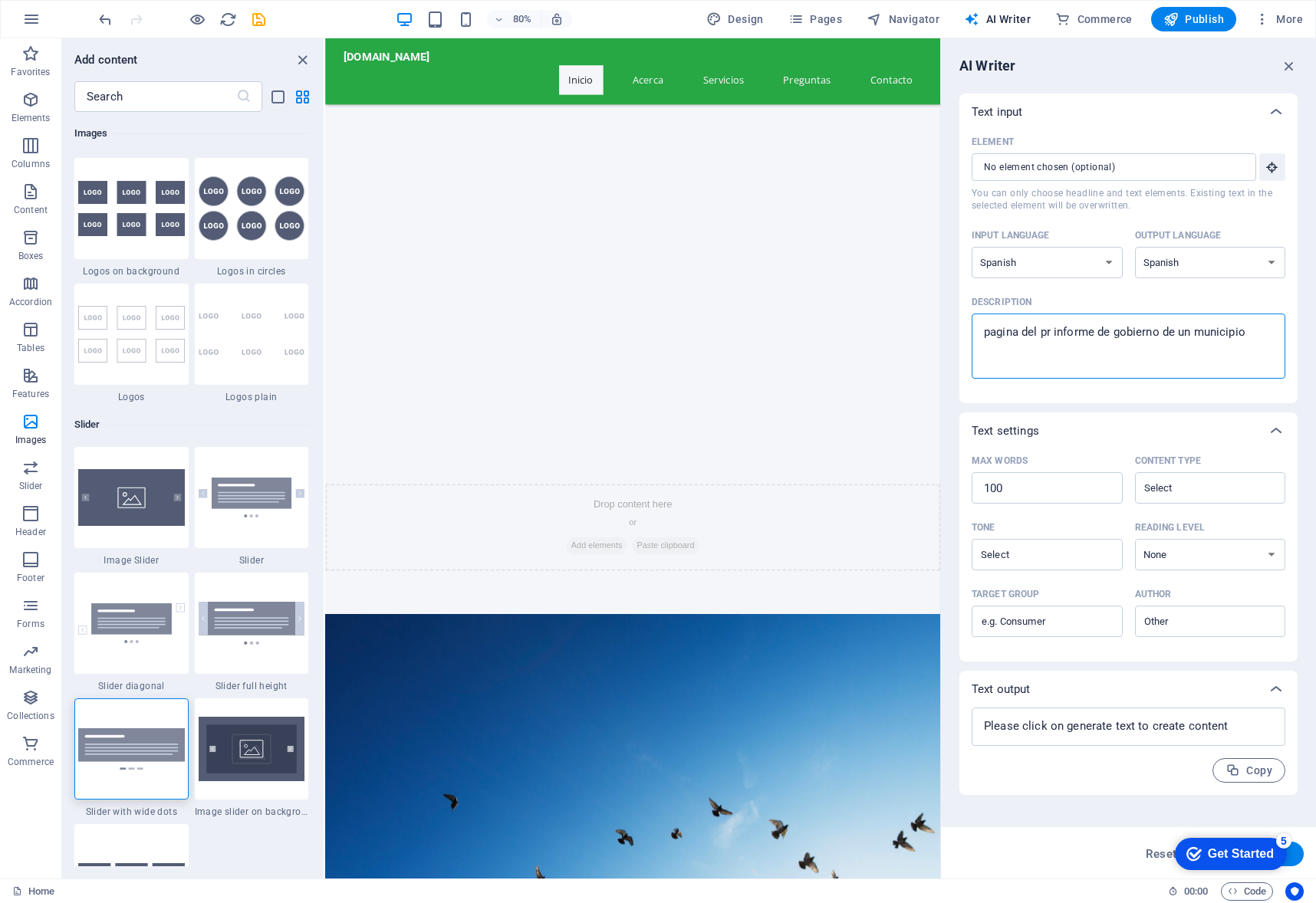
type textarea "pagina del pri informe de gobierno de un municipio"
type textarea "x"
type textarea "pagina [PERSON_NAME] informe de gobierno de un municipio"
type textarea "x"
type textarea "pagina del prime informe de gobierno de un municipio"
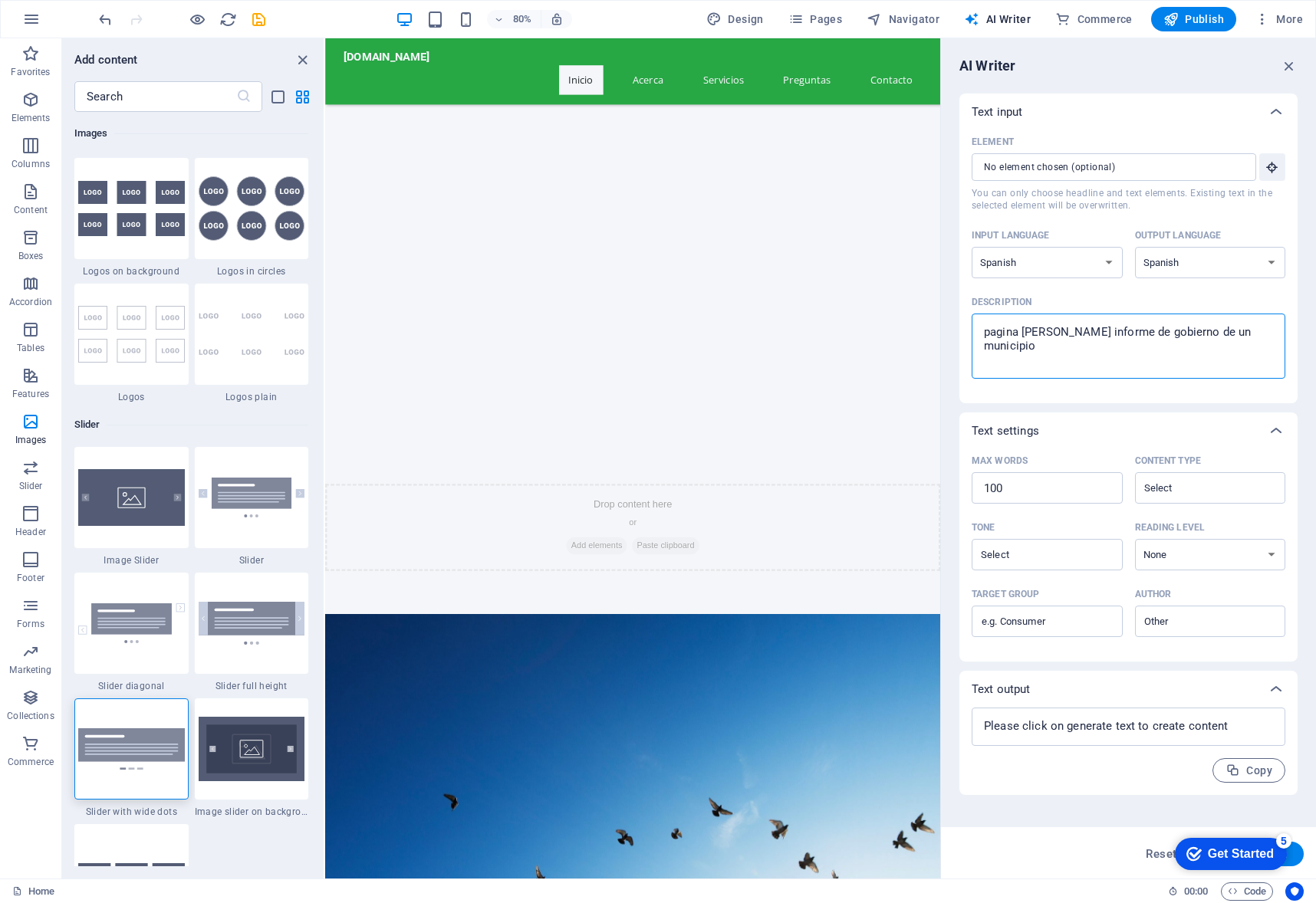
type textarea "x"
type textarea "pagina del primer informe de gobierno de un municipio"
type textarea "x"
type textarea "pagina del primer informe de gobierno de un municipio"
type textarea "x"
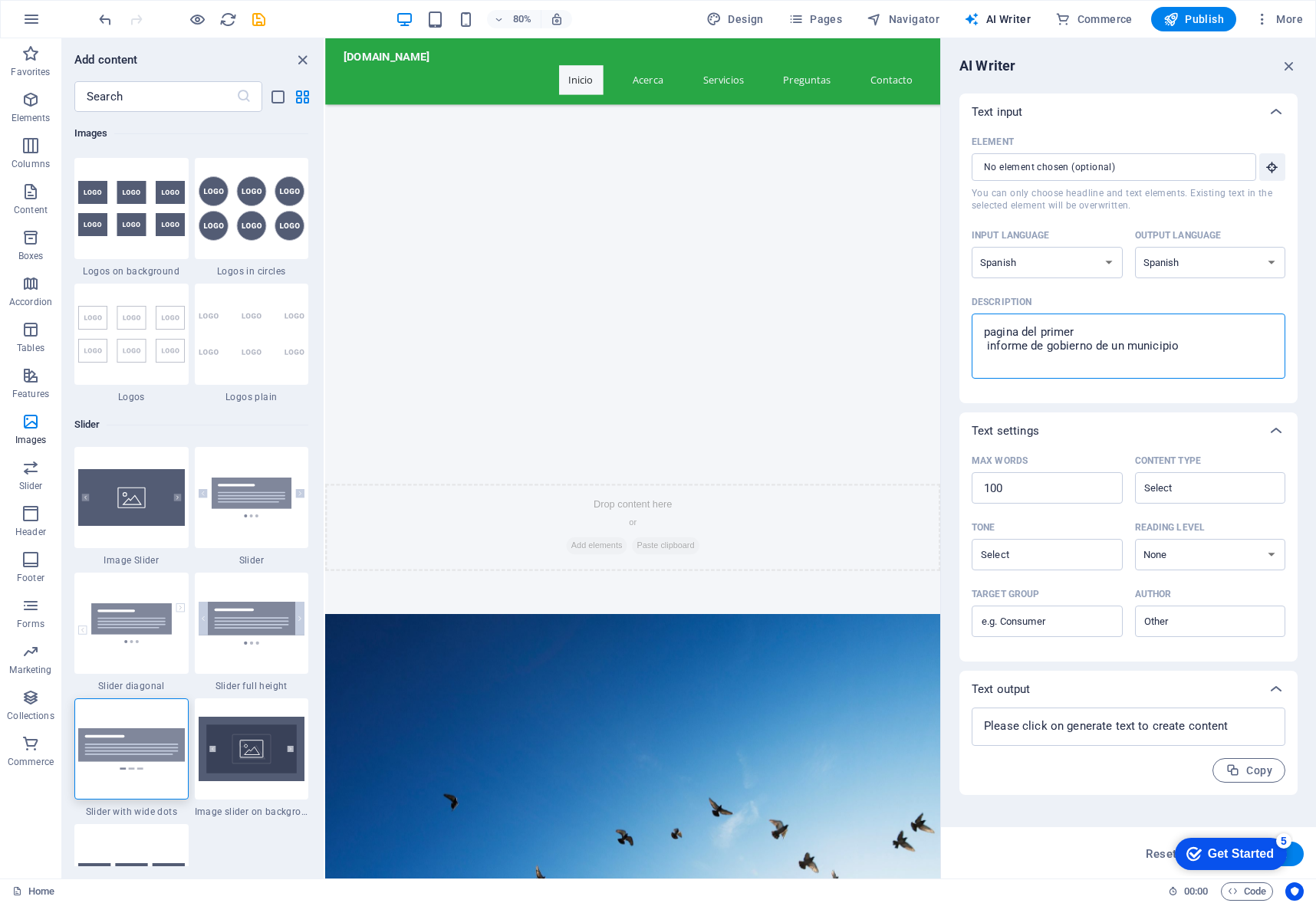
type textarea "pagina del primer informe de gobierno de un municipio"
type textarea "x"
type textarea "pagina del primer informe de gobierno de un municipio"
click at [1296, 861] on button "Generate text" at bounding box center [1250, 854] width 106 height 24
type textarea "x"
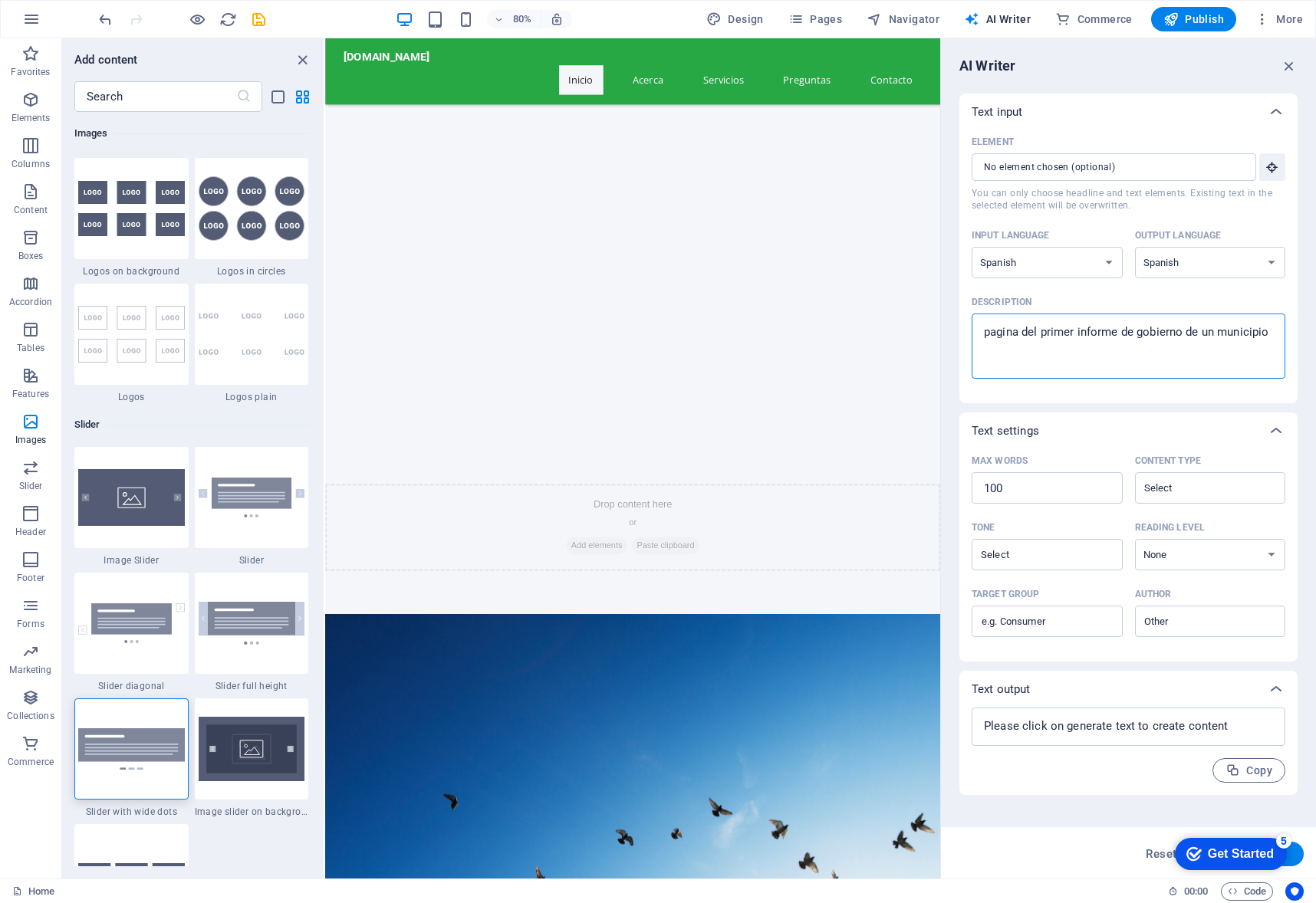
type textarea "x"
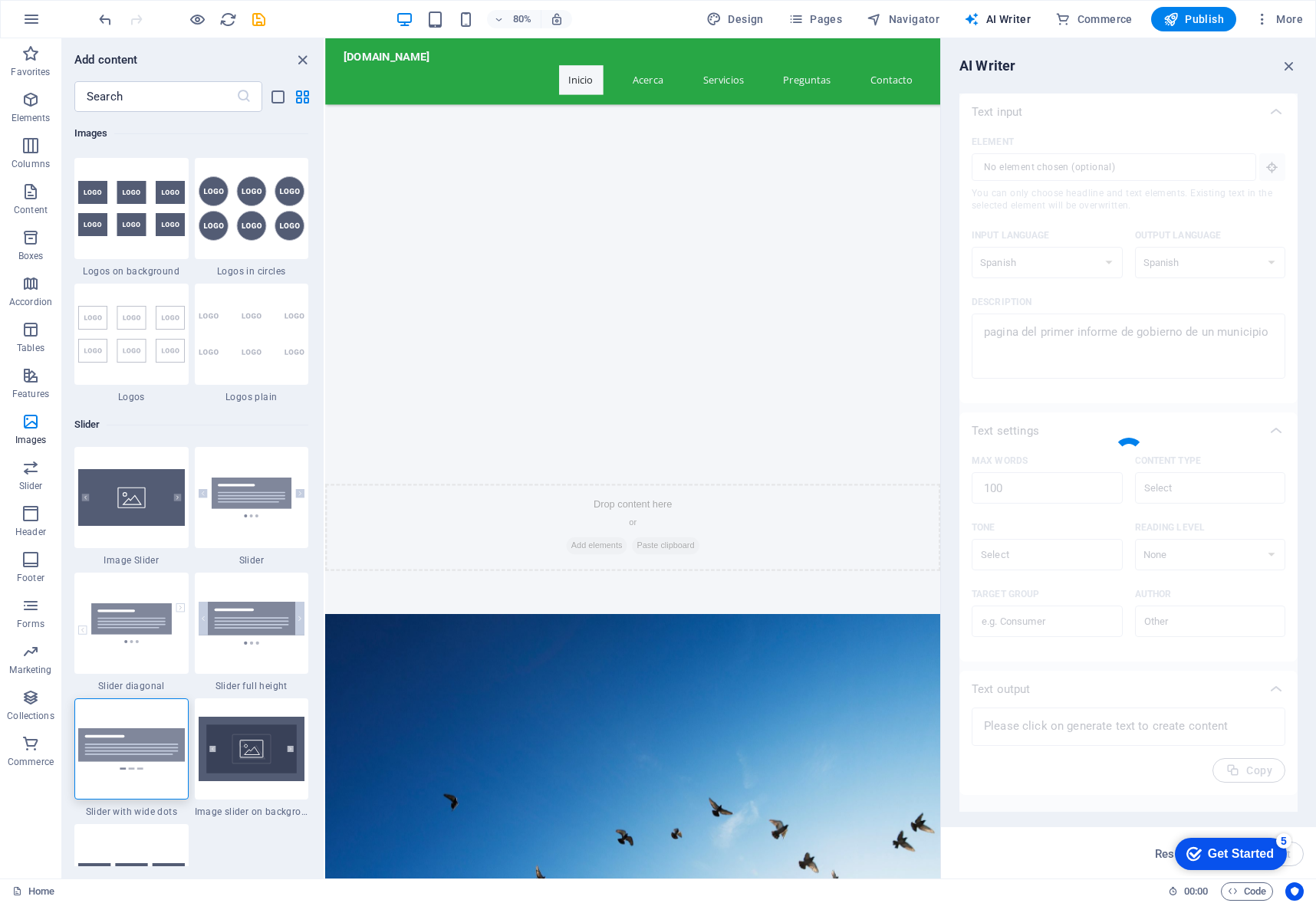
type textarea "x"
type textarea "El primer informe de gobierno de nuestro municipio presenta un panorama detalla…"
type textarea "x"
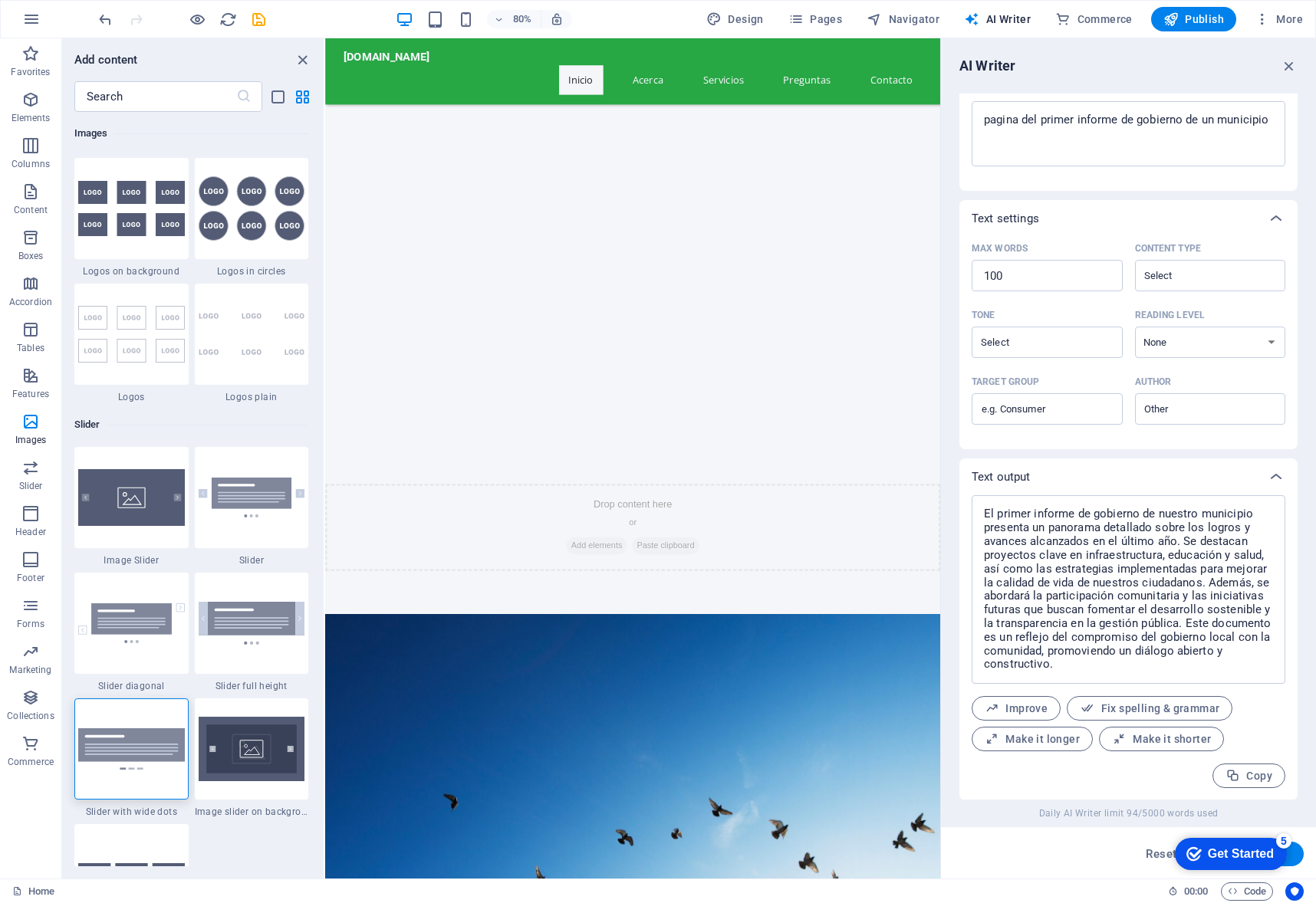
scroll to position [213, 0]
click at [1296, 859] on button "Generate text" at bounding box center [1250, 854] width 106 height 24
type textarea "x"
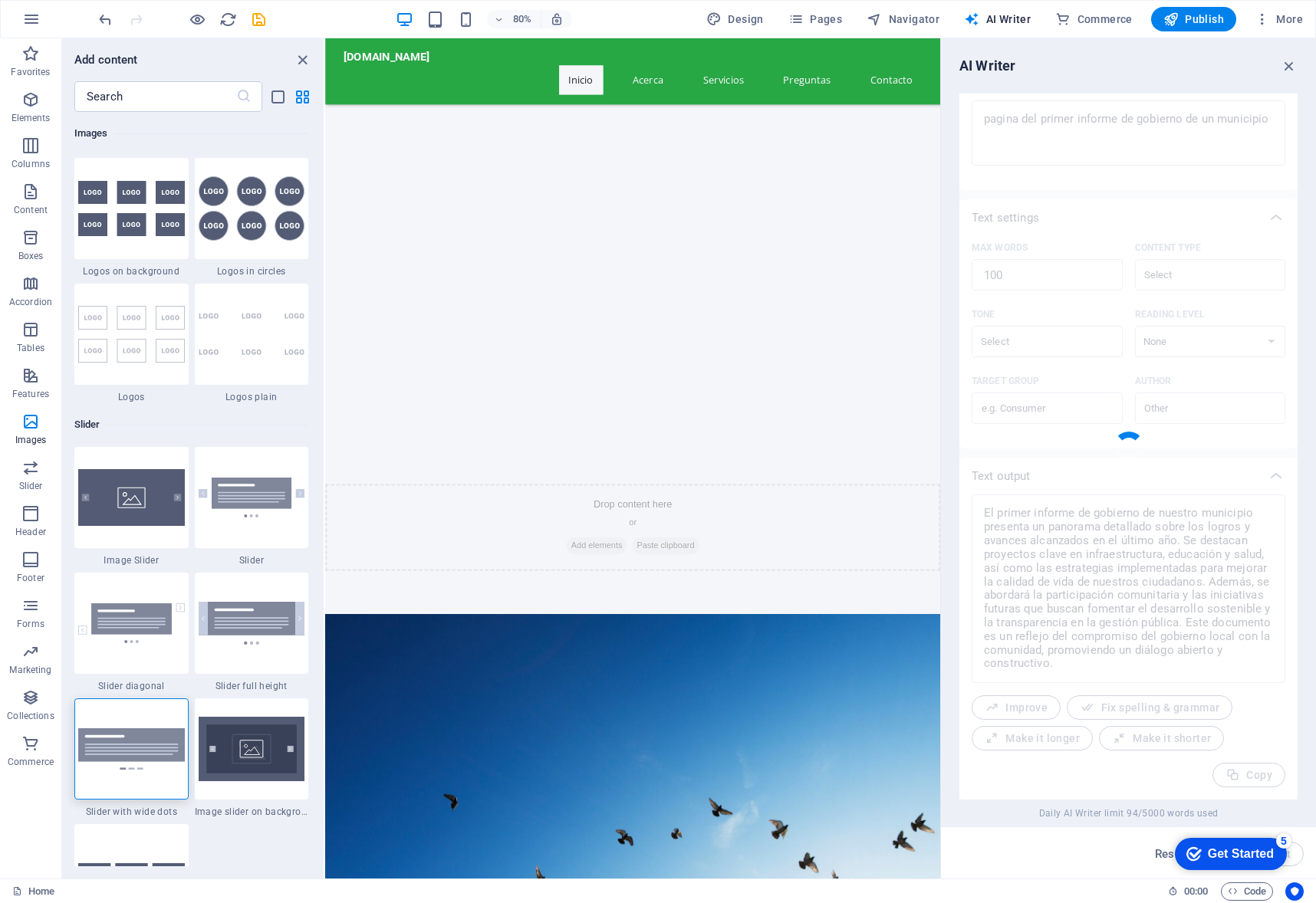
type textarea "x"
type textarea "El primer informe de gobierno del municipio presenta un resumen de los logros y…"
type textarea "x"
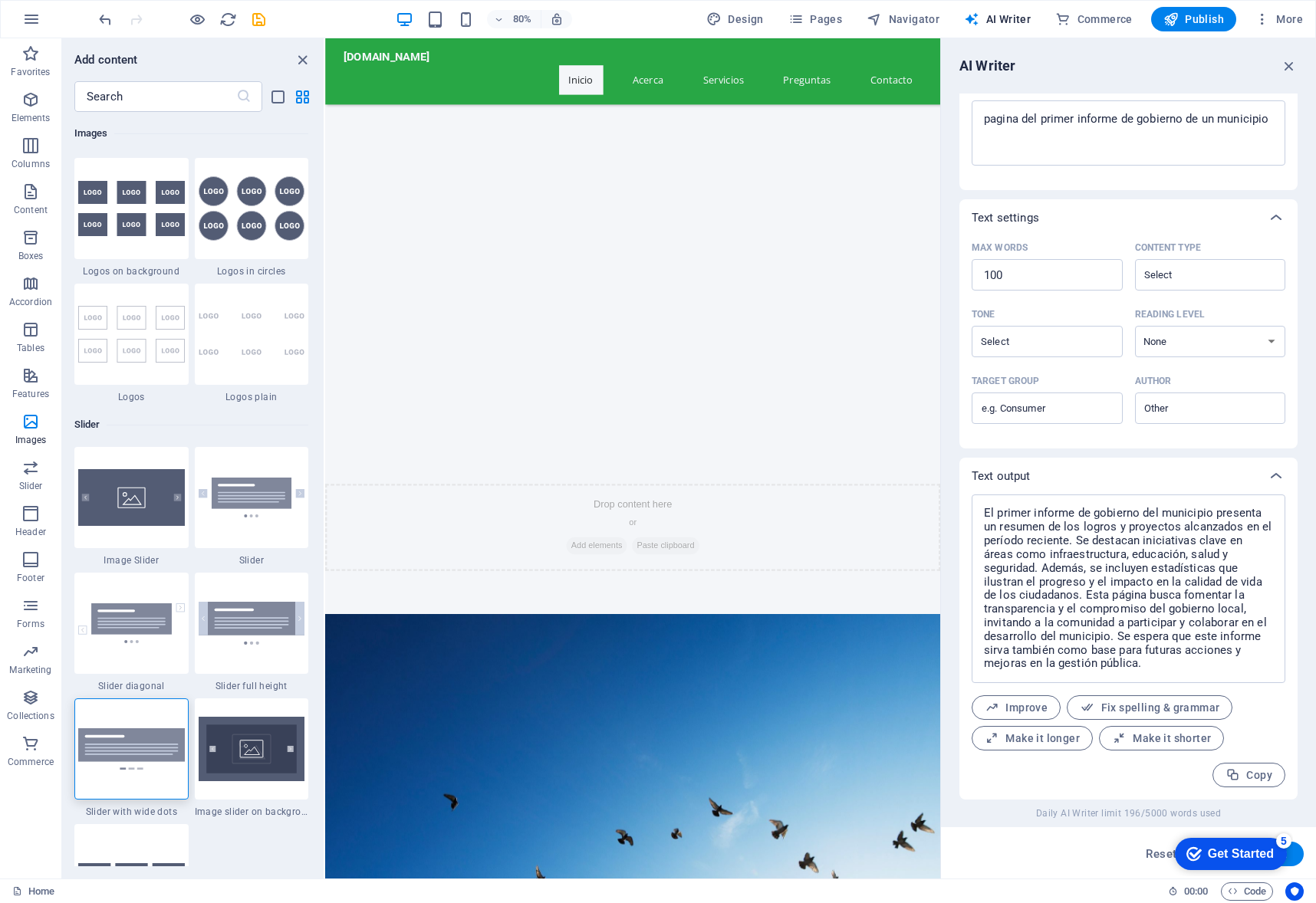
scroll to position [0, 0]
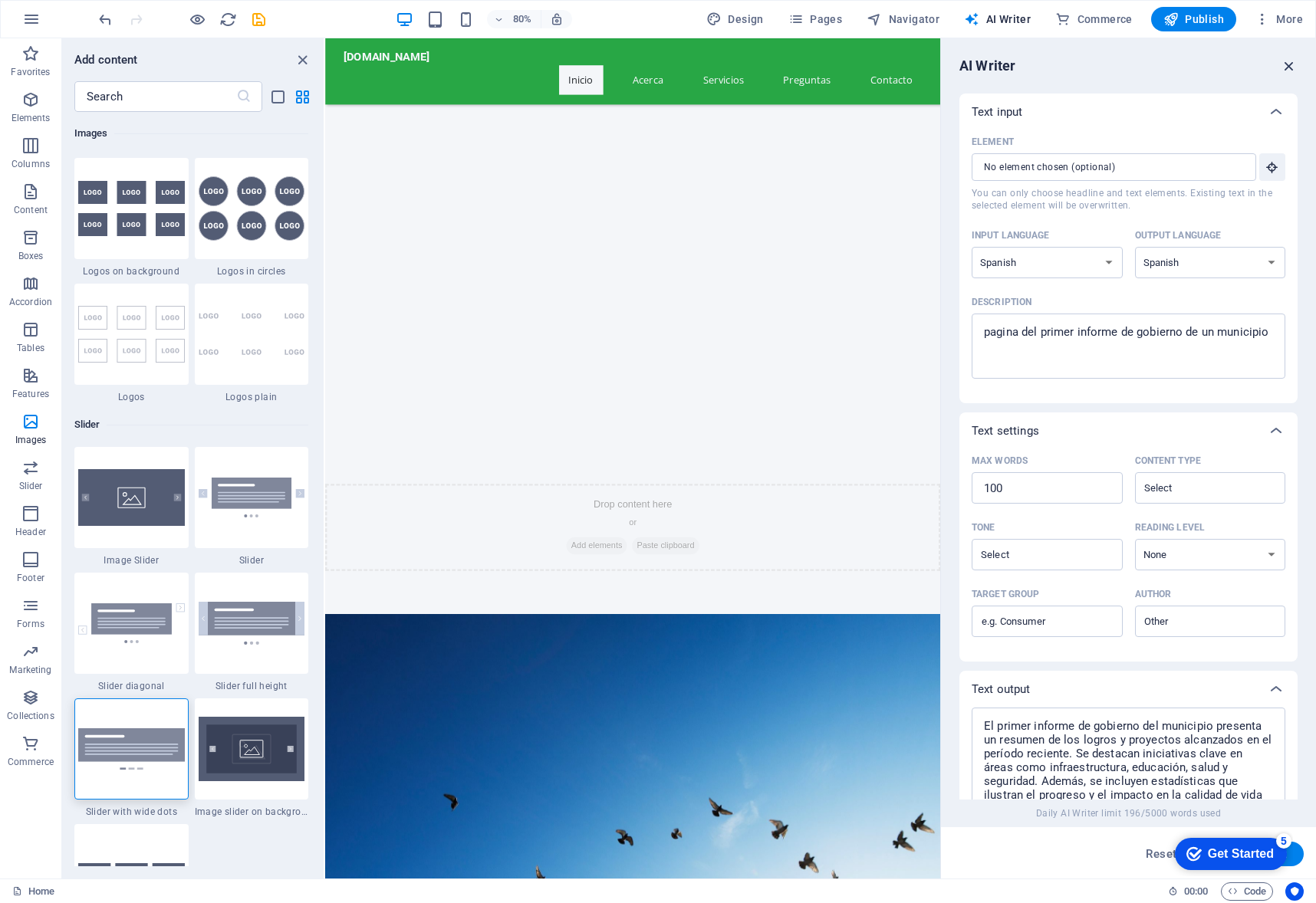
click at [1293, 67] on icon "button" at bounding box center [1289, 66] width 17 height 17
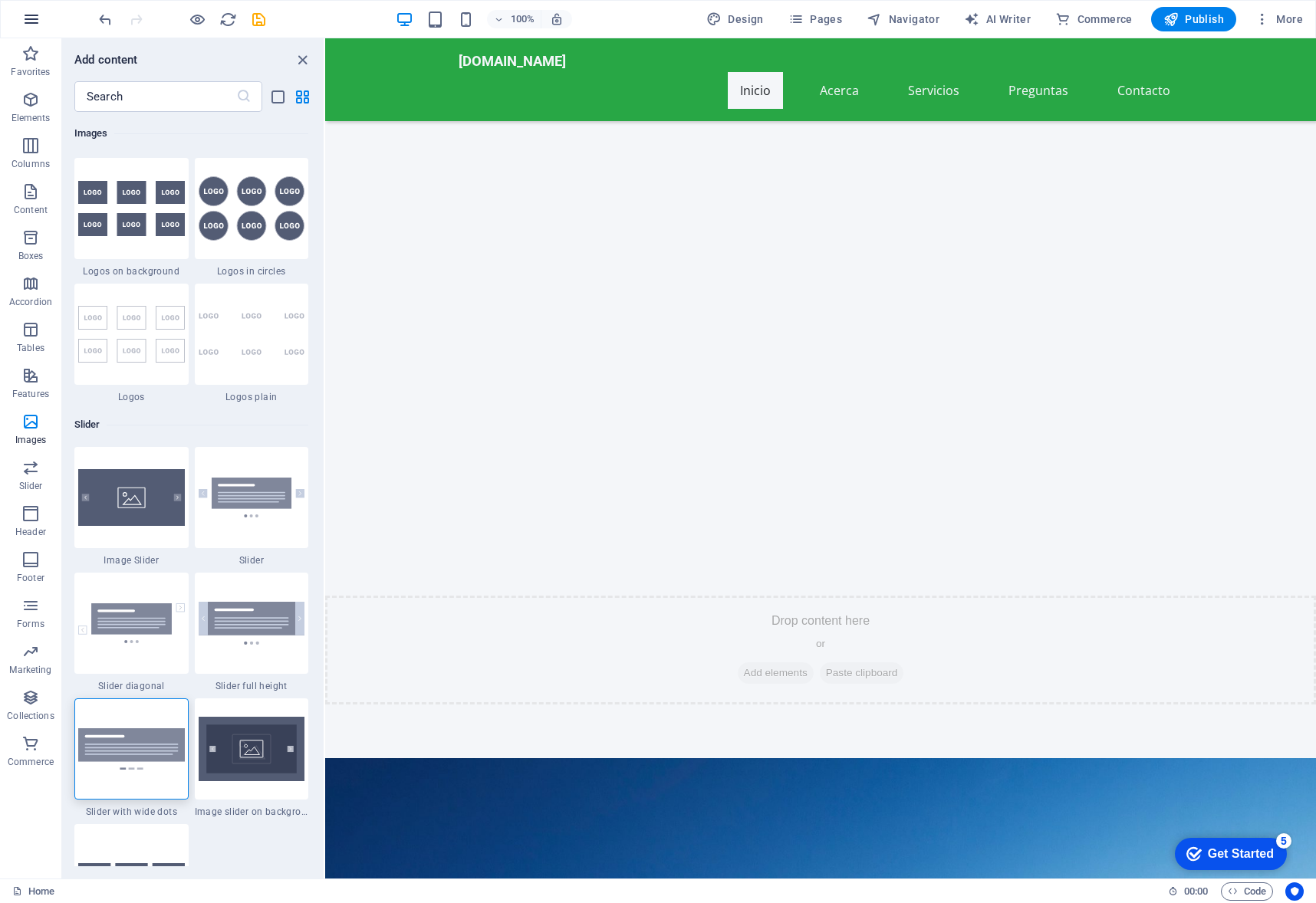
click at [19, 23] on button "button" at bounding box center [31, 19] width 37 height 37
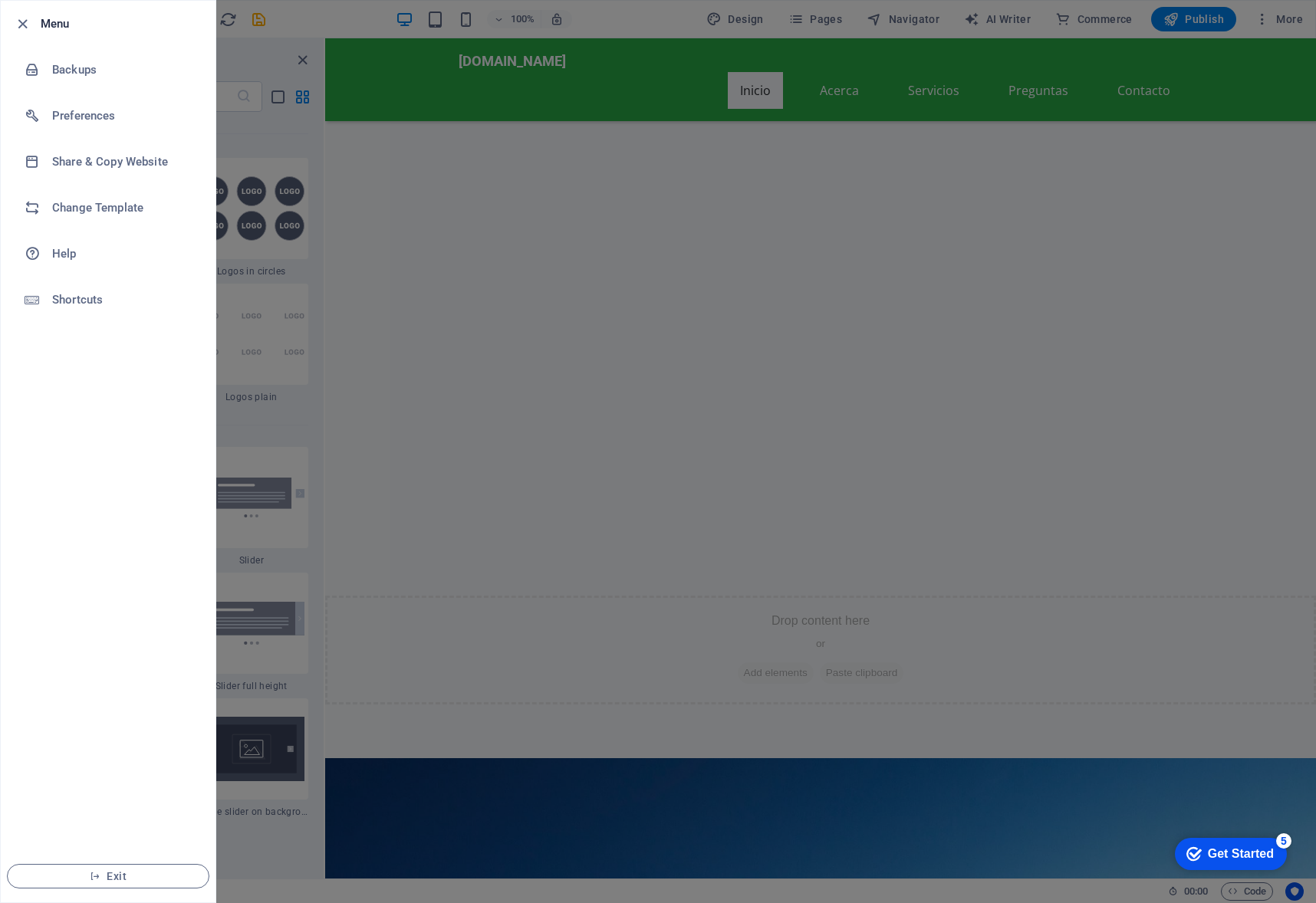
click at [691, 184] on div at bounding box center [658, 451] width 1316 height 903
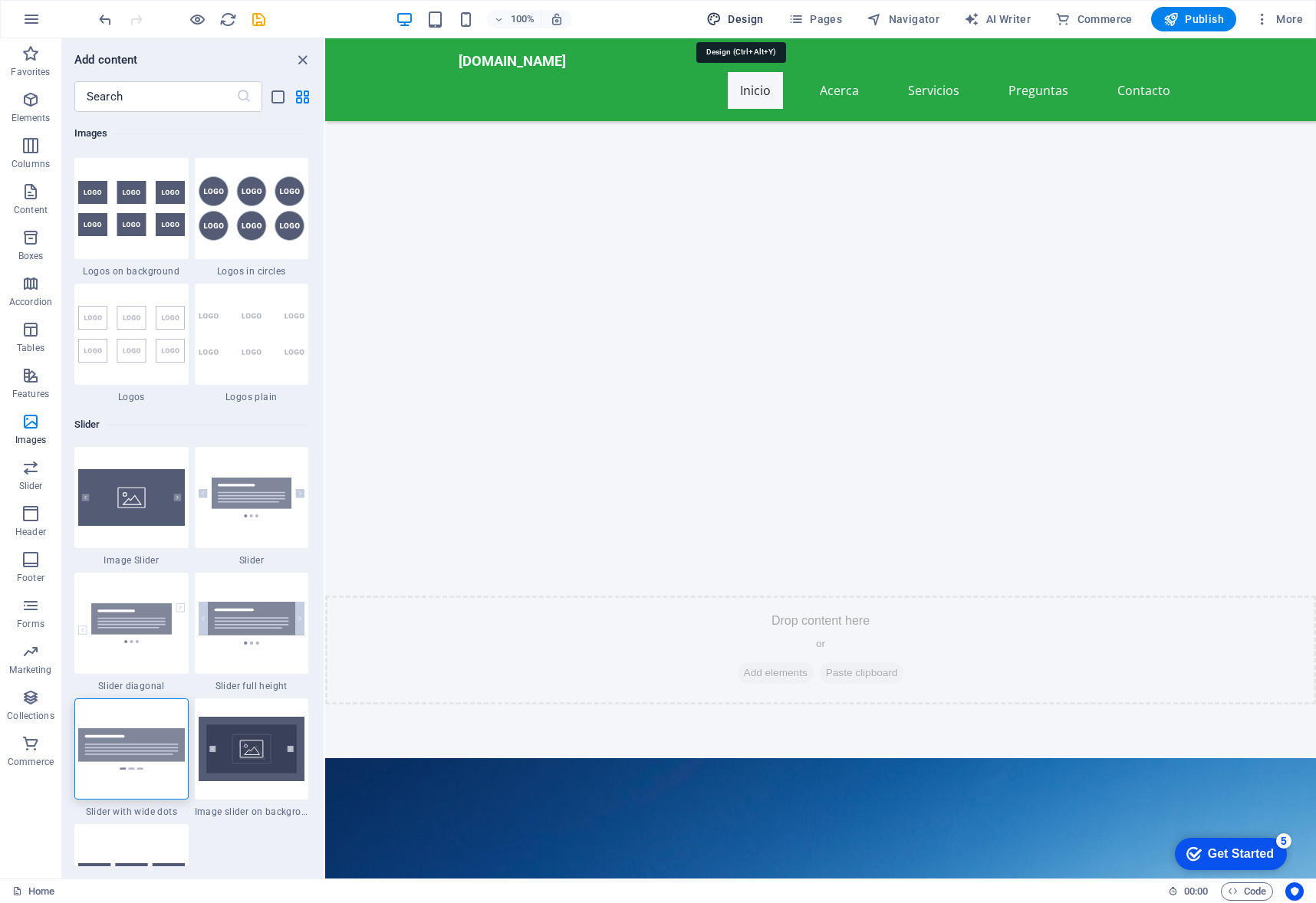
click at [759, 19] on span "Design" at bounding box center [734, 19] width 57 height 15
select select "px"
select select "200"
select select "px"
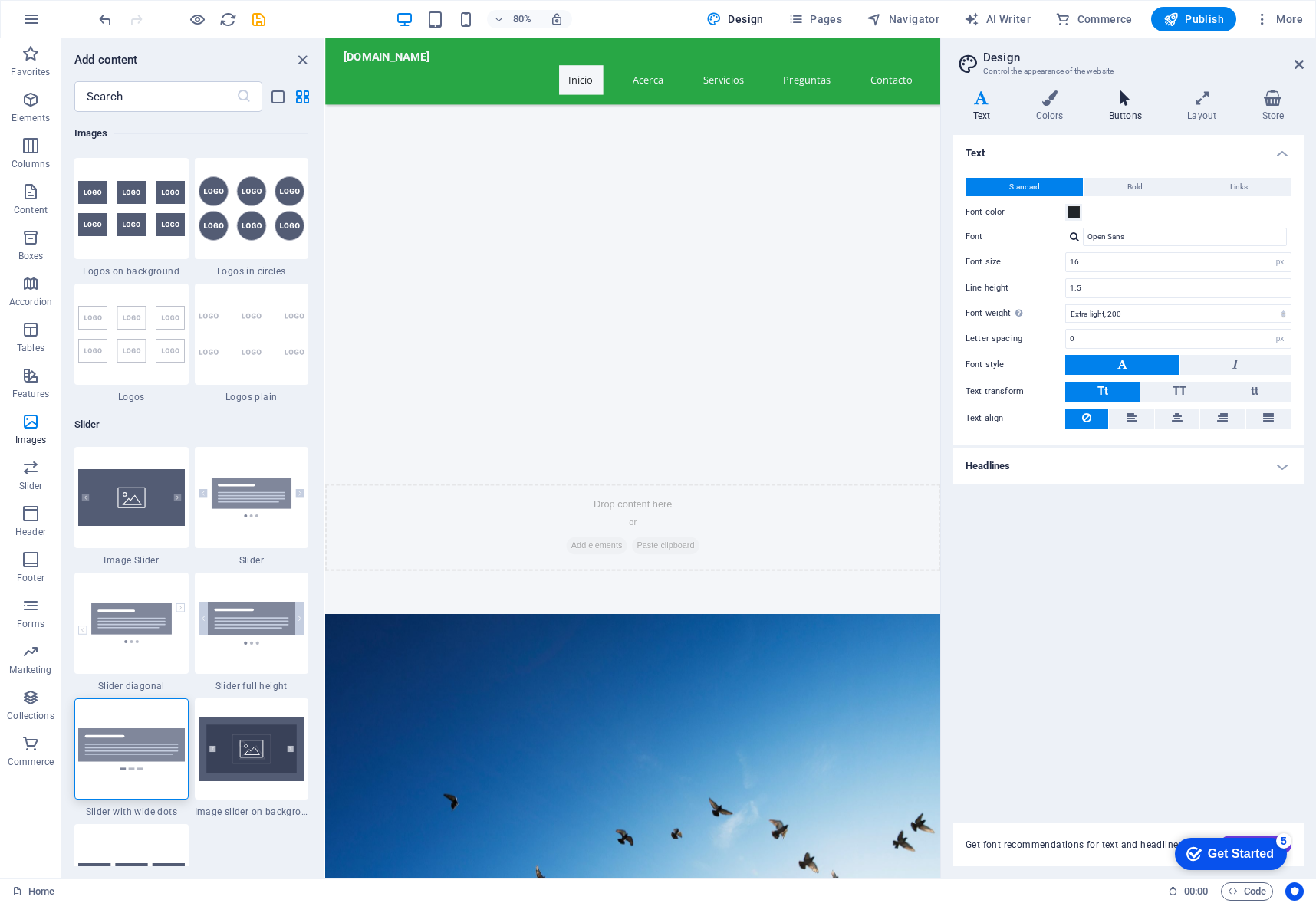
click at [1124, 99] on icon at bounding box center [1125, 98] width 72 height 15
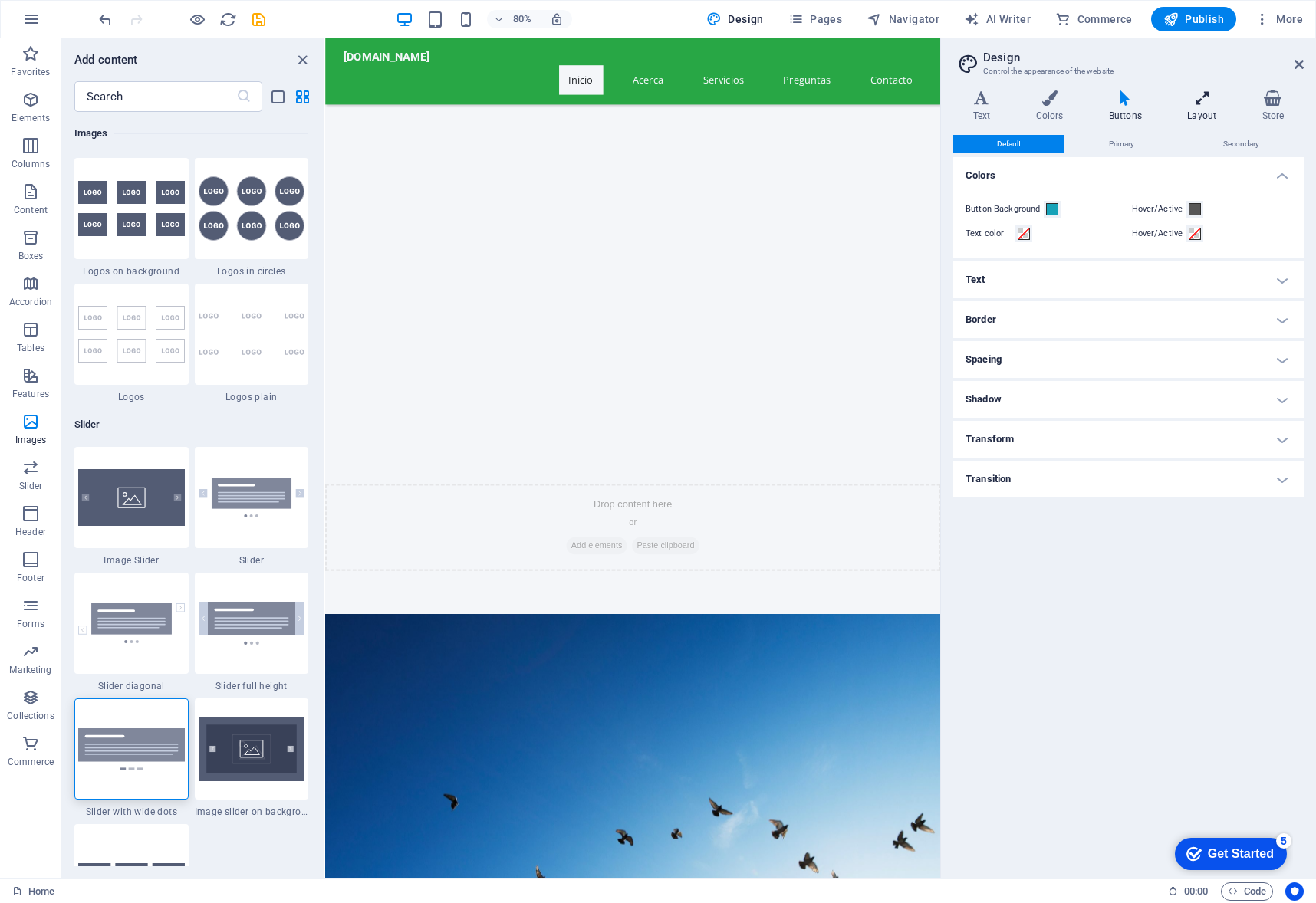
click at [1212, 101] on icon at bounding box center [1202, 98] width 69 height 15
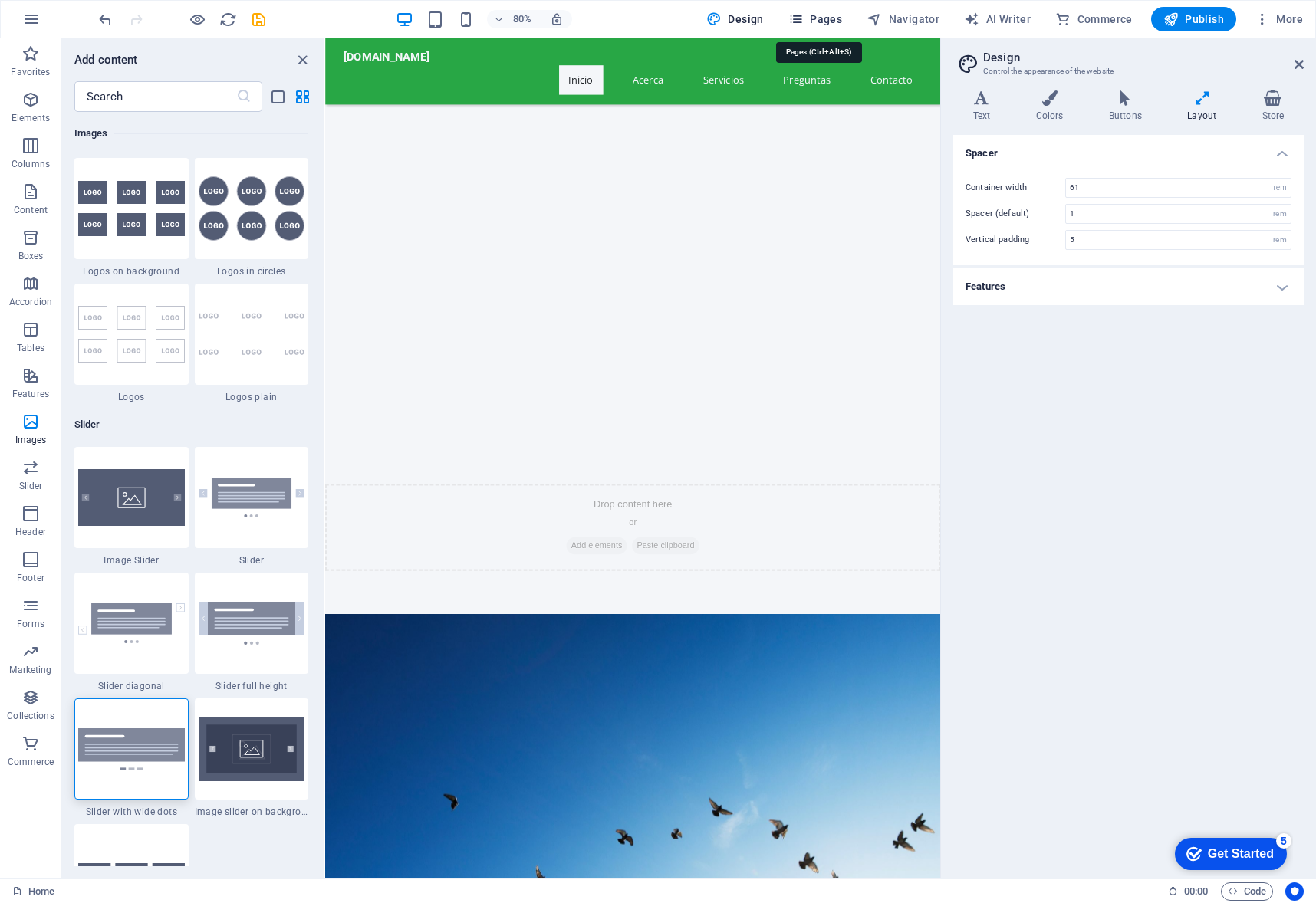
click at [848, 10] on button "Pages" at bounding box center [815, 19] width 66 height 24
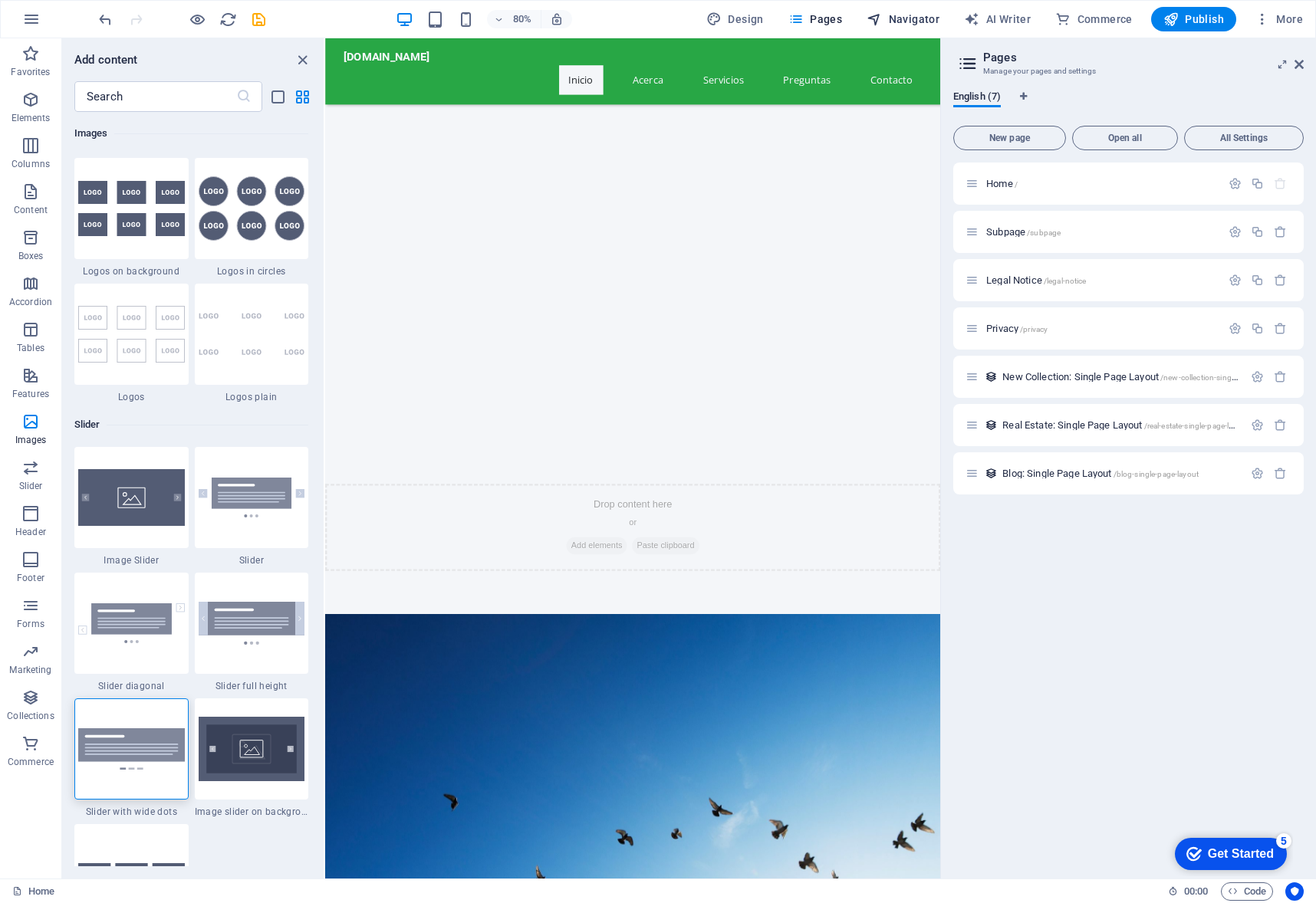
click at [926, 23] on span "Navigator" at bounding box center [903, 19] width 73 height 15
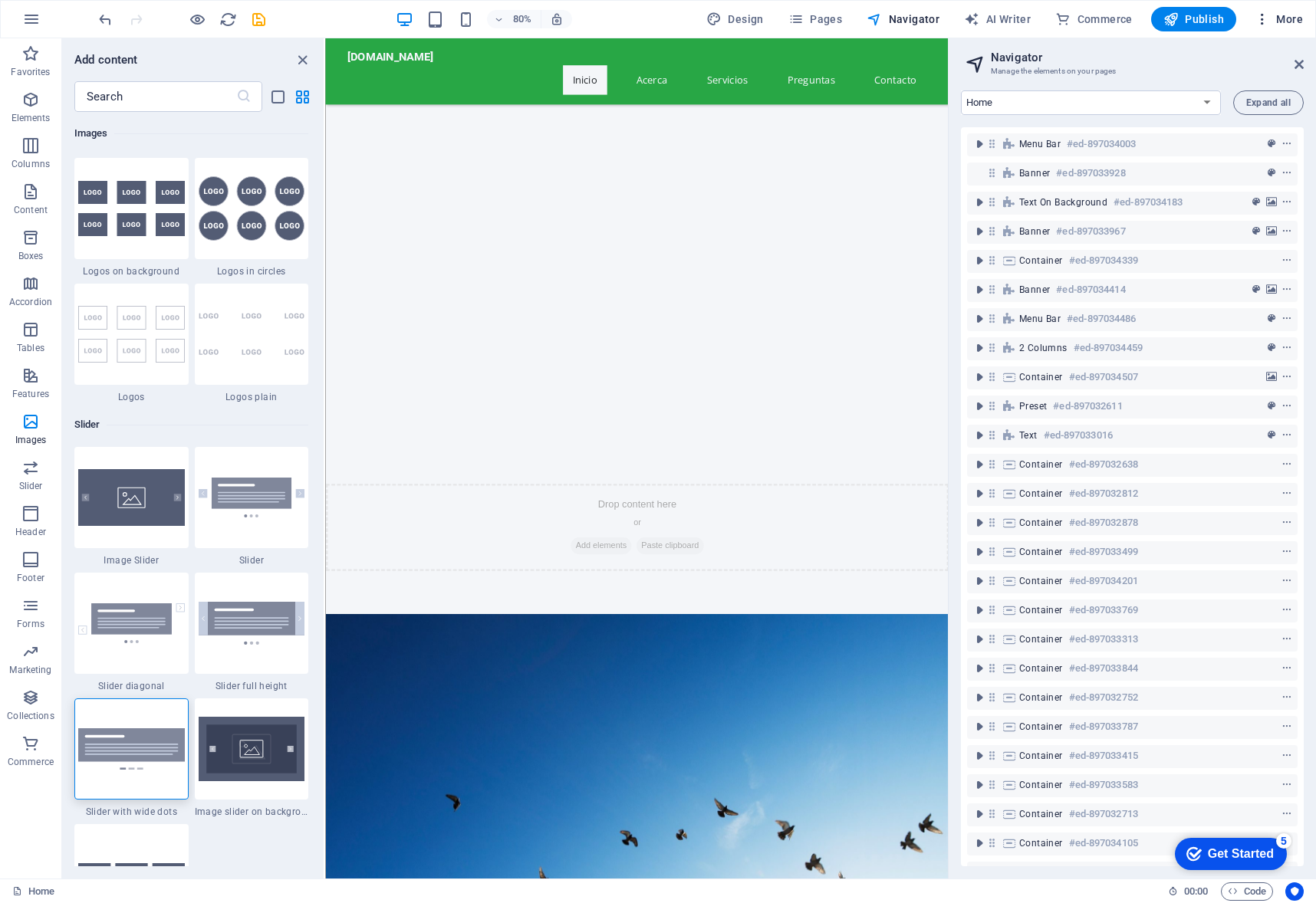
click at [1271, 23] on span "More" at bounding box center [1278, 19] width 48 height 15
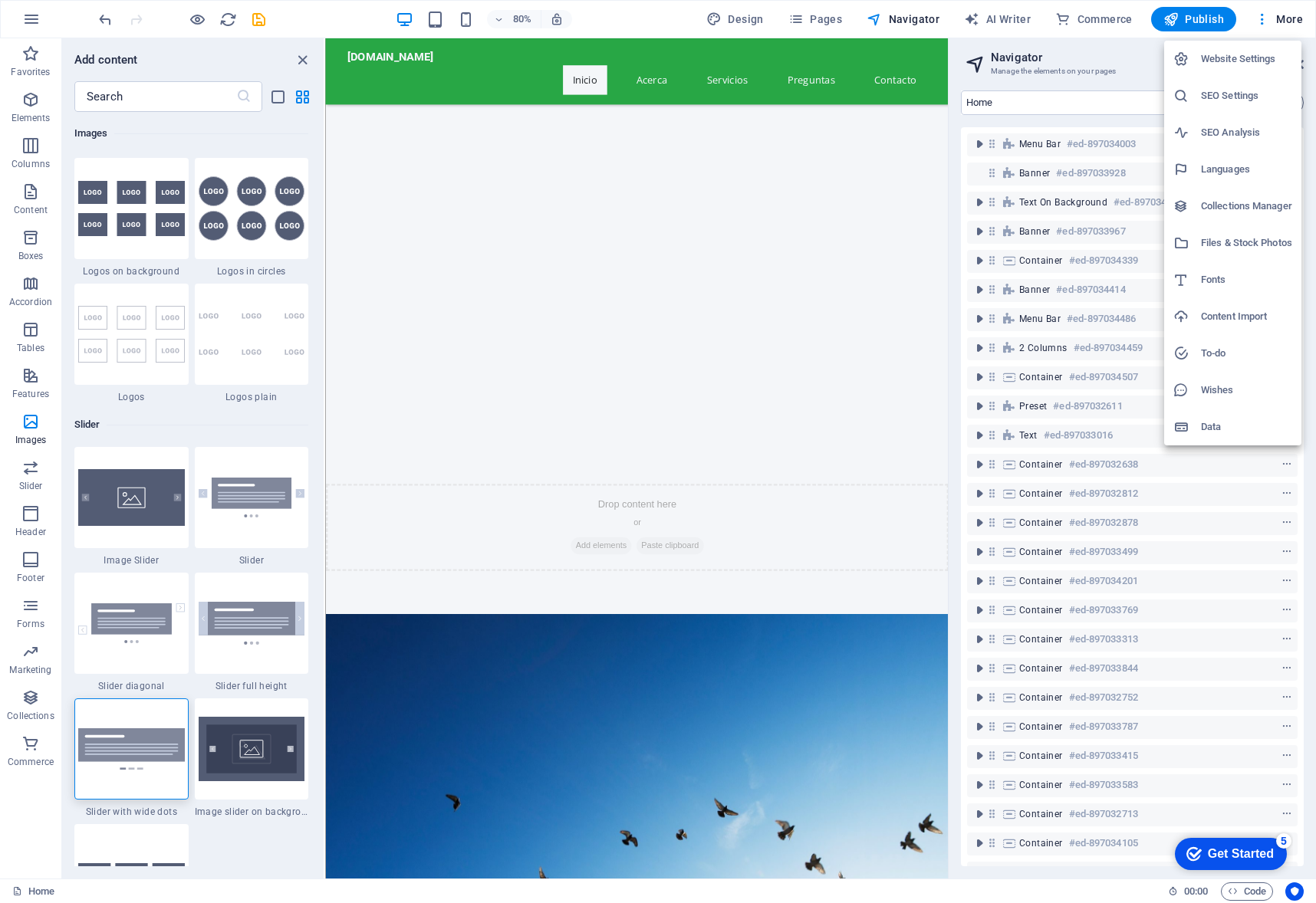
drag, startPoint x: 39, startPoint y: 890, endPoint x: 26, endPoint y: 892, distance: 13.2
click at [39, 890] on div at bounding box center [658, 451] width 1316 height 903
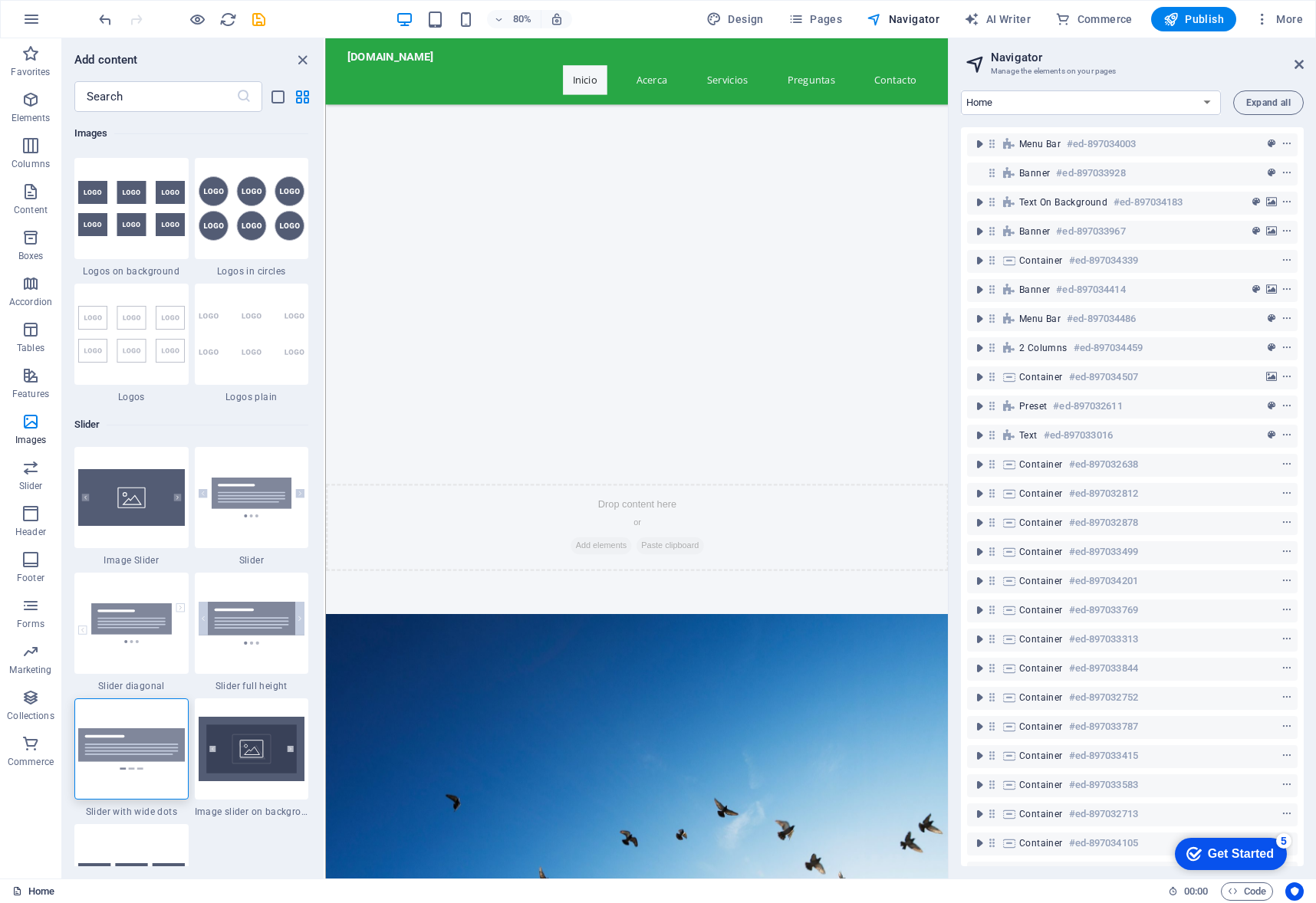
click at [16, 891] on icon at bounding box center [17, 891] width 10 height 10
click at [14, 892] on icon at bounding box center [17, 891] width 10 height 10
